Goal: Contribute content

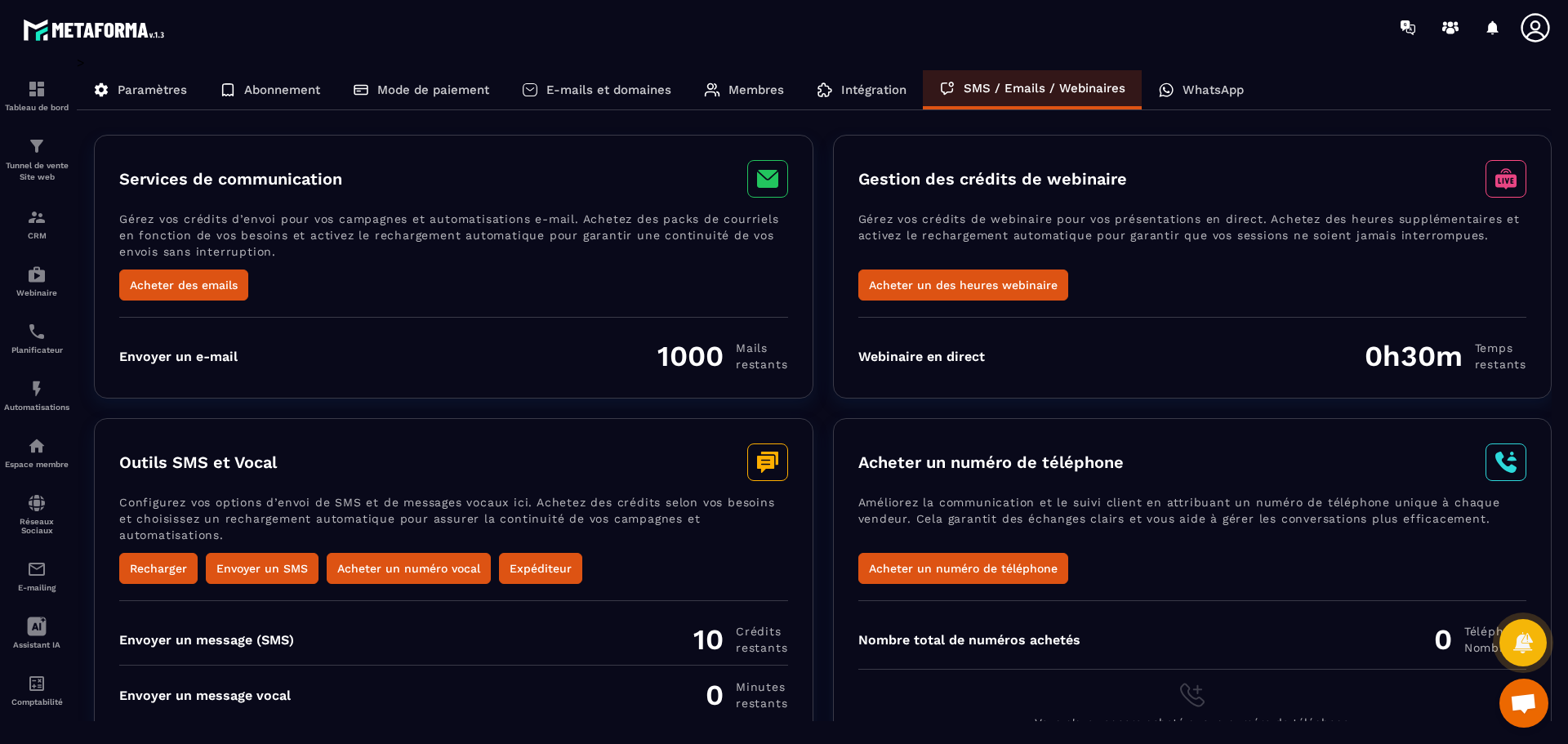
click at [1200, 93] on p "WhatsApp" at bounding box center [1212, 90] width 61 height 15
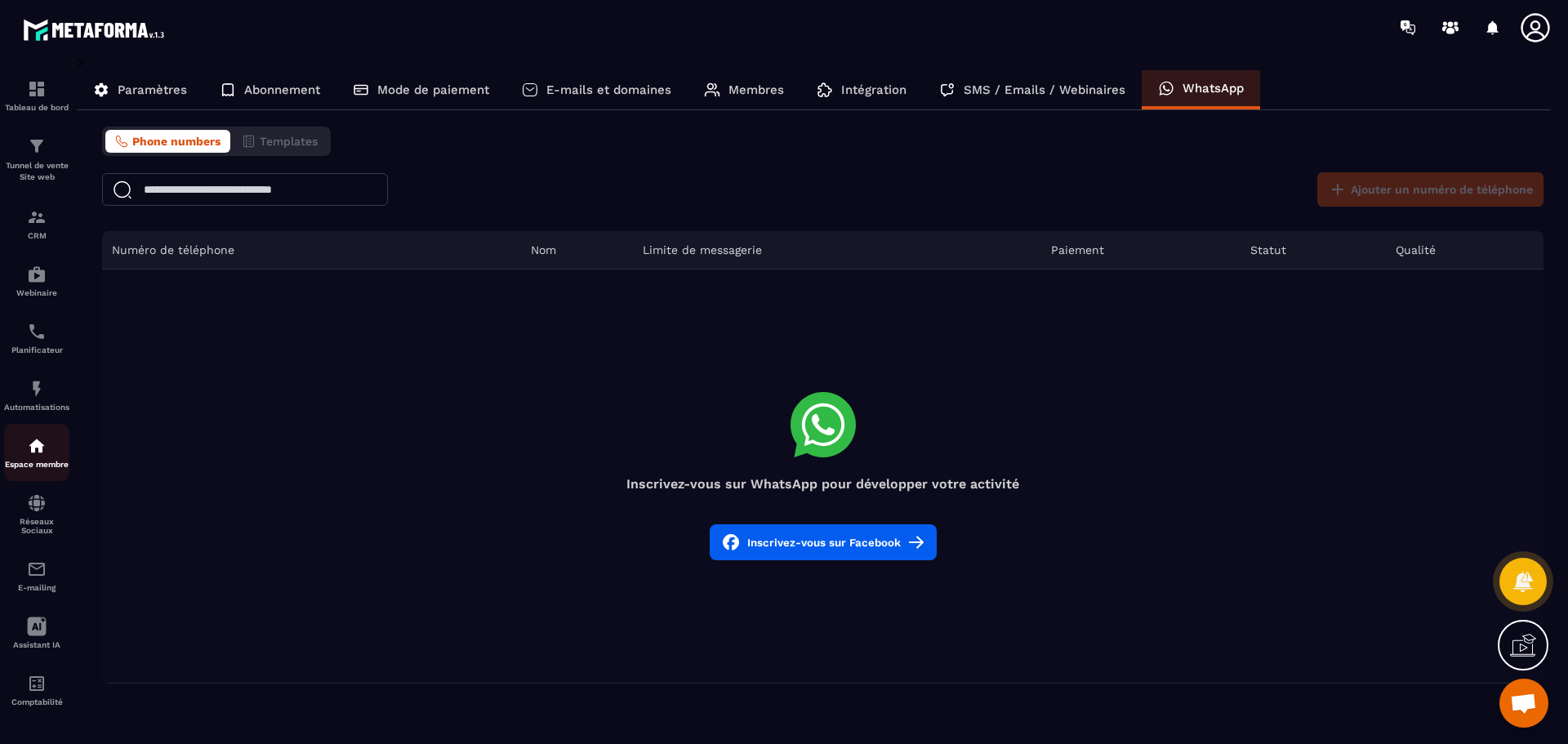
click at [44, 449] on img at bounding box center [37, 446] width 20 height 20
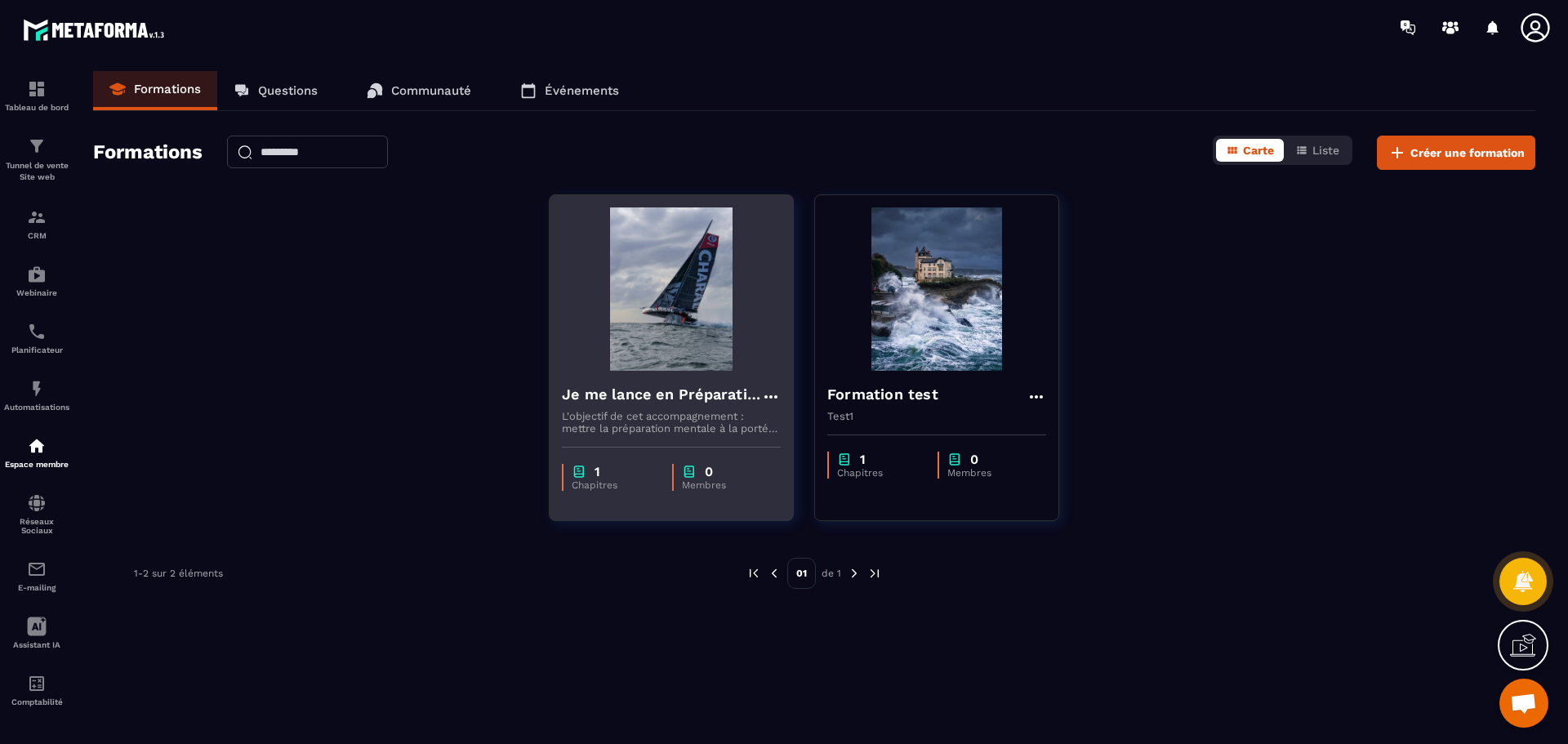
click at [688, 341] on img at bounding box center [671, 289] width 219 height 163
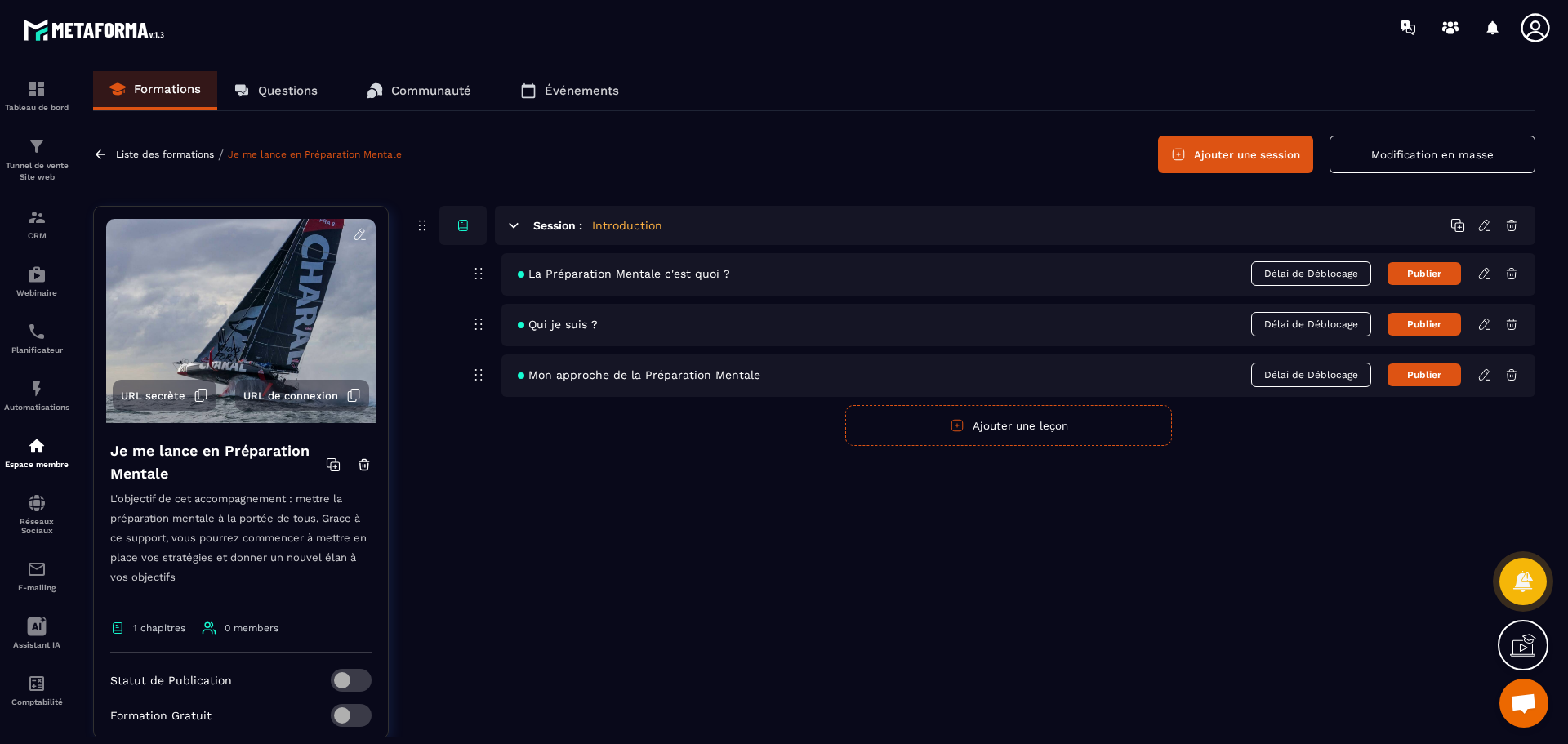
click at [1485, 273] on icon at bounding box center [1485, 273] width 15 height 15
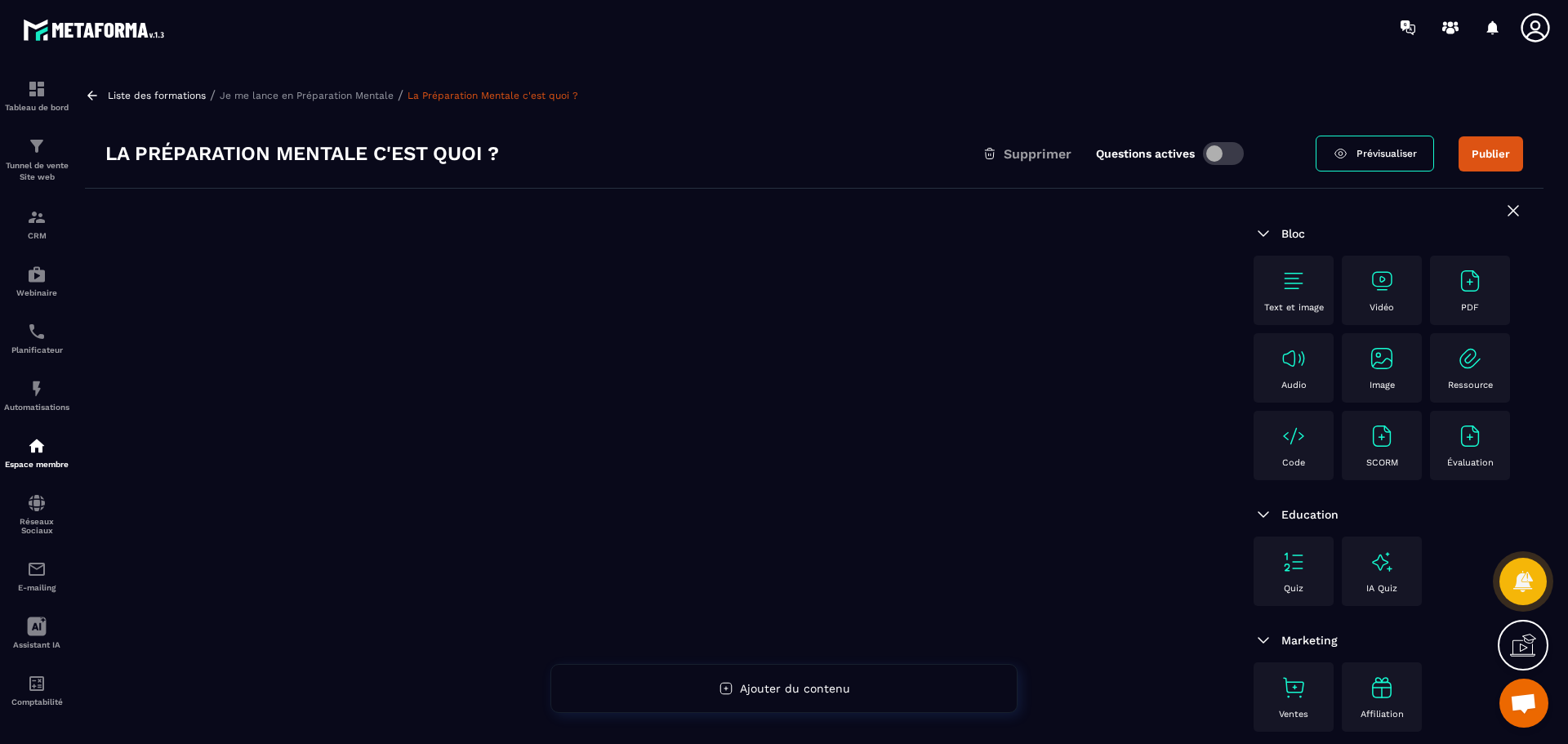
click at [1298, 282] on img at bounding box center [1293, 280] width 26 height 26
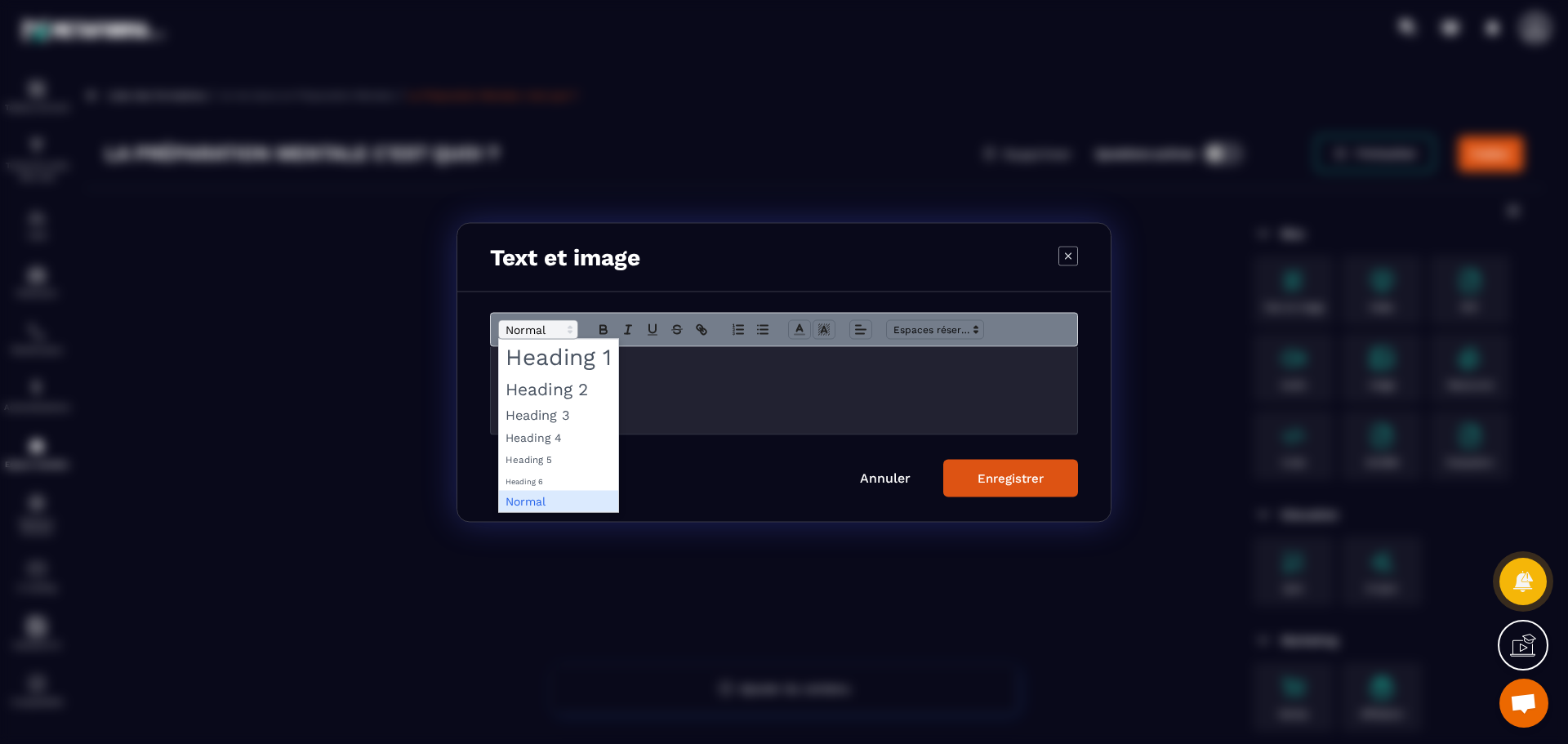
click at [570, 330] on icon "Modal window" at bounding box center [570, 329] width 15 height 15
click at [573, 361] on span "Modal window" at bounding box center [558, 356] width 119 height 35
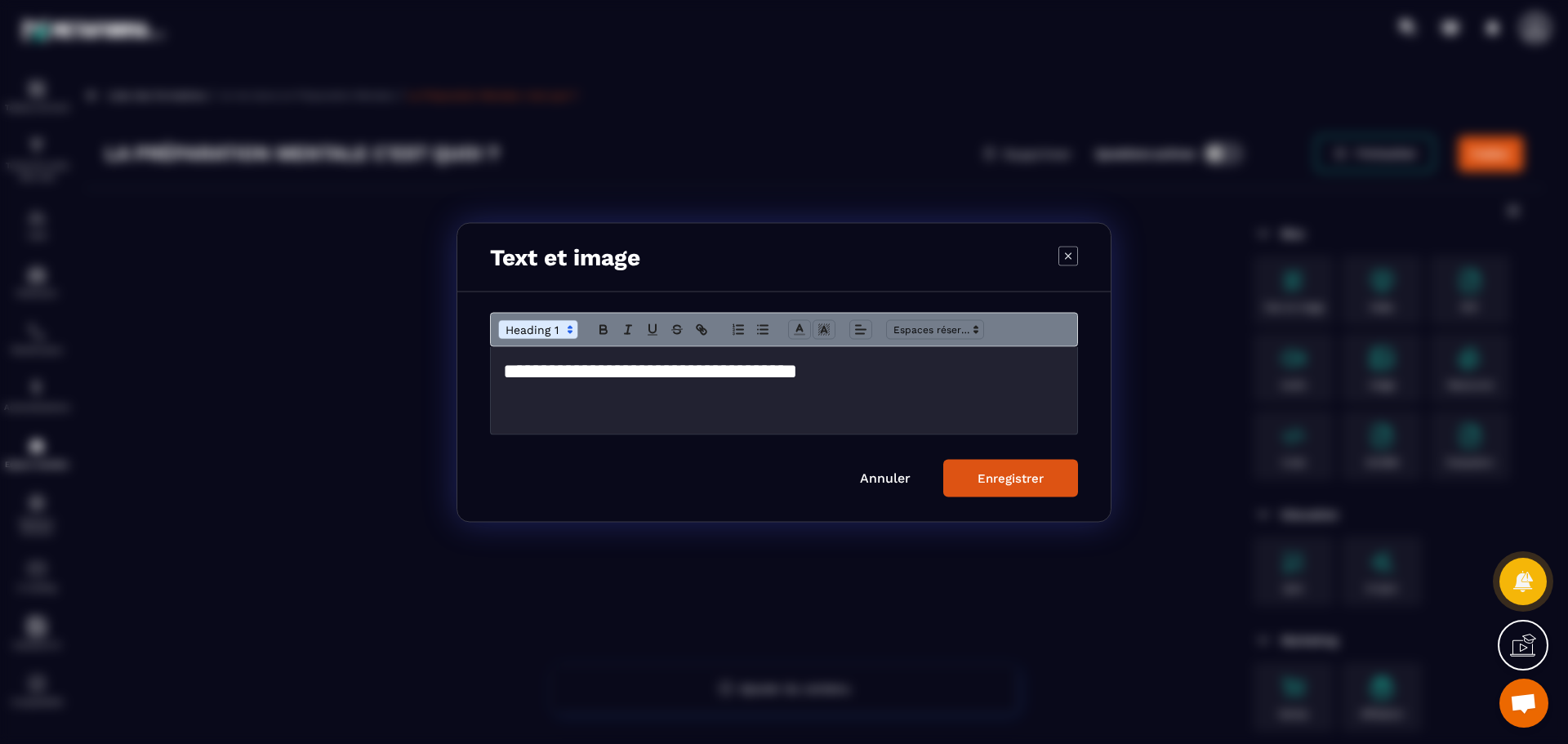
click at [1043, 478] on div "Enregistrer" at bounding box center [1010, 477] width 66 height 15
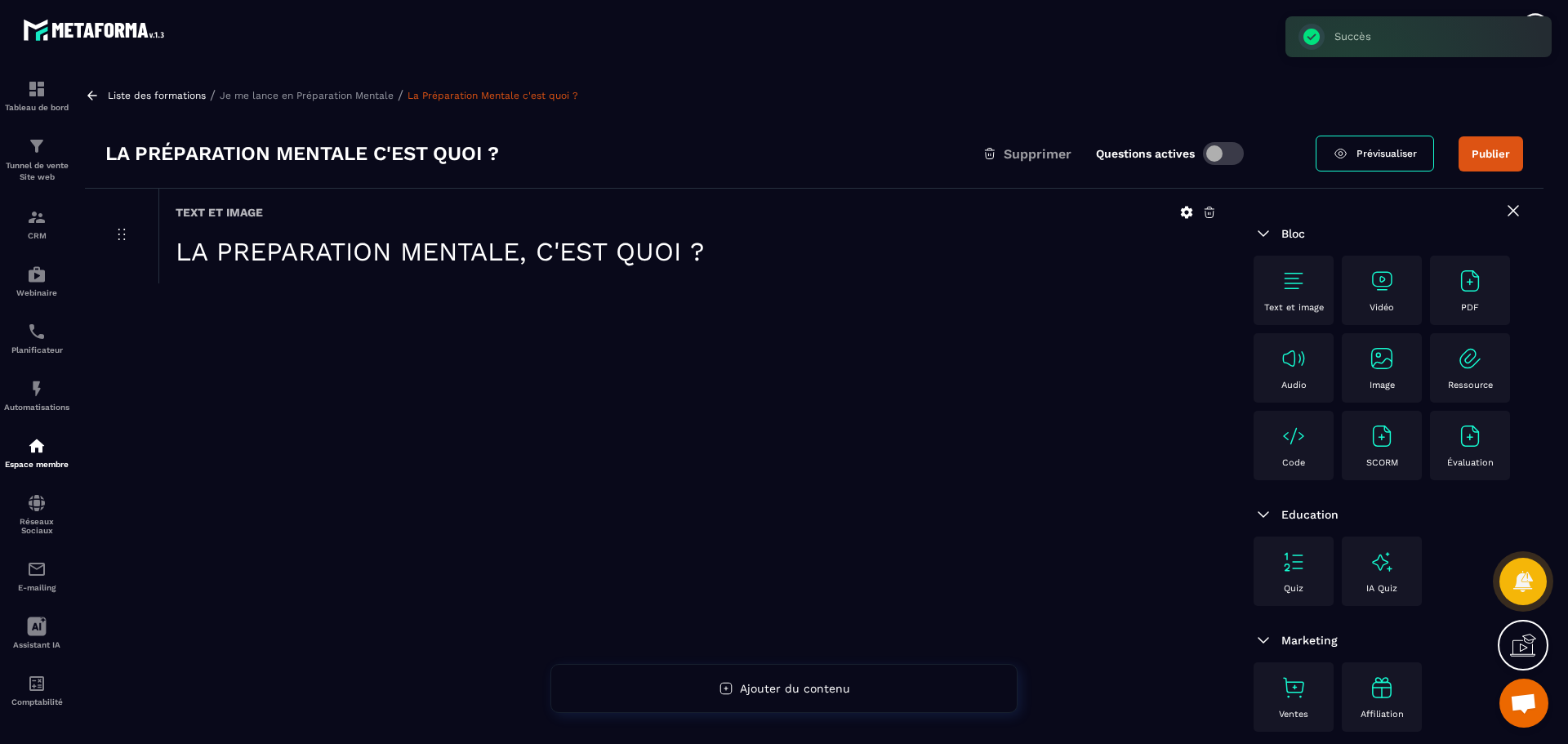
click at [642, 259] on h1 "LA PREPARATION MENTALE, C'EST QUOI ?" at bounding box center [695, 251] width 1041 height 31
click at [120, 233] on icon at bounding box center [122, 234] width 20 height 20
click at [330, 257] on h1 "LA PREPARATION MENTALE, C'EST QUOI ?" at bounding box center [695, 251] width 1041 height 31
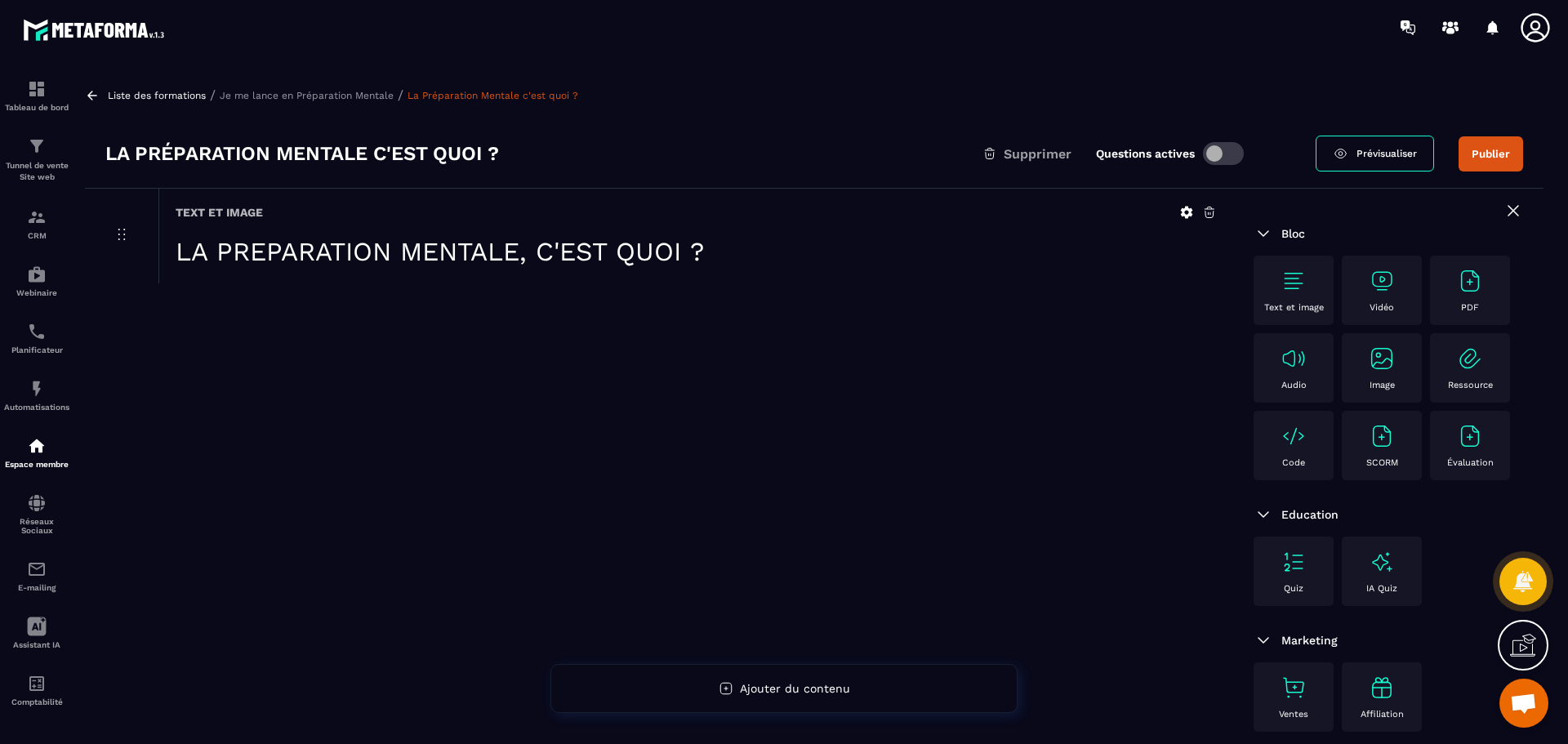
click at [330, 257] on h1 "LA PREPARATION MENTALE, C'EST QUOI ?" at bounding box center [695, 251] width 1041 height 31
click at [771, 256] on h1 "LA PREPARATION MENTALE, C'EST QUOI ?" at bounding box center [695, 251] width 1041 height 31
click at [1185, 211] on icon at bounding box center [1187, 212] width 15 height 15
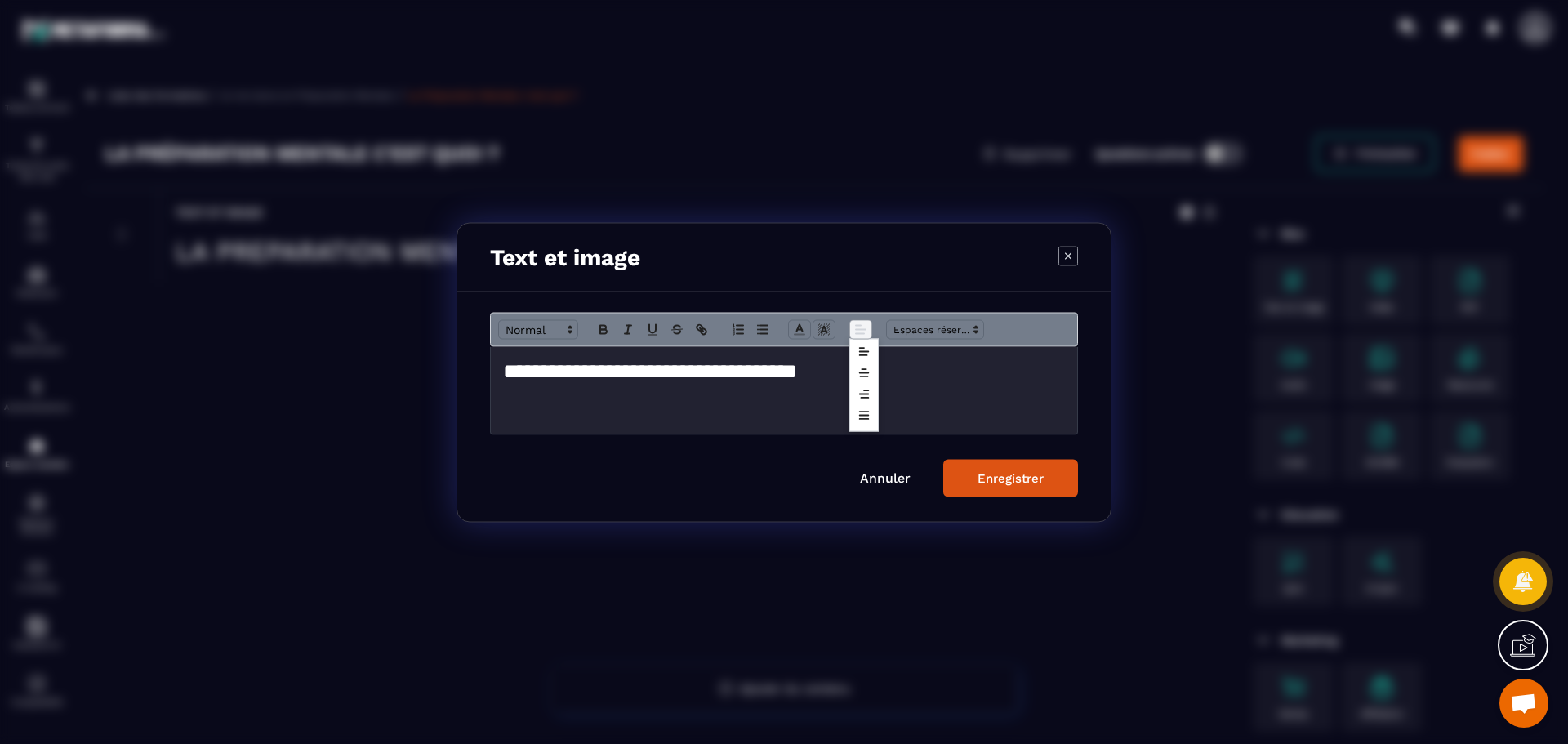
click at [861, 331] on icon "Modal window" at bounding box center [860, 329] width 15 height 15
click at [869, 369] on icon "Modal window" at bounding box center [864, 372] width 13 height 13
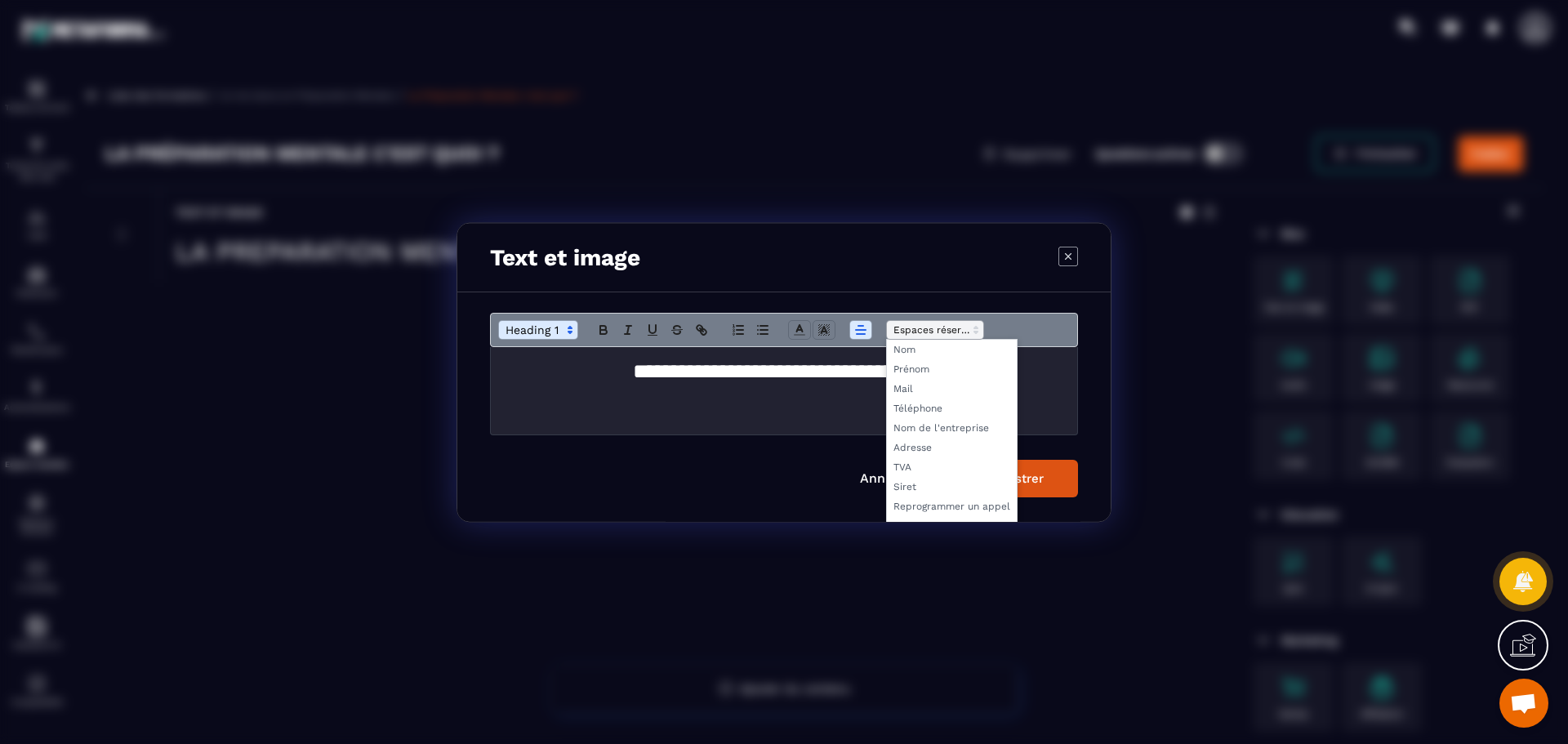
click at [975, 328] on polygon "Modal window" at bounding box center [976, 327] width 4 height 2
click at [828, 257] on div "Text et image" at bounding box center [784, 258] width 653 height 69
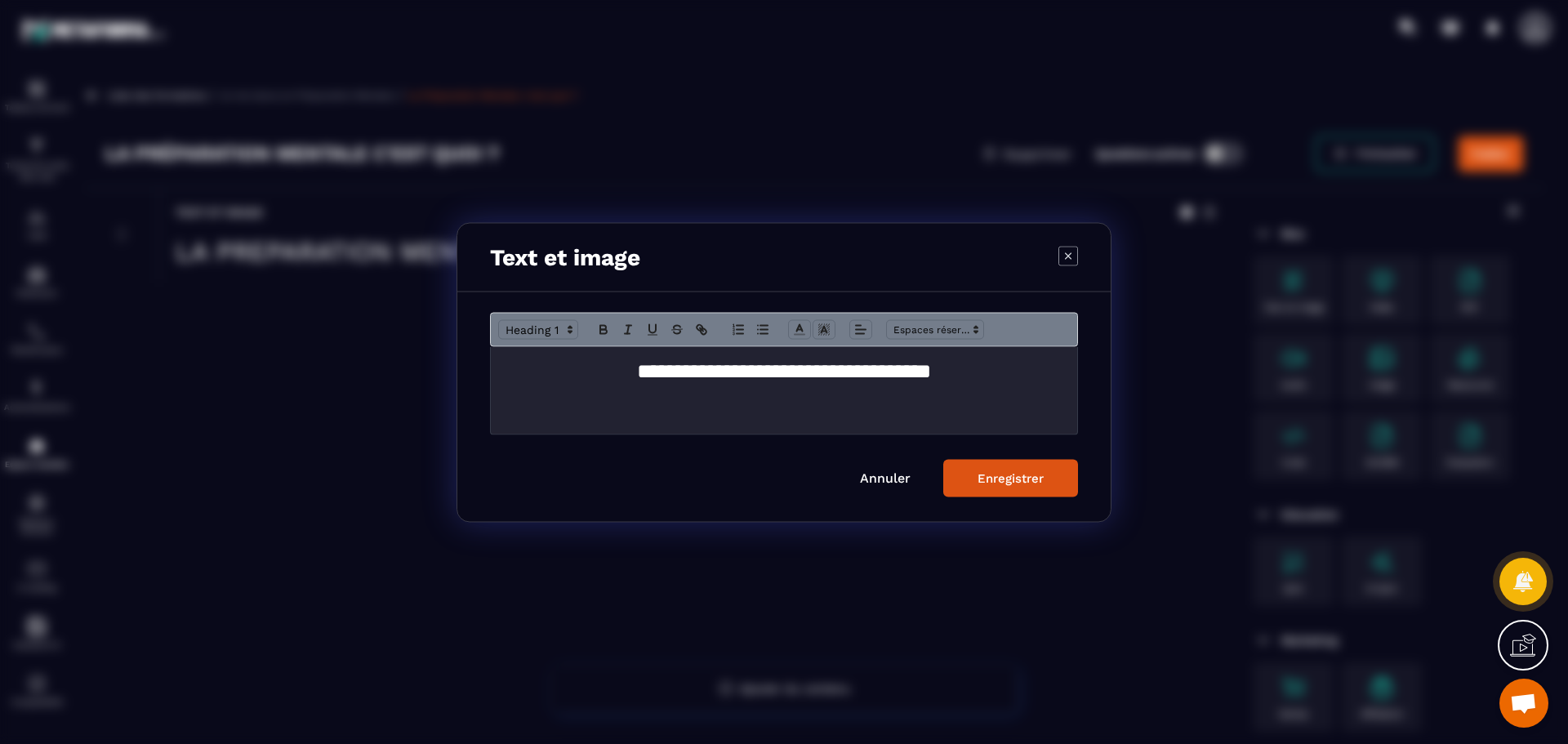
click at [997, 481] on div "Enregistrer" at bounding box center [1010, 477] width 66 height 15
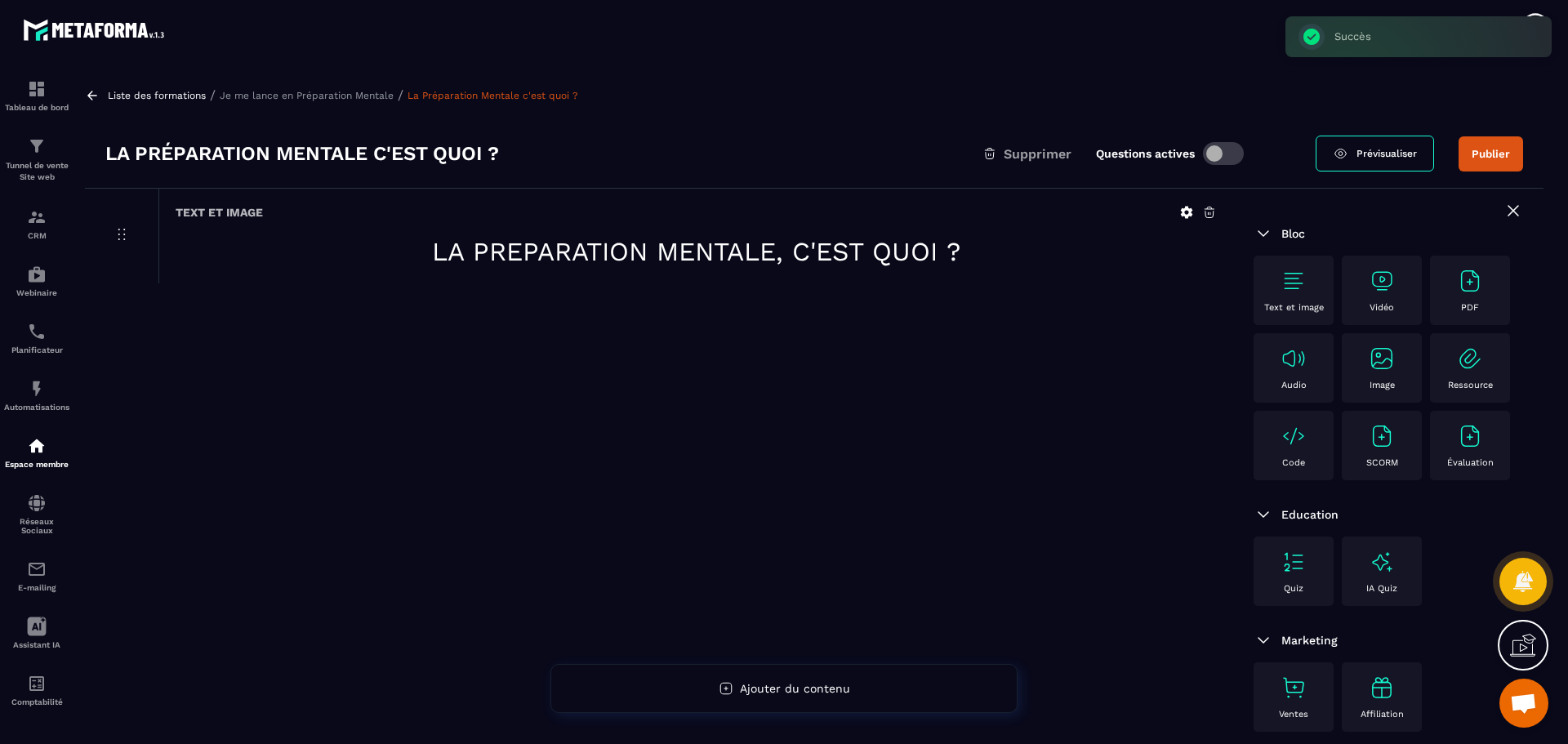
click at [1188, 214] on icon at bounding box center [1187, 212] width 15 height 15
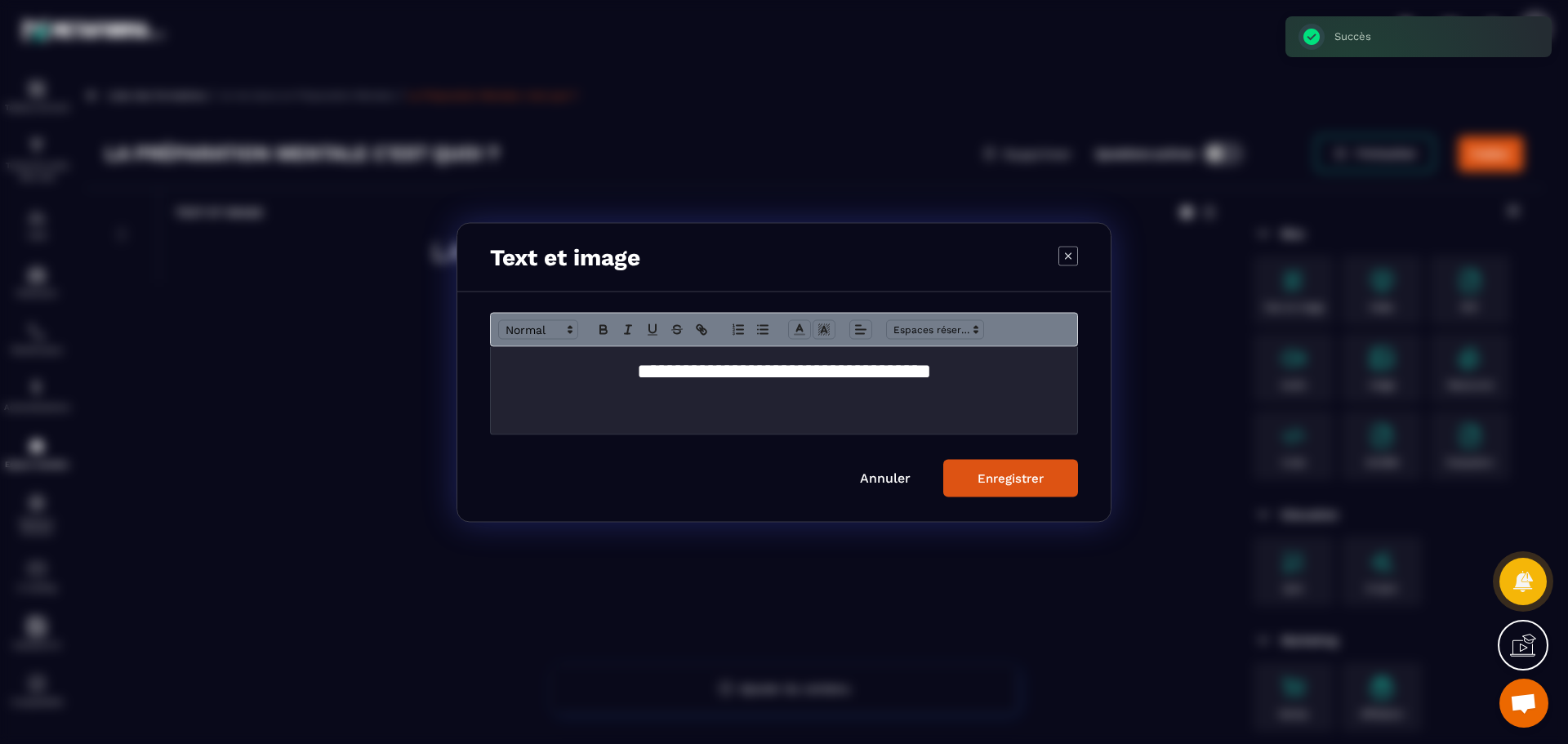
click at [793, 384] on h1 "**********" at bounding box center [783, 370] width 562 height 30
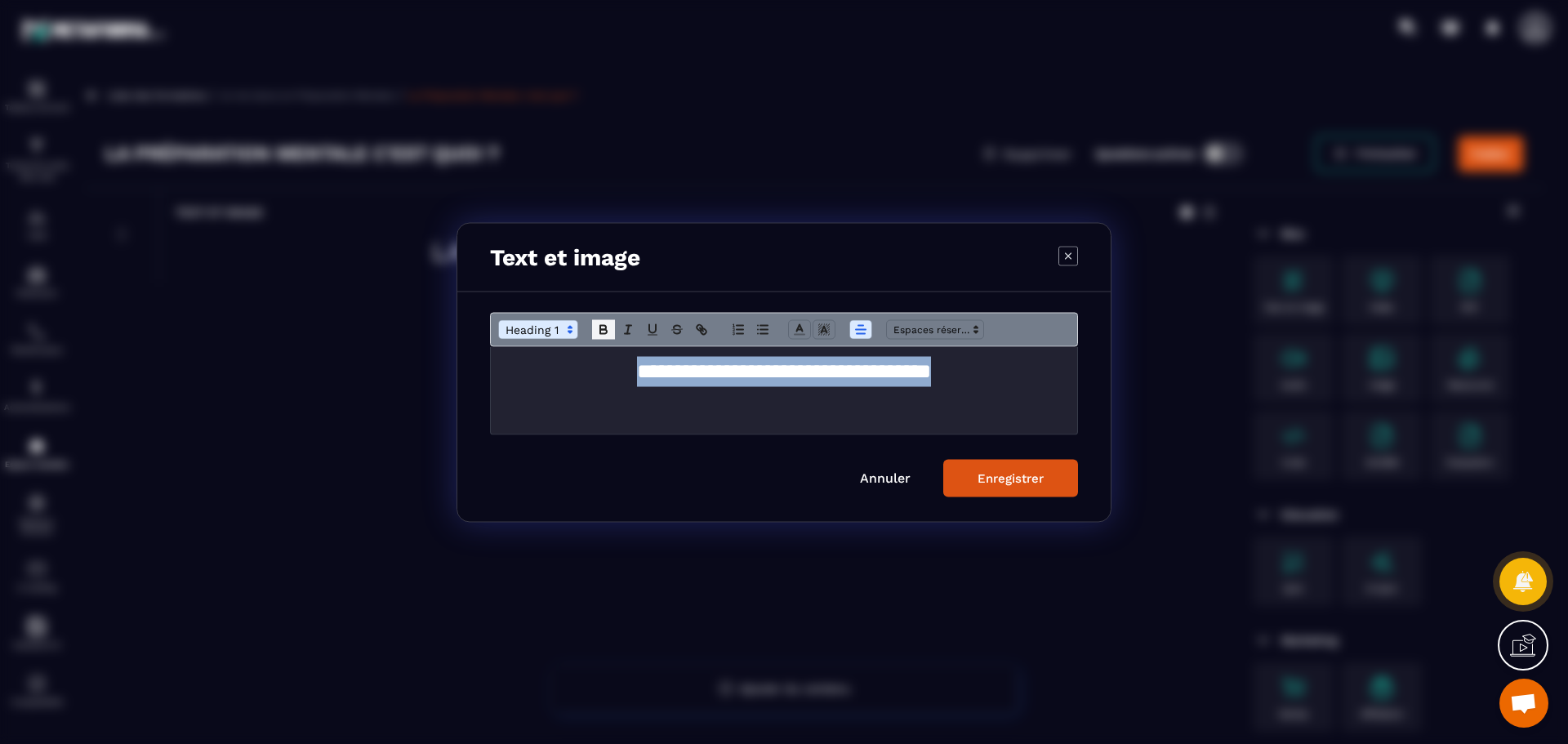
click at [599, 328] on icon "Modal window" at bounding box center [603, 329] width 15 height 15
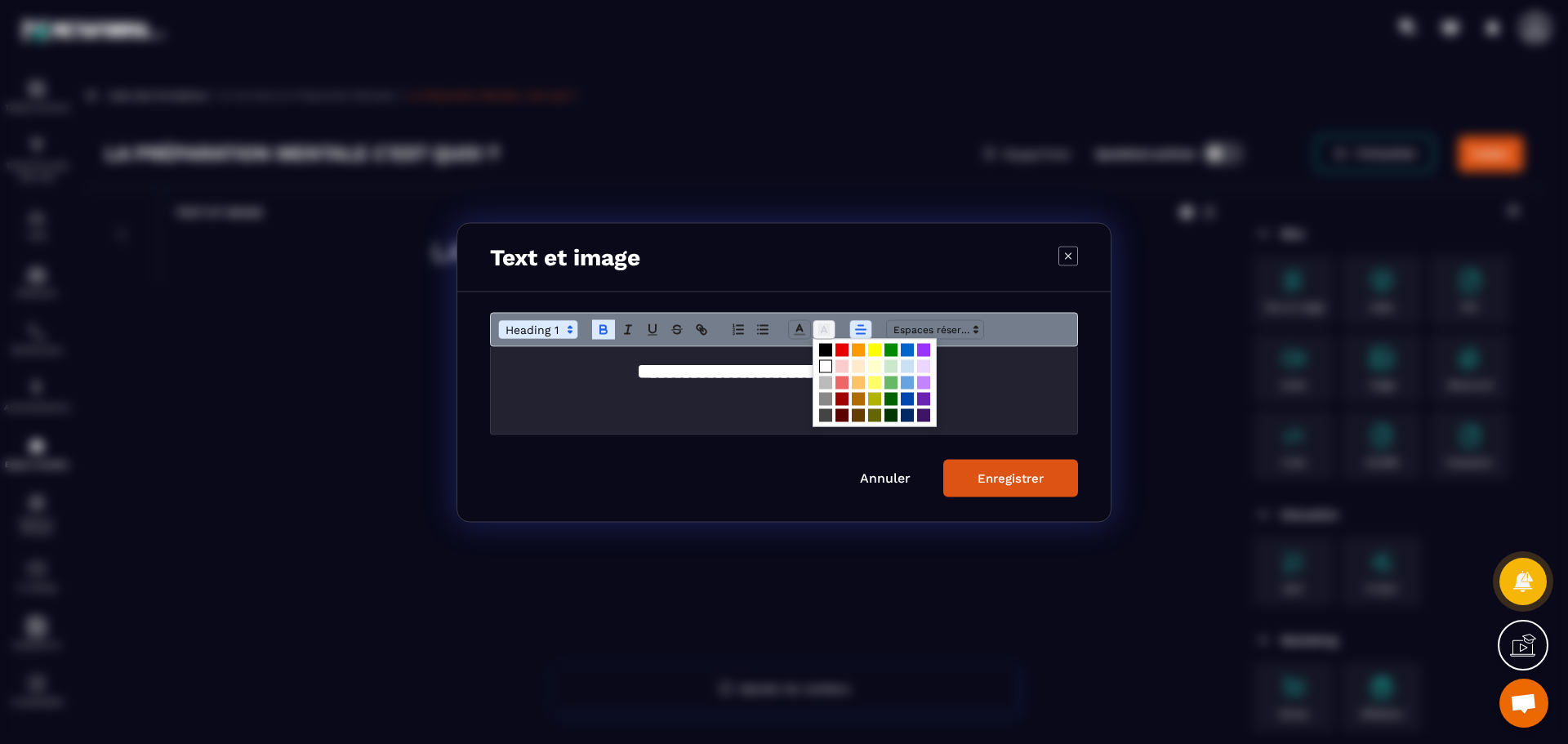
click at [823, 325] on icon "Modal window" at bounding box center [824, 329] width 15 height 15
click at [826, 379] on span "Modal window" at bounding box center [826, 382] width 13 height 13
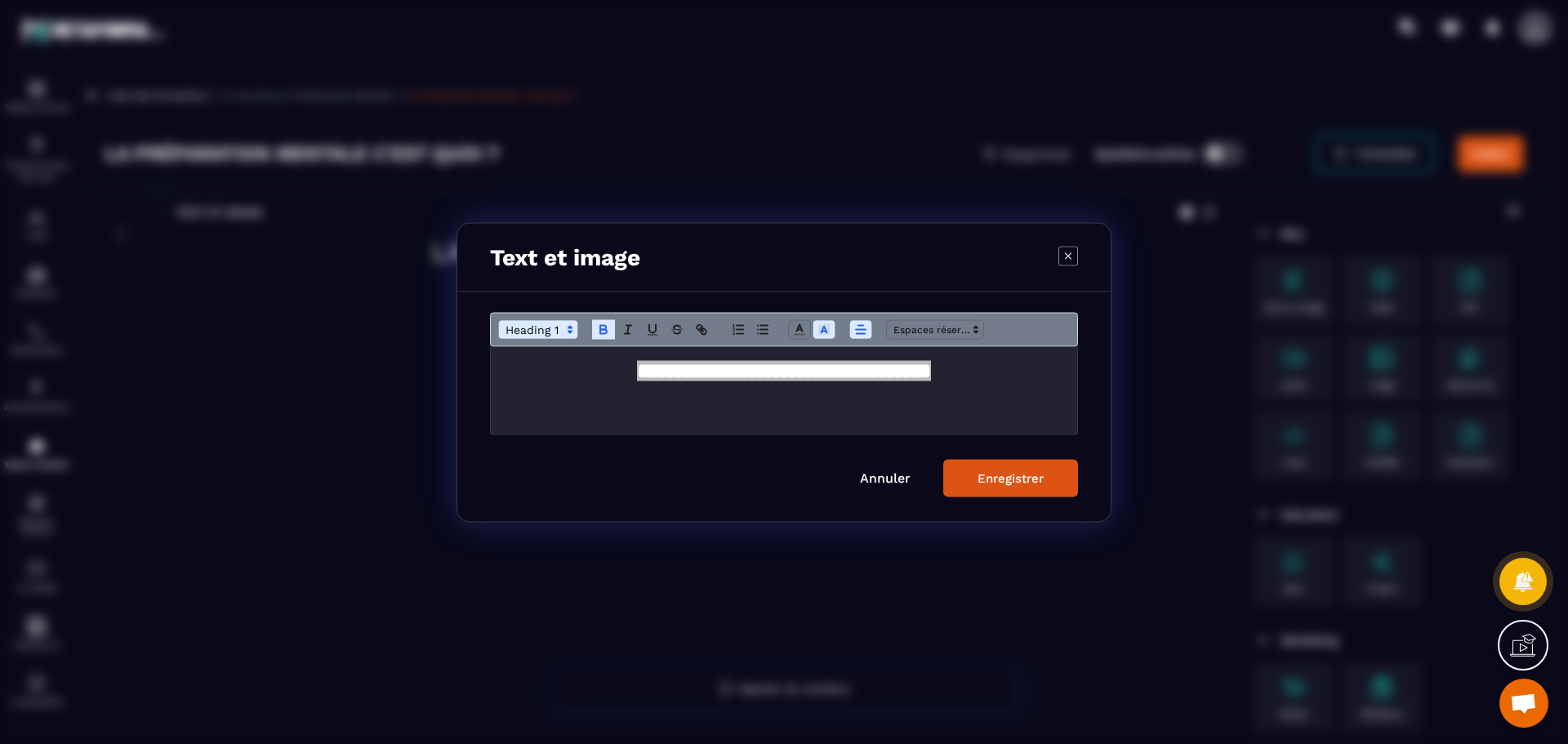
click at [1016, 483] on div "Enregistrer" at bounding box center [1010, 477] width 66 height 15
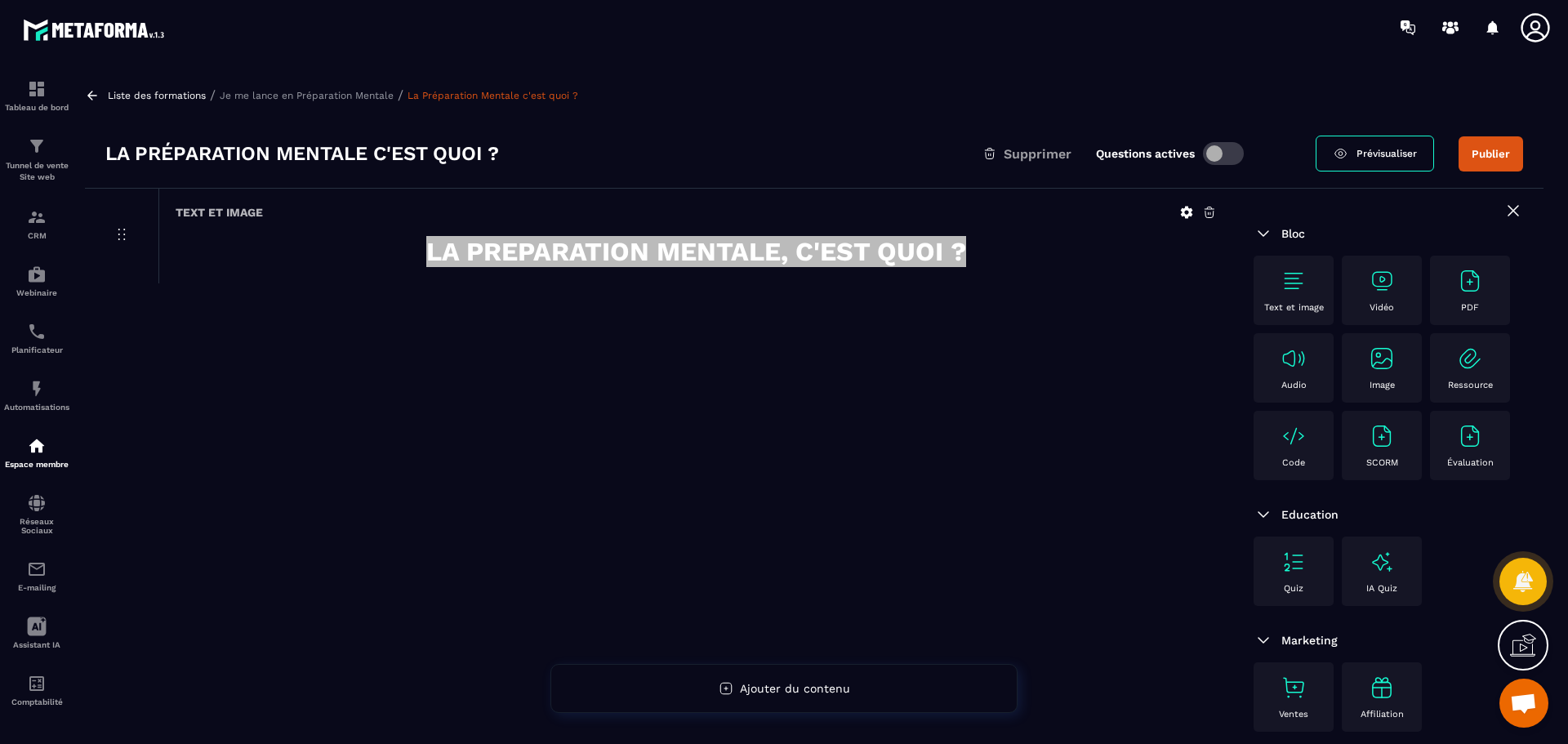
click at [1187, 210] on icon at bounding box center [1186, 212] width 12 height 12
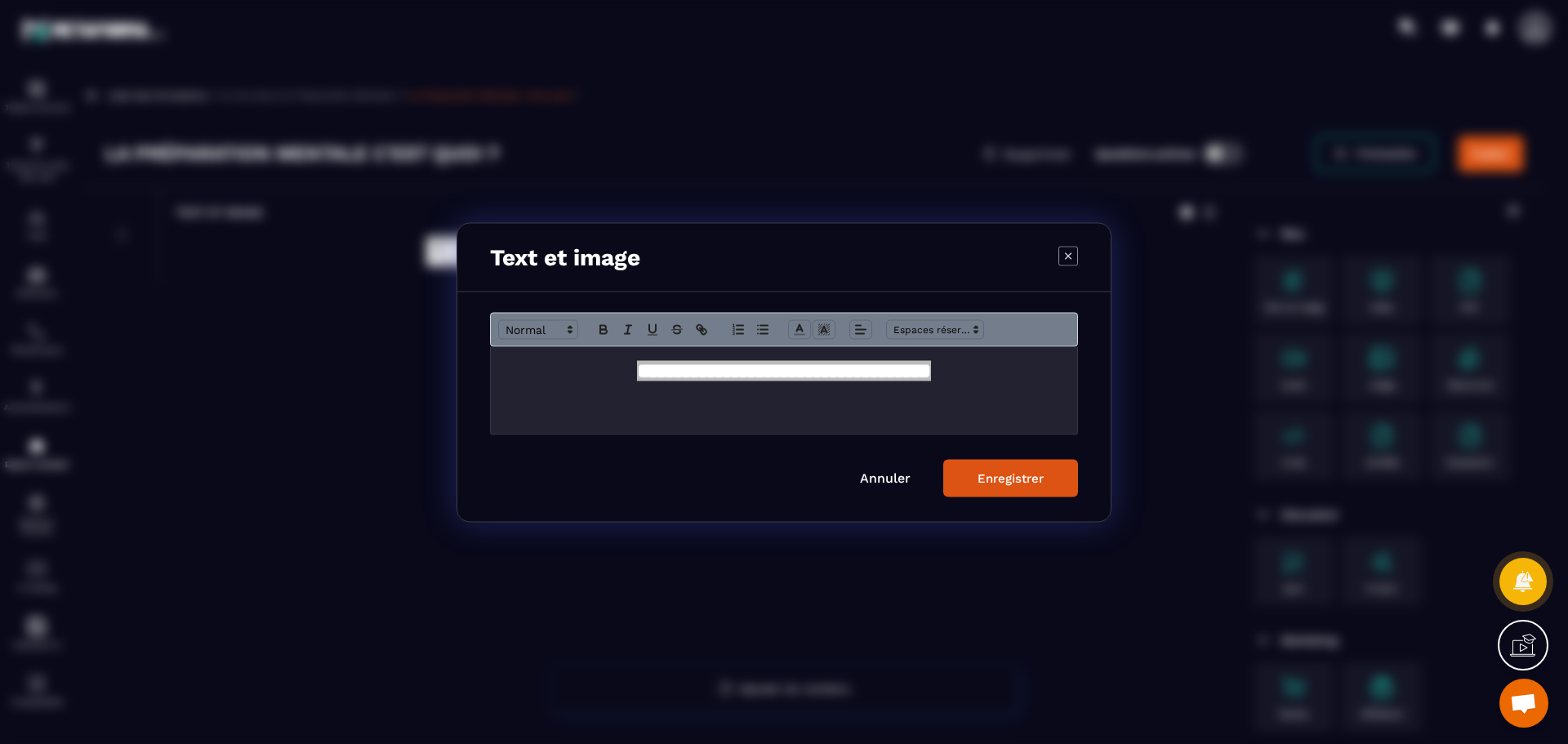
click at [1184, 357] on div "Modal window" at bounding box center [784, 372] width 1568 height 744
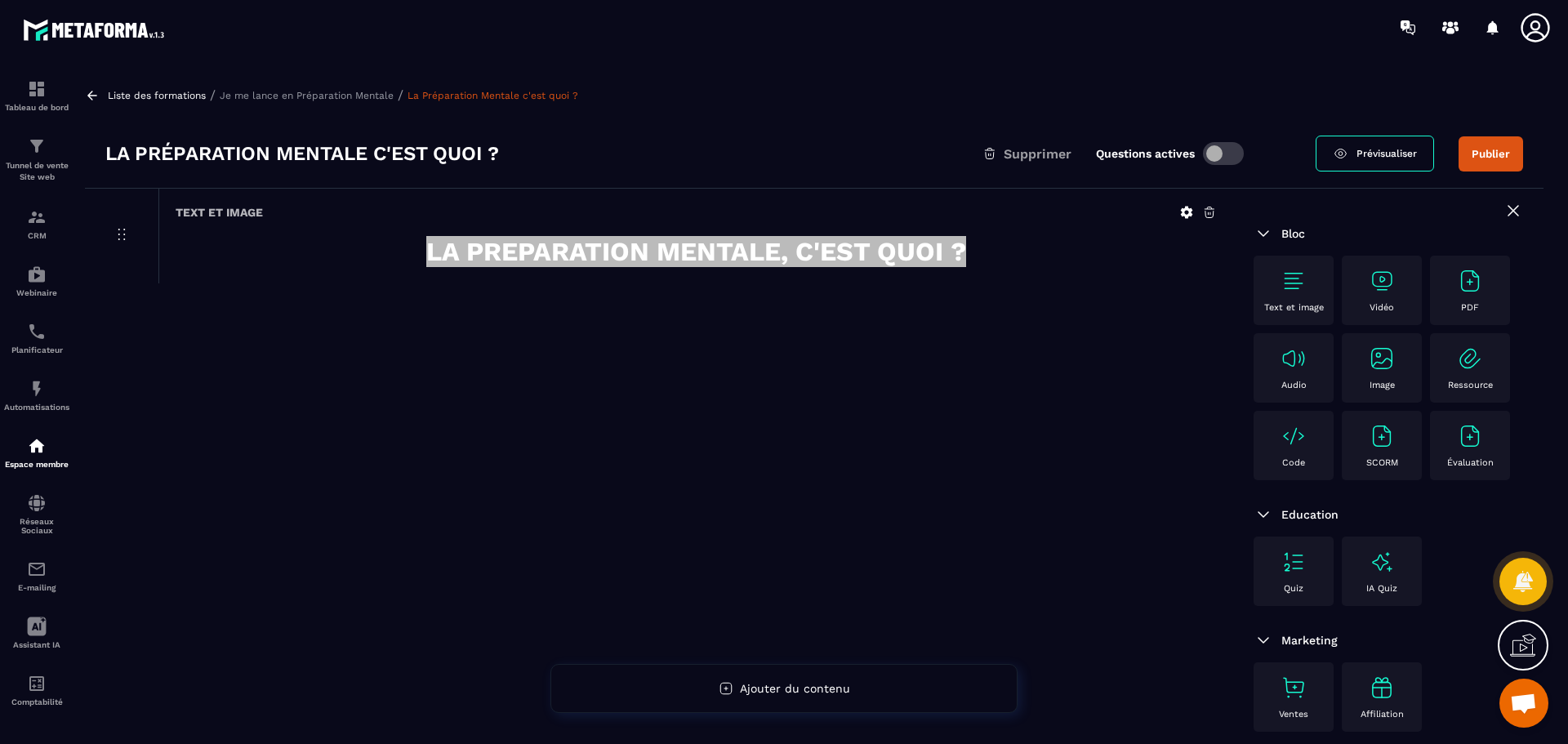
click at [1268, 235] on img at bounding box center [1263, 234] width 20 height 20
click at [1264, 232] on img at bounding box center [1263, 234] width 20 height 20
click at [1262, 232] on img at bounding box center [1263, 234] width 20 height 20
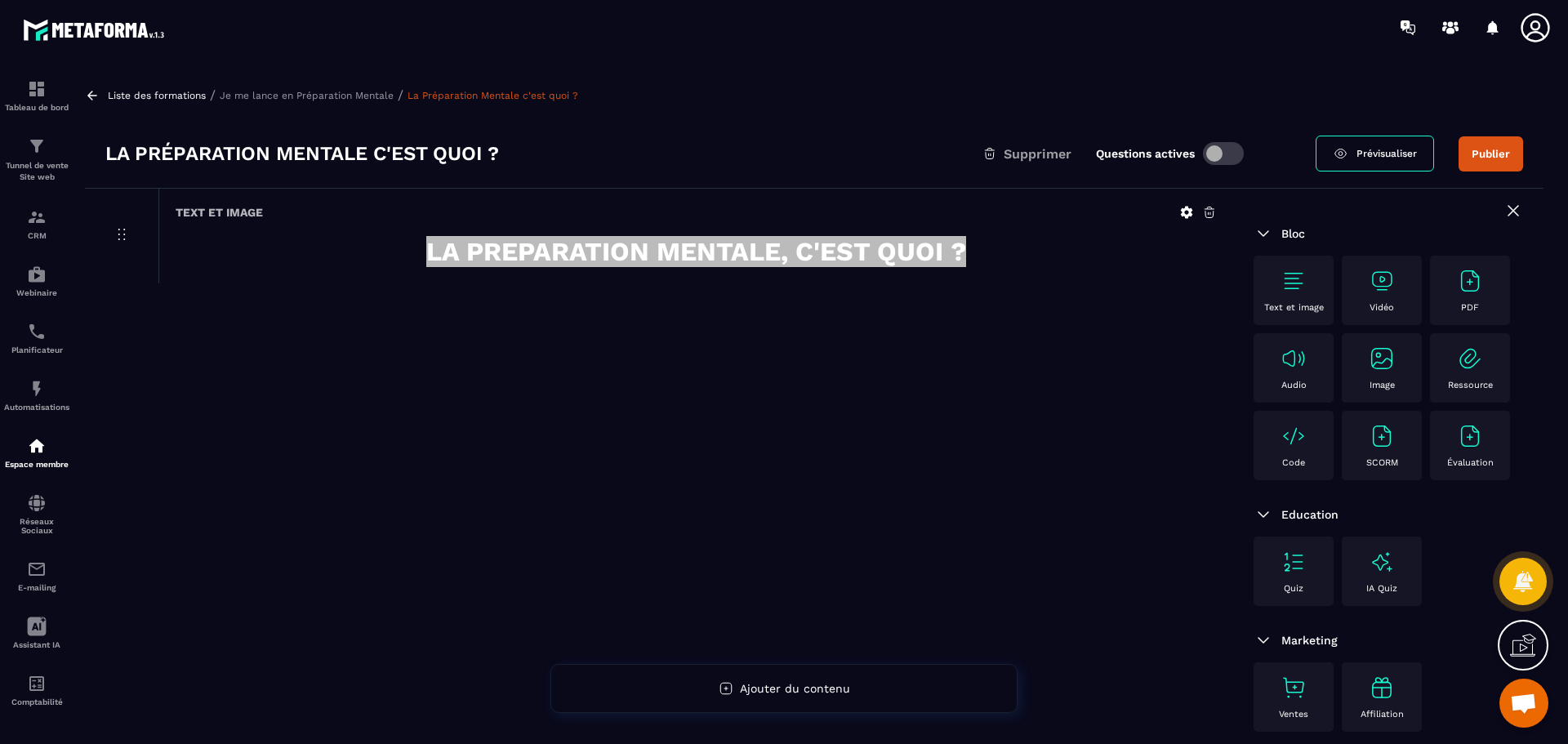
click at [1296, 237] on span "Bloc" at bounding box center [1293, 233] width 24 height 13
click at [1261, 236] on img at bounding box center [1263, 234] width 20 height 20
click at [827, 444] on div "Text et image LA PREPARATION MENTALE, C'EST QUOI ?" at bounding box center [659, 507] width 1148 height 638
click at [119, 236] on icon at bounding box center [122, 234] width 20 height 20
click at [119, 235] on icon at bounding box center [119, 234] width 1 height 1
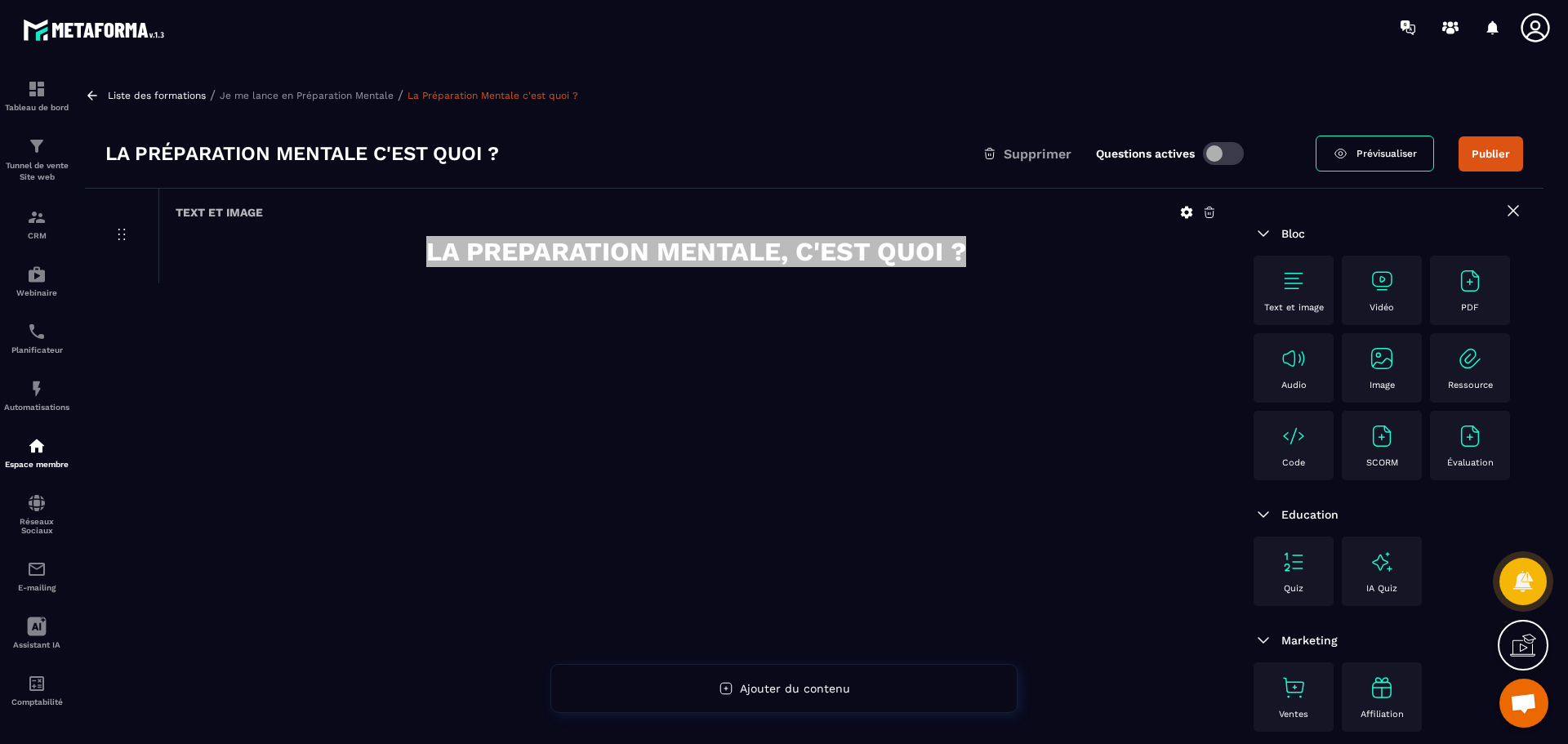
click at [1092, 369] on div "Text et image LA PREPARATION MENTALE, C'EST QUOI ?" at bounding box center [659, 507] width 1148 height 638
click at [1076, 411] on div "Text et image LA PREPARATION MENTALE, C'EST QUOI ?" at bounding box center [659, 507] width 1148 height 638
click at [1074, 413] on div "Text et image LA PREPARATION MENTALE, C'EST QUOI ?" at bounding box center [659, 507] width 1148 height 638
click at [324, 95] on p "Je me lance en Préparation Mentale" at bounding box center [307, 95] width 174 height 12
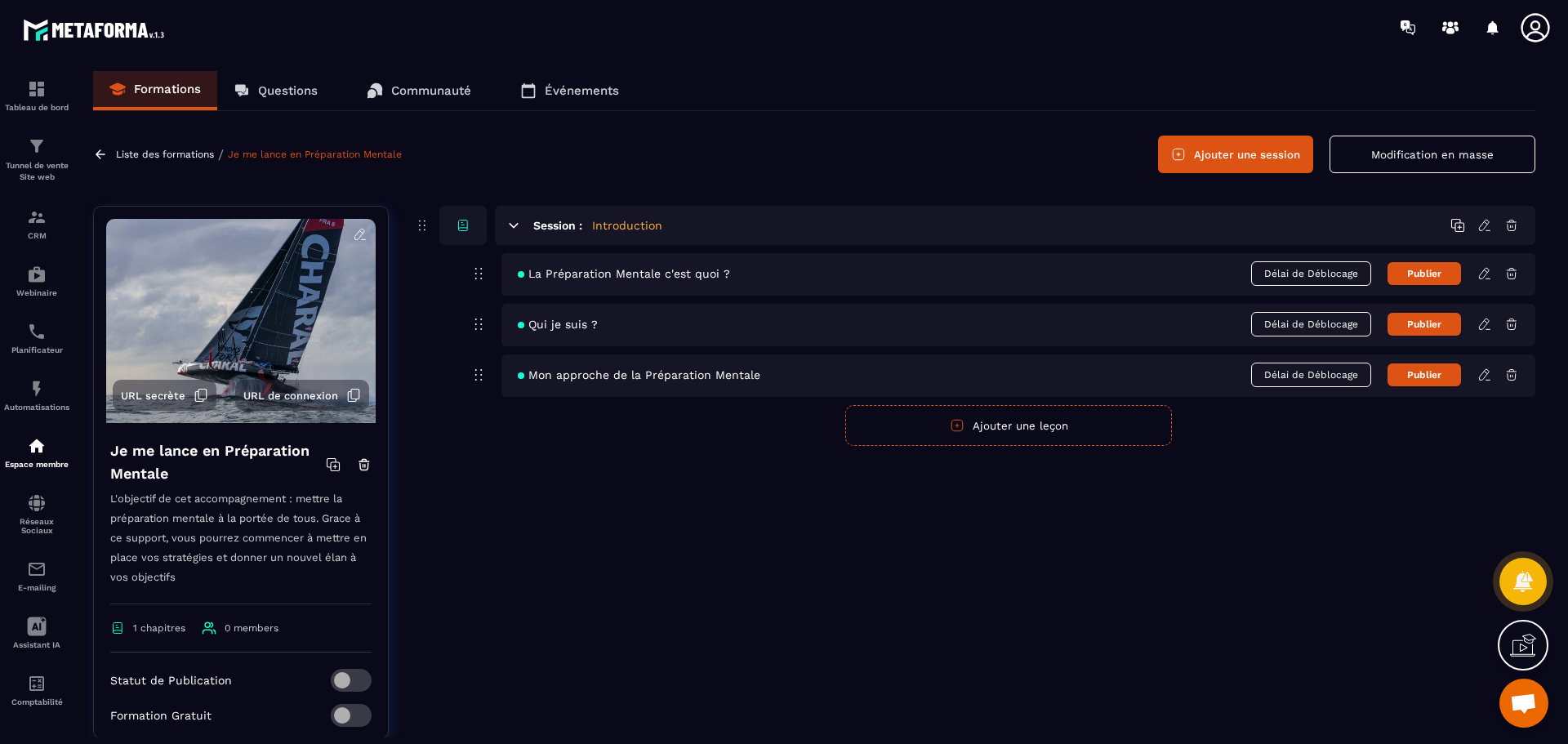
click at [179, 152] on p "Liste des formations" at bounding box center [165, 154] width 98 height 12
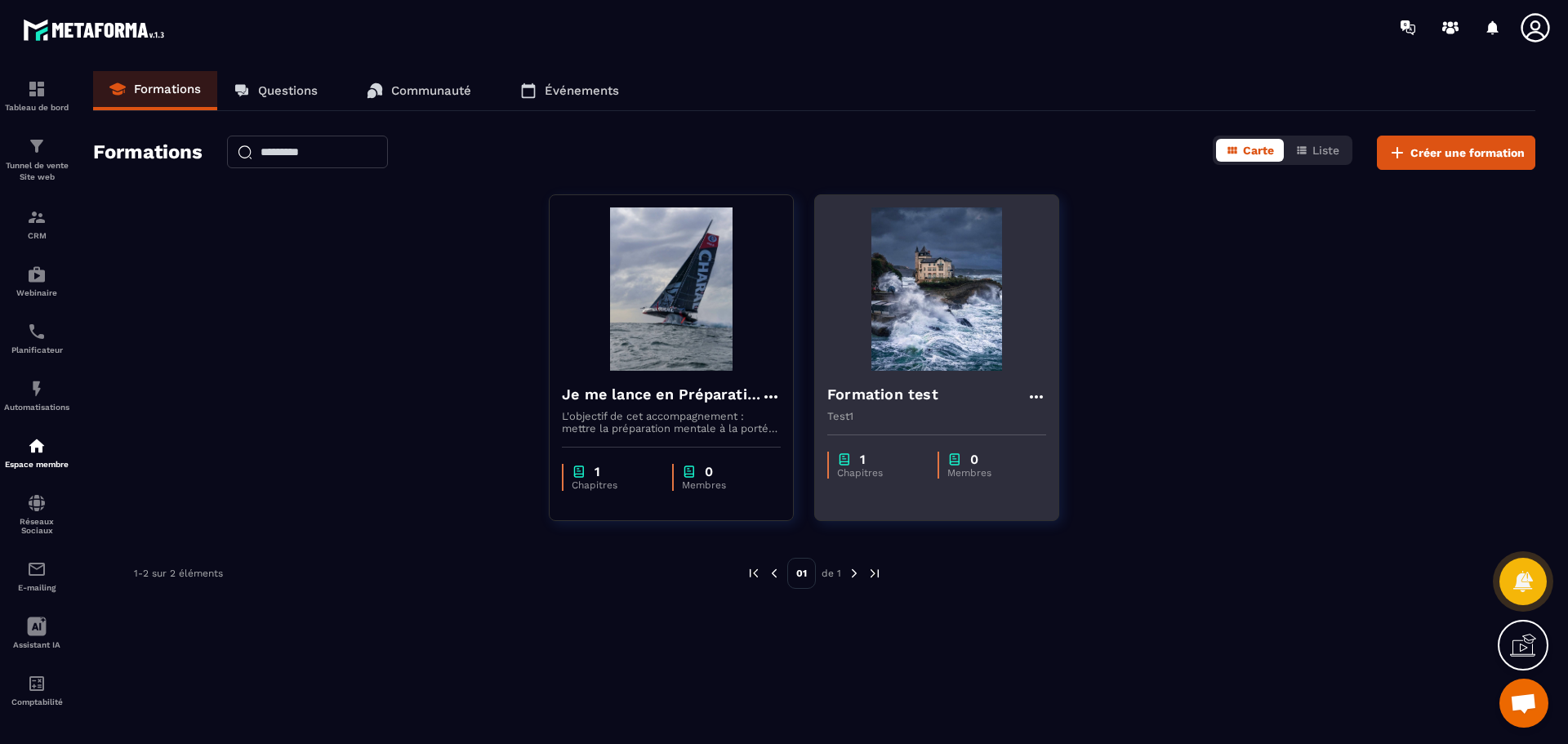
click at [939, 286] on img at bounding box center [936, 289] width 219 height 163
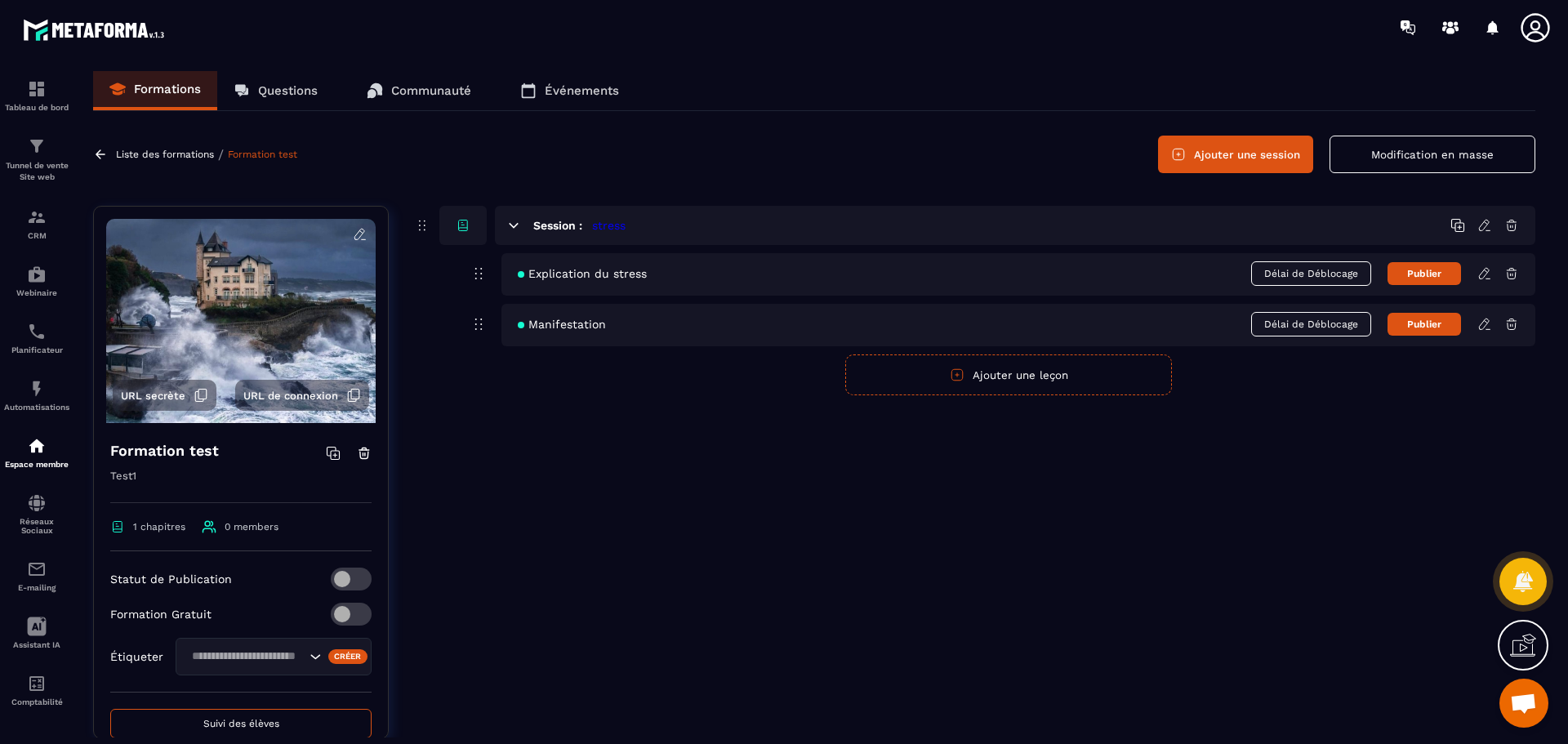
click at [1482, 271] on icon at bounding box center [1485, 273] width 15 height 15
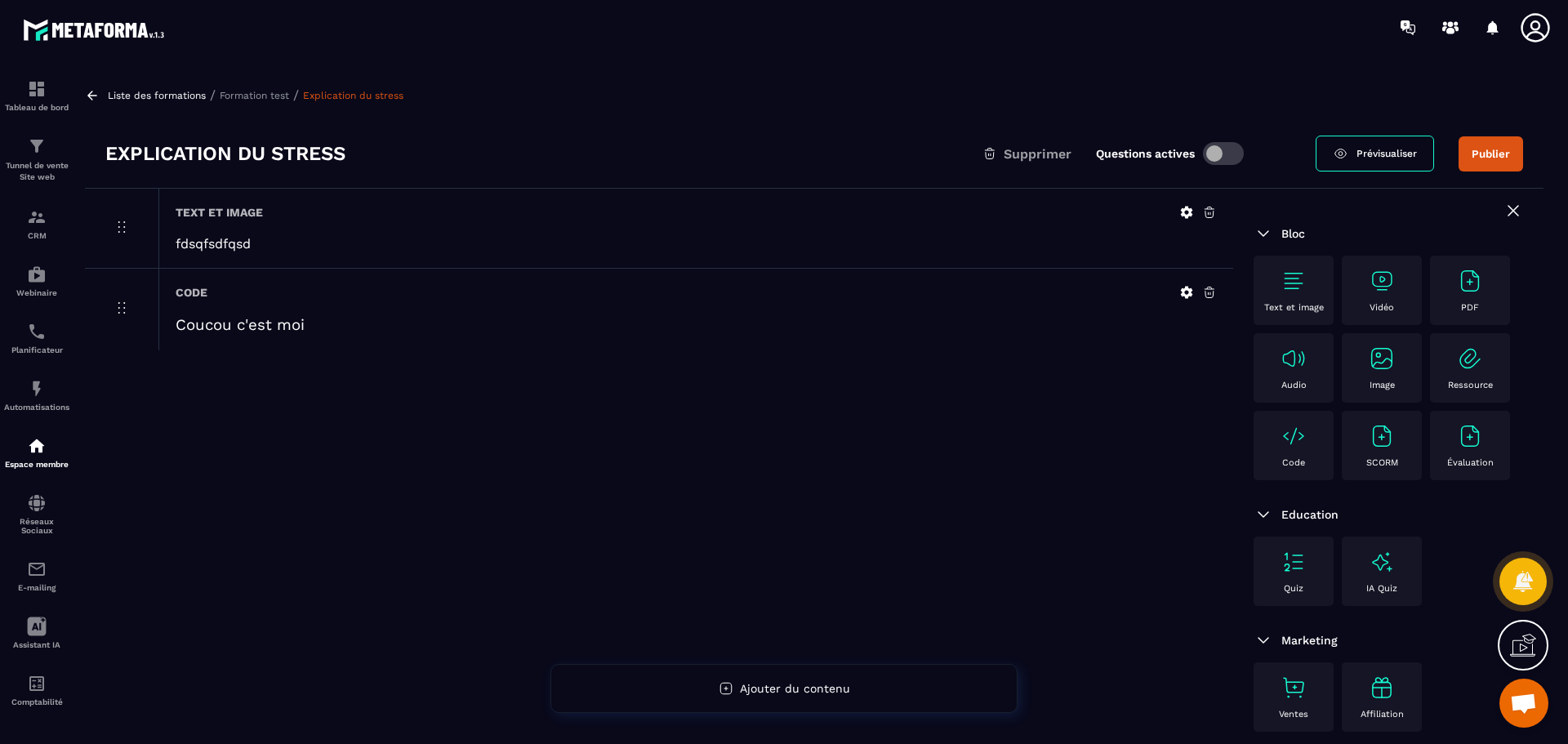
click at [185, 92] on p "Liste des formations" at bounding box center [157, 95] width 98 height 12
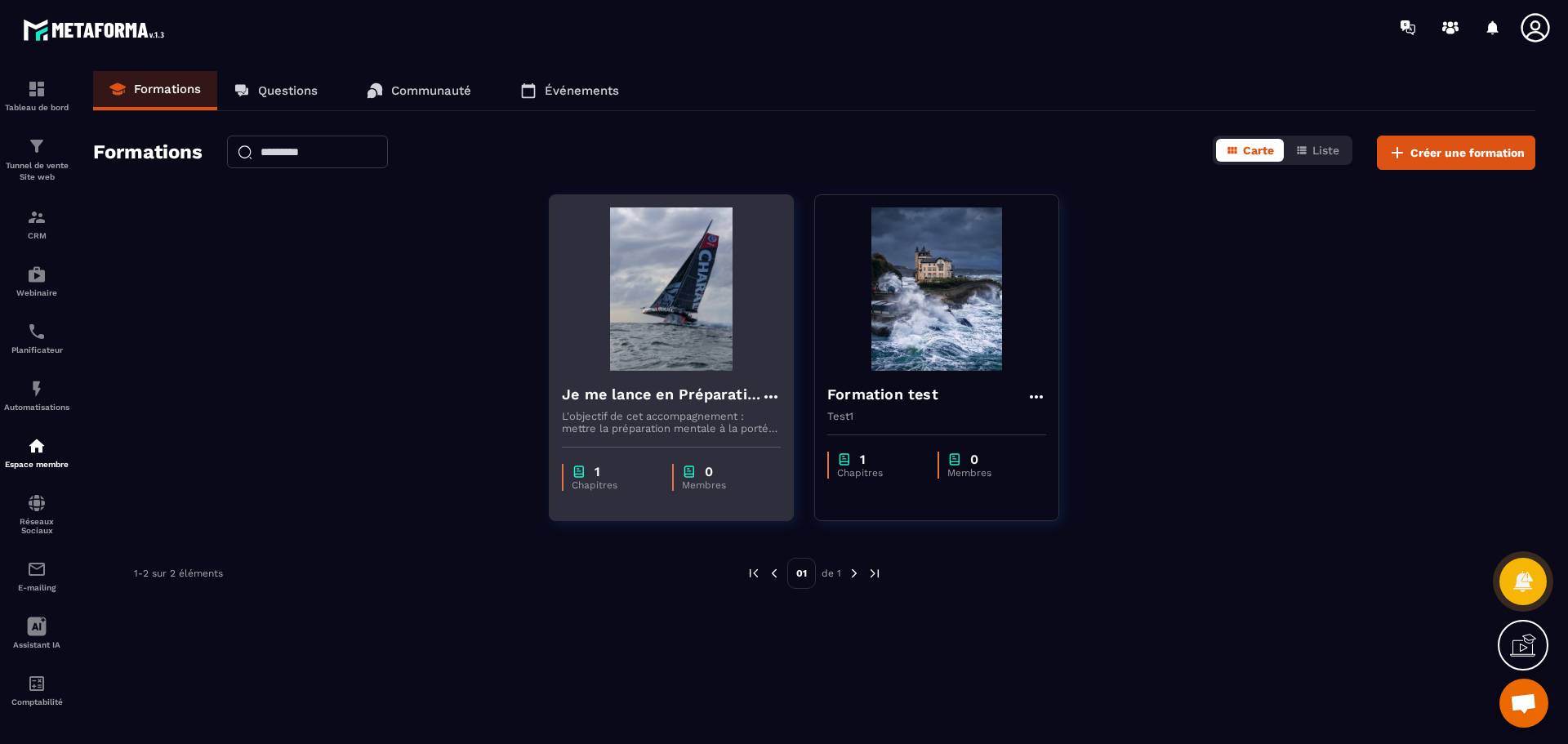
click at [579, 480] on p "Chapitres" at bounding box center [613, 485] width 84 height 12
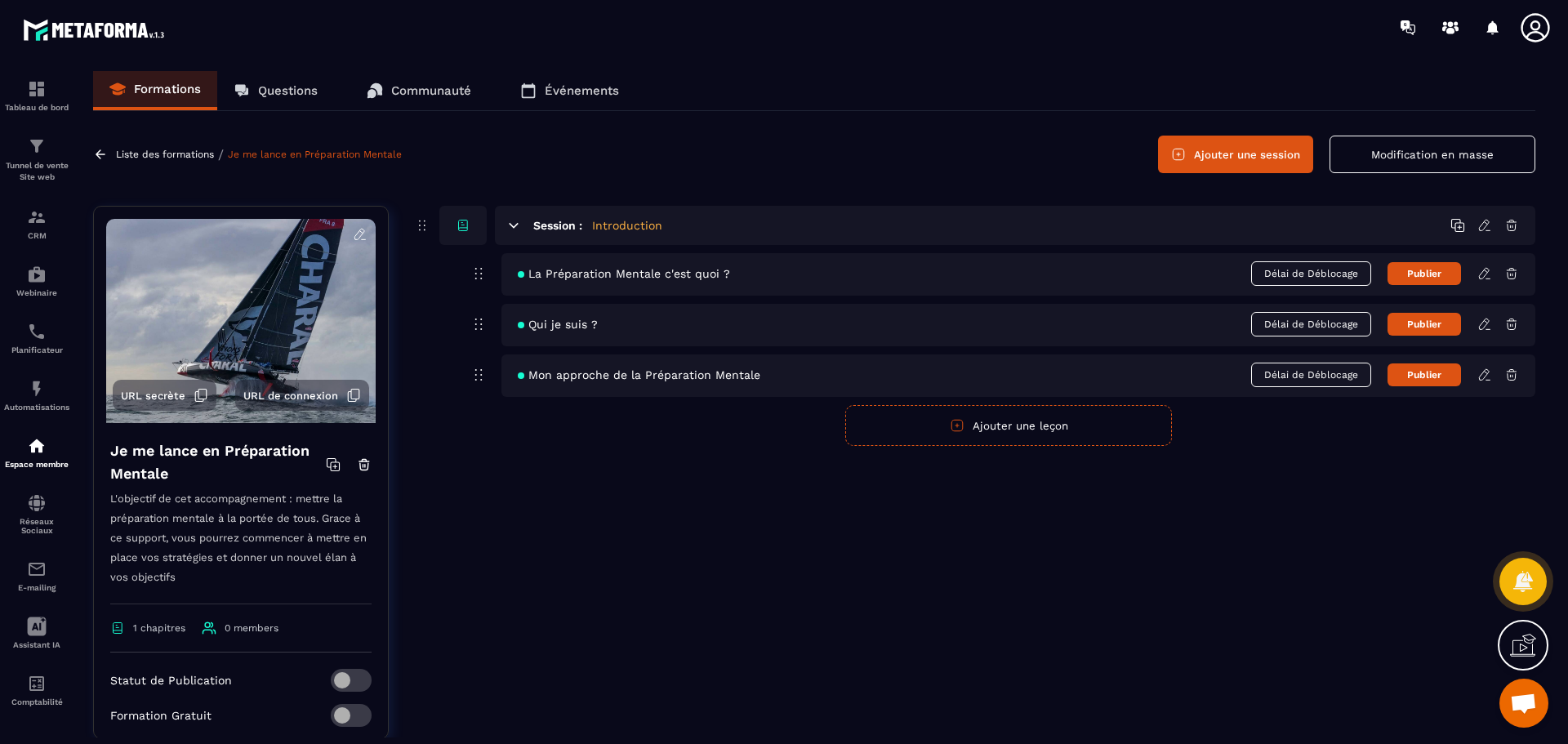
click at [1485, 273] on icon at bounding box center [1485, 273] width 15 height 15
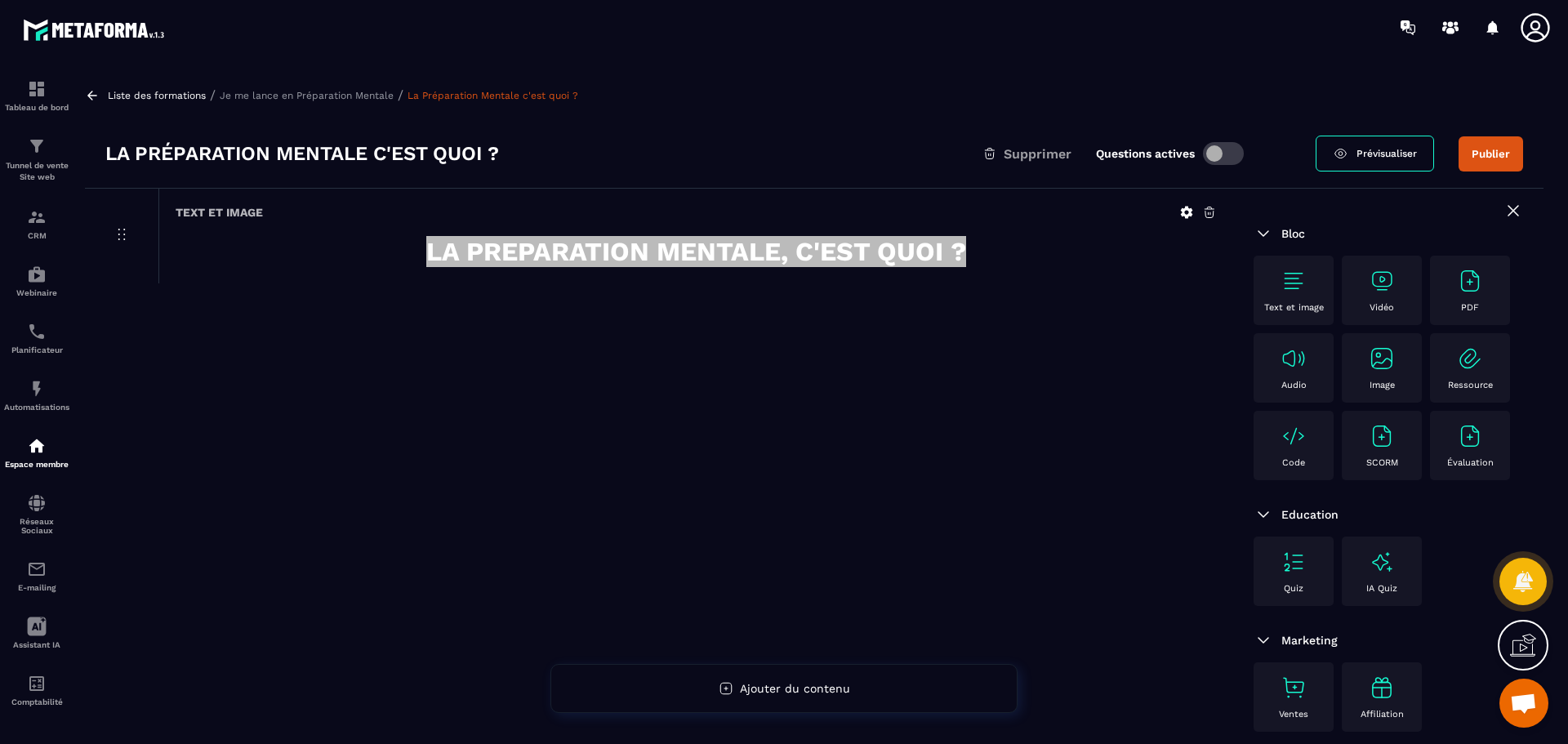
click at [614, 357] on div "Text et image LA PREPARATION MENTALE, C'EST QUOI ?" at bounding box center [659, 507] width 1148 height 638
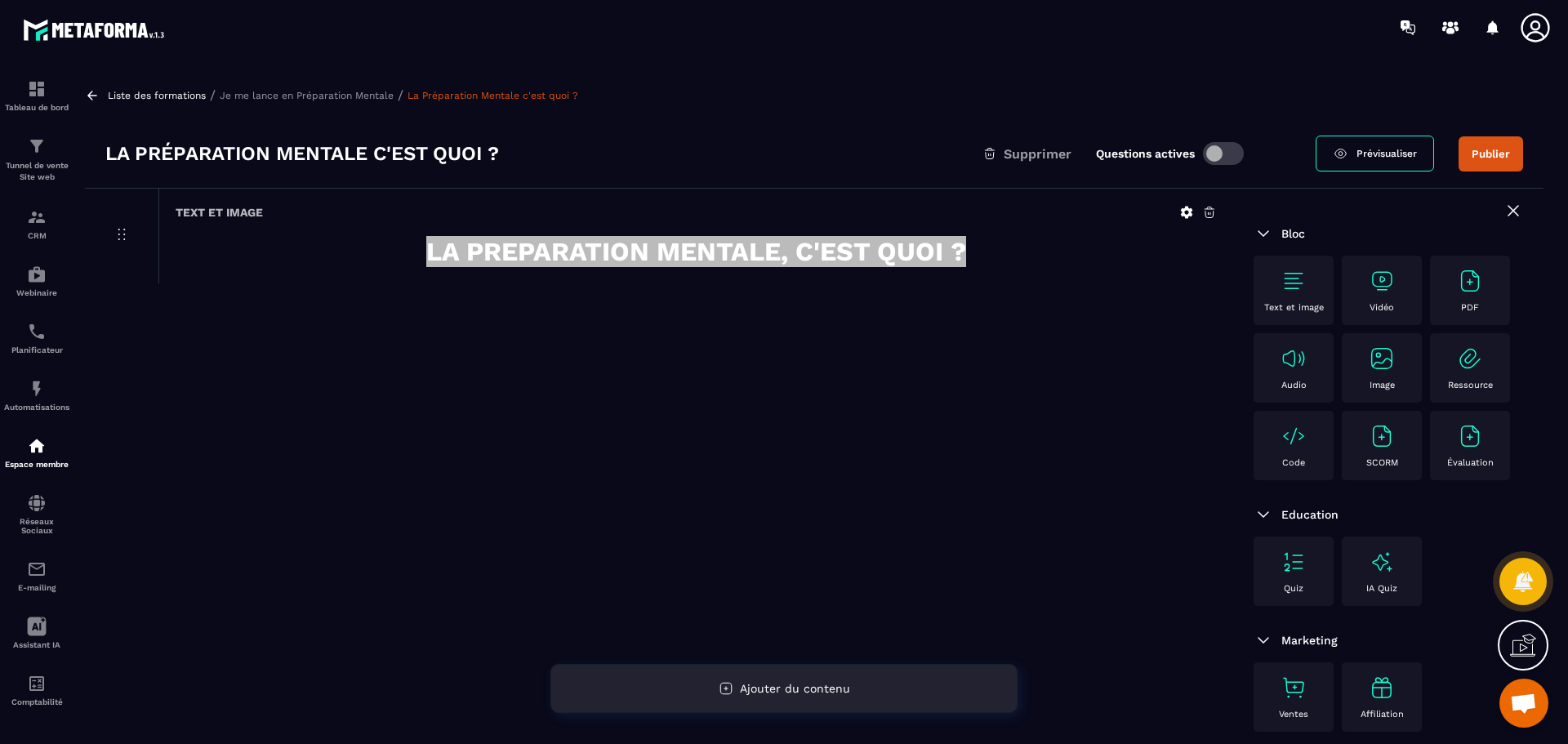
click at [805, 688] on span "Ajouter du contenu" at bounding box center [794, 688] width 110 height 13
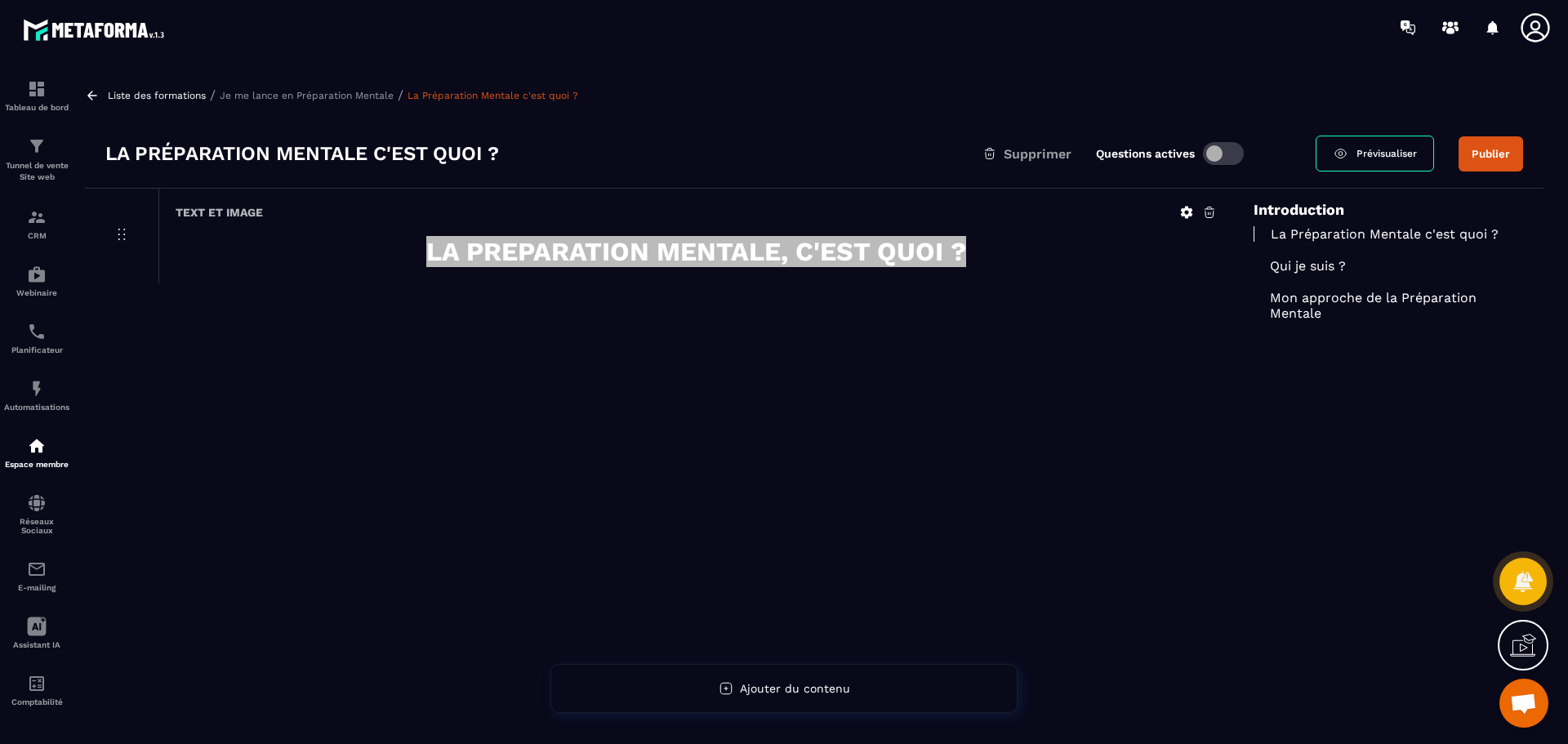
click at [718, 452] on div "Text et image LA PREPARATION MENTALE, C'EST QUOI ?" at bounding box center [659, 507] width 1148 height 638
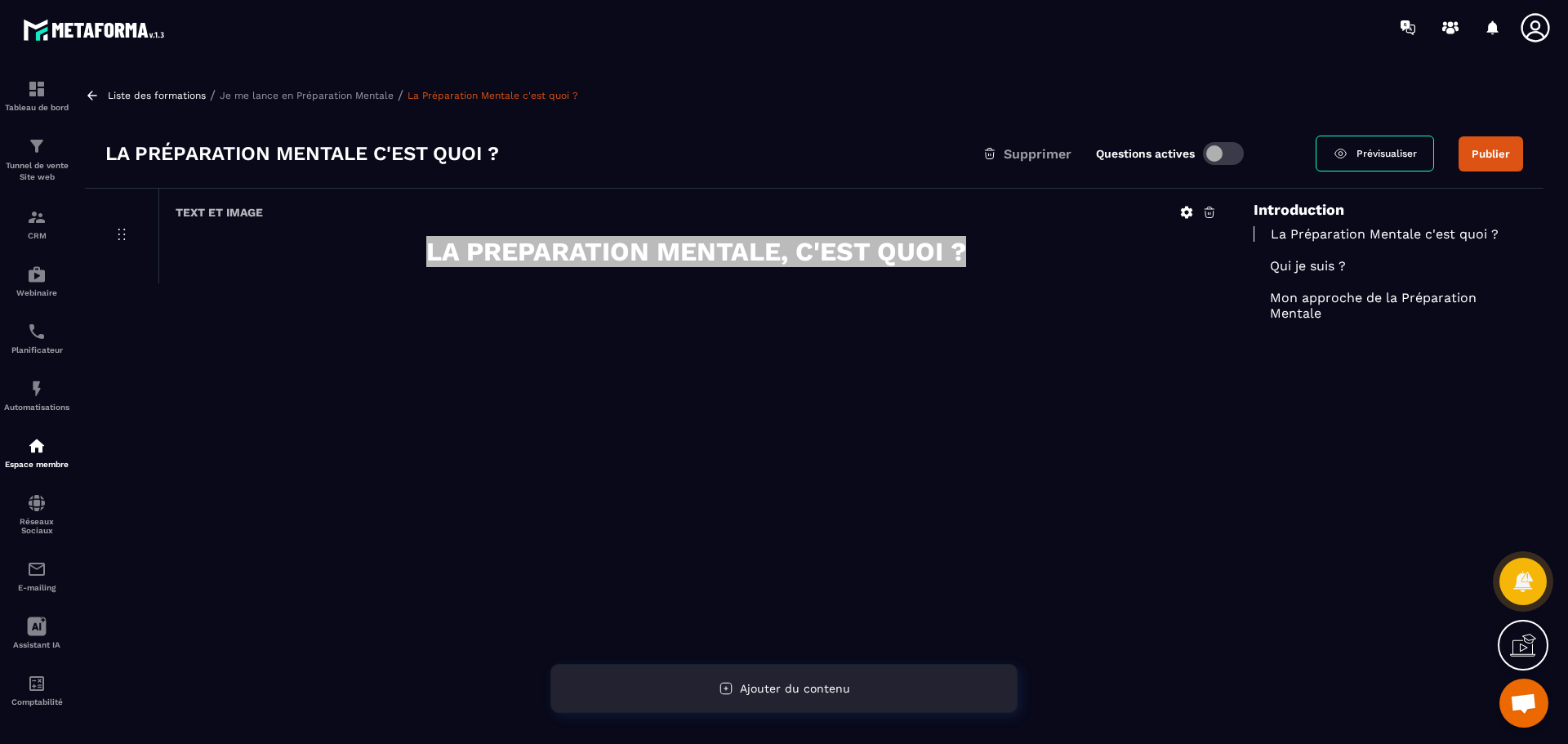
click at [771, 699] on div "Ajouter du contenu" at bounding box center [784, 689] width 467 height 49
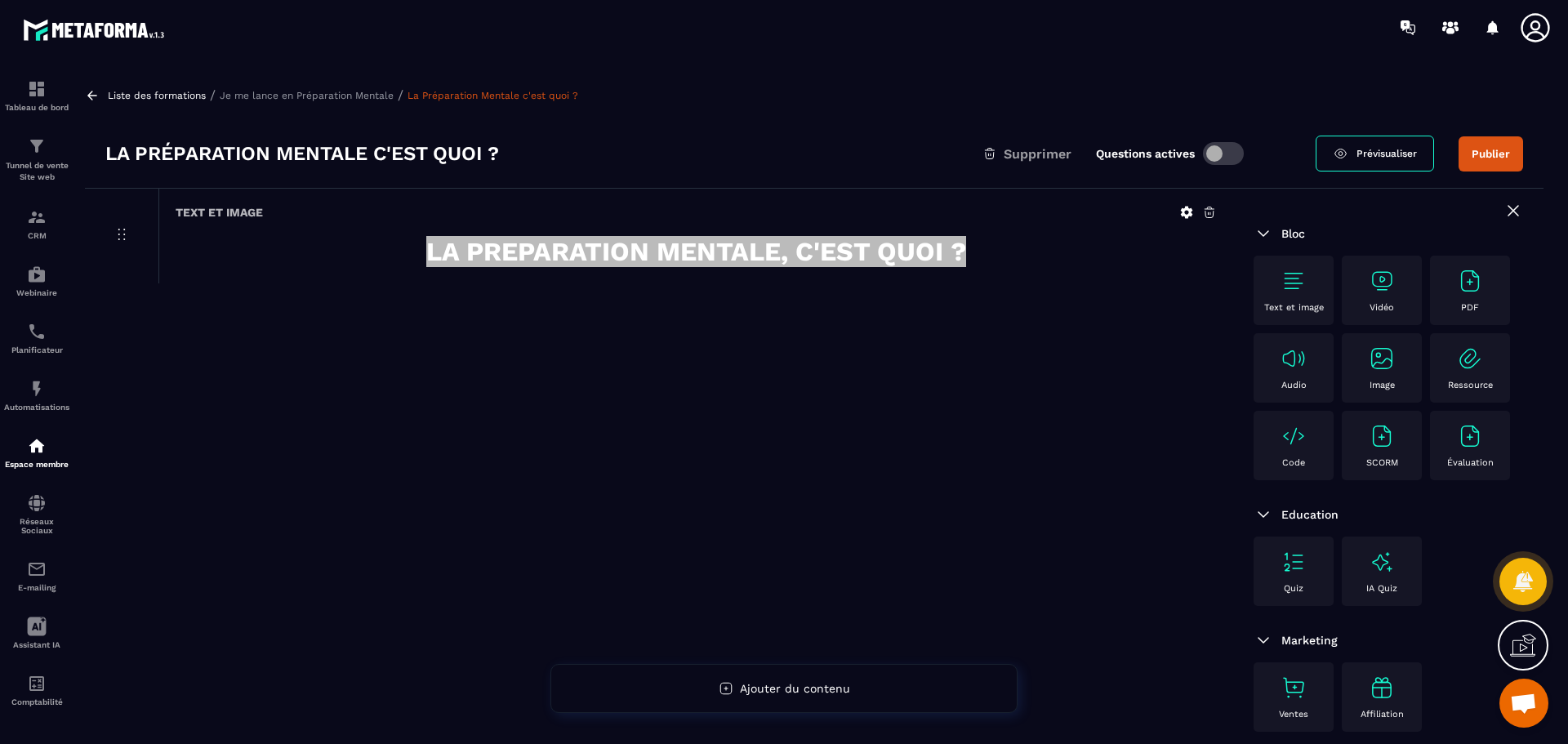
click at [1185, 210] on icon at bounding box center [1186, 212] width 12 height 12
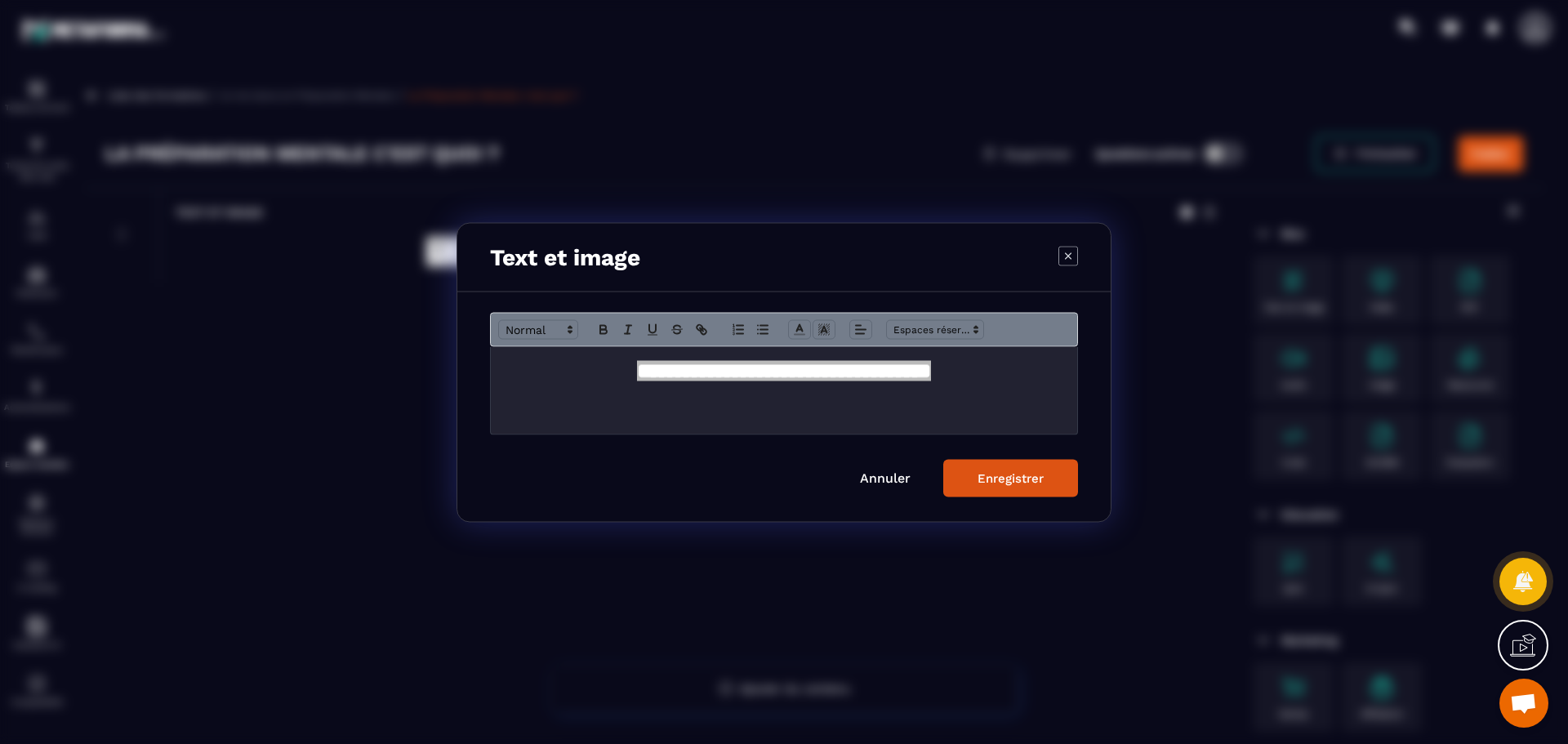
click at [1073, 257] on icon "Modal window" at bounding box center [1068, 256] width 20 height 20
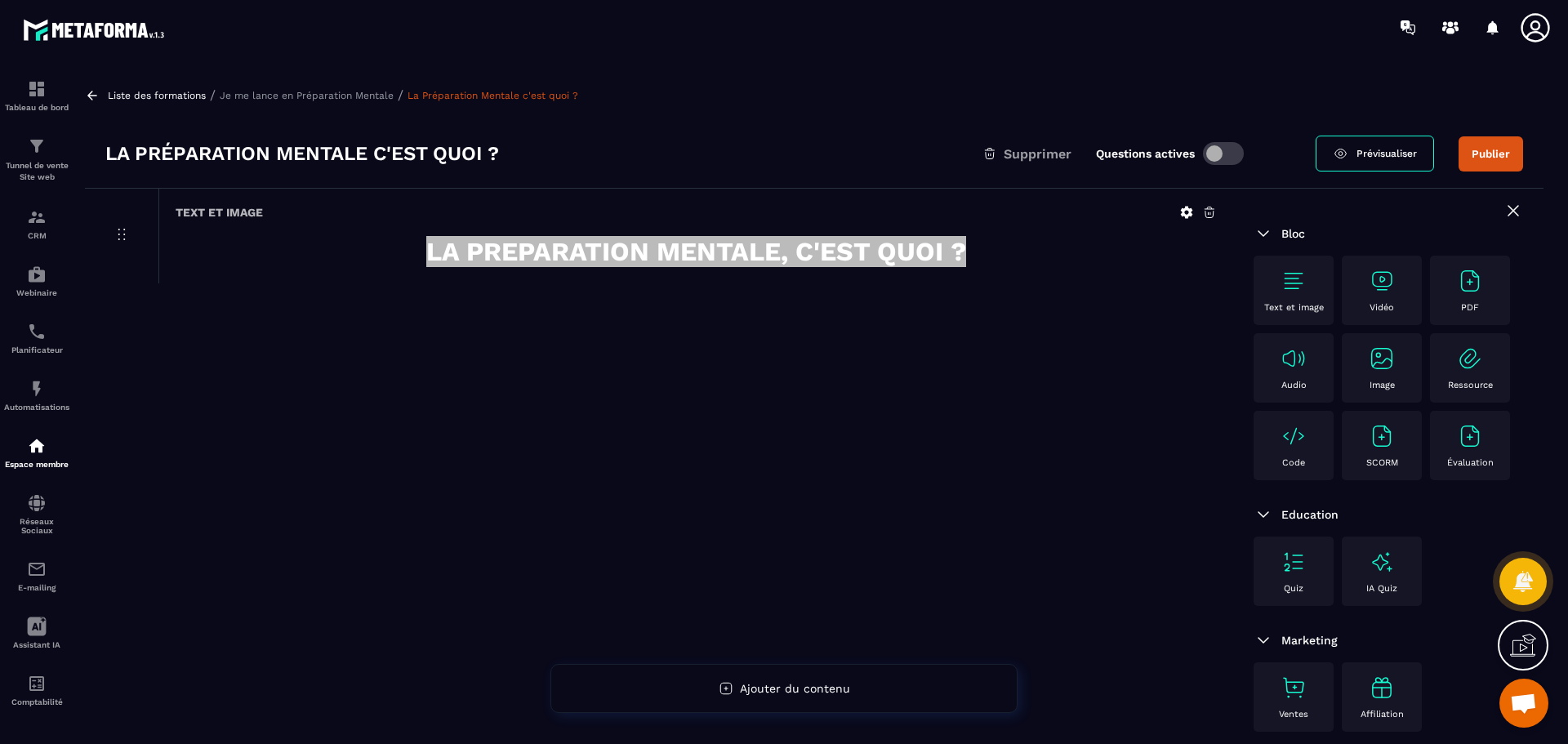
click at [327, 96] on p "Je me lance en Préparation Mentale" at bounding box center [307, 95] width 174 height 12
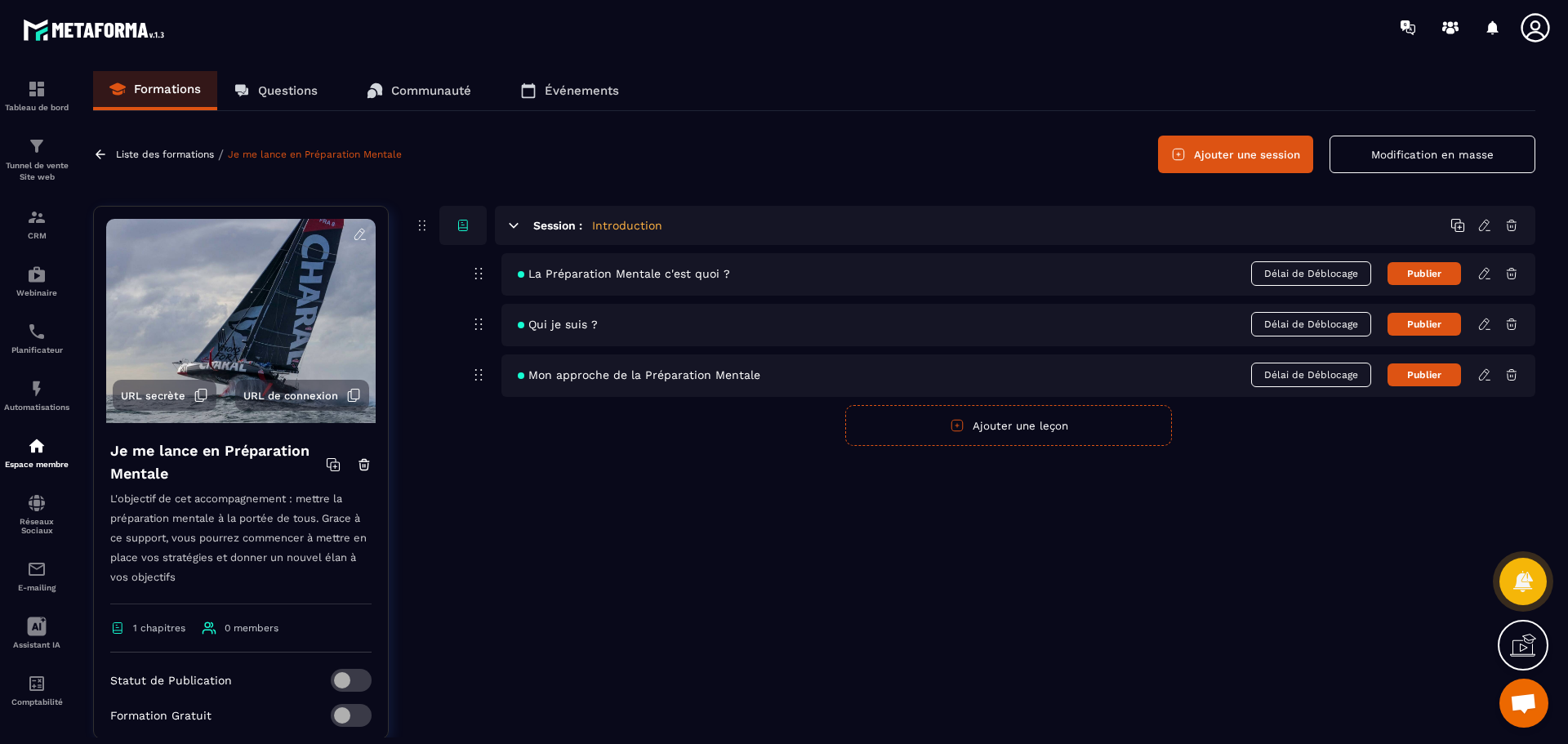
click at [1485, 222] on icon at bounding box center [1485, 223] width 4 height 3
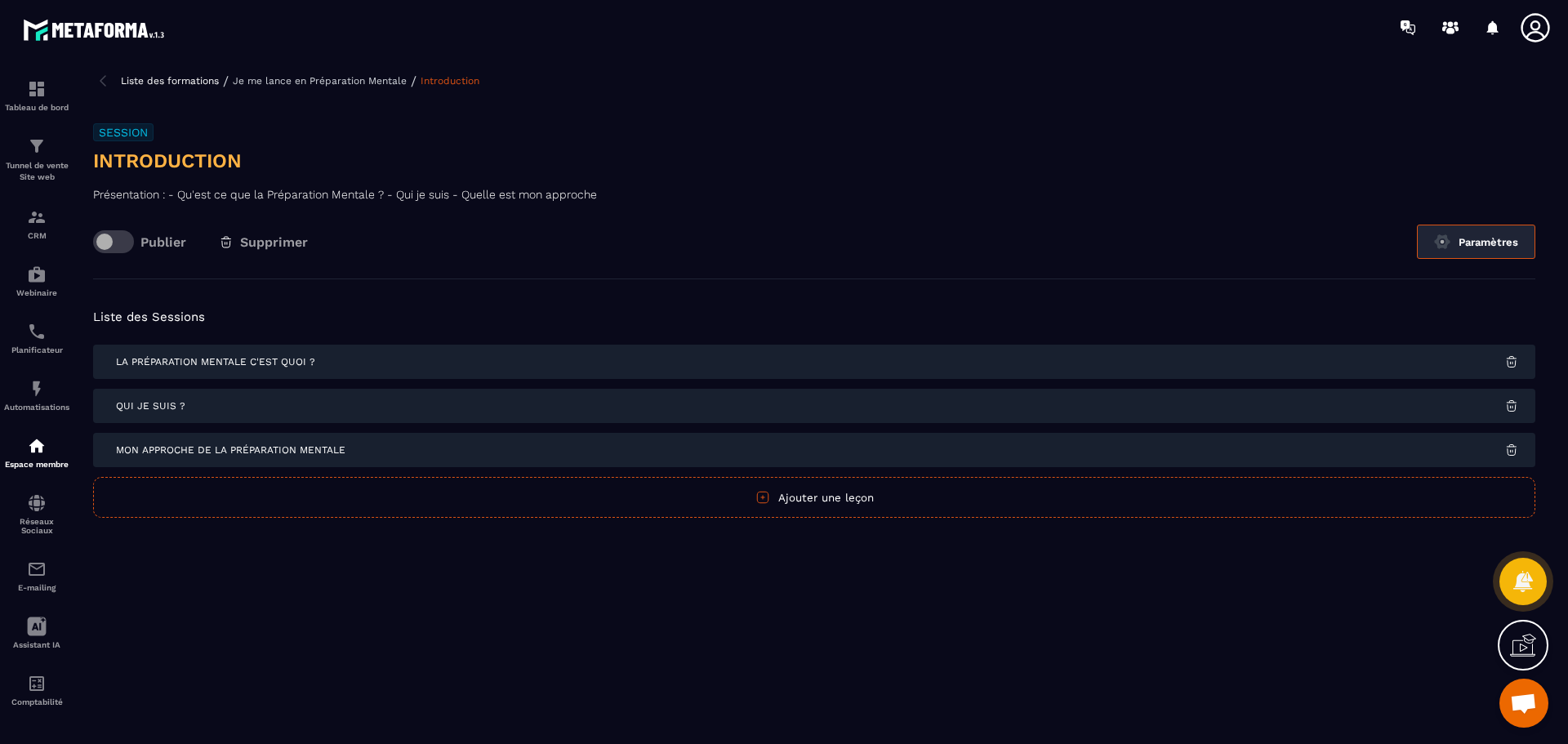
click at [1475, 241] on button "Paramètres" at bounding box center [1475, 241] width 118 height 34
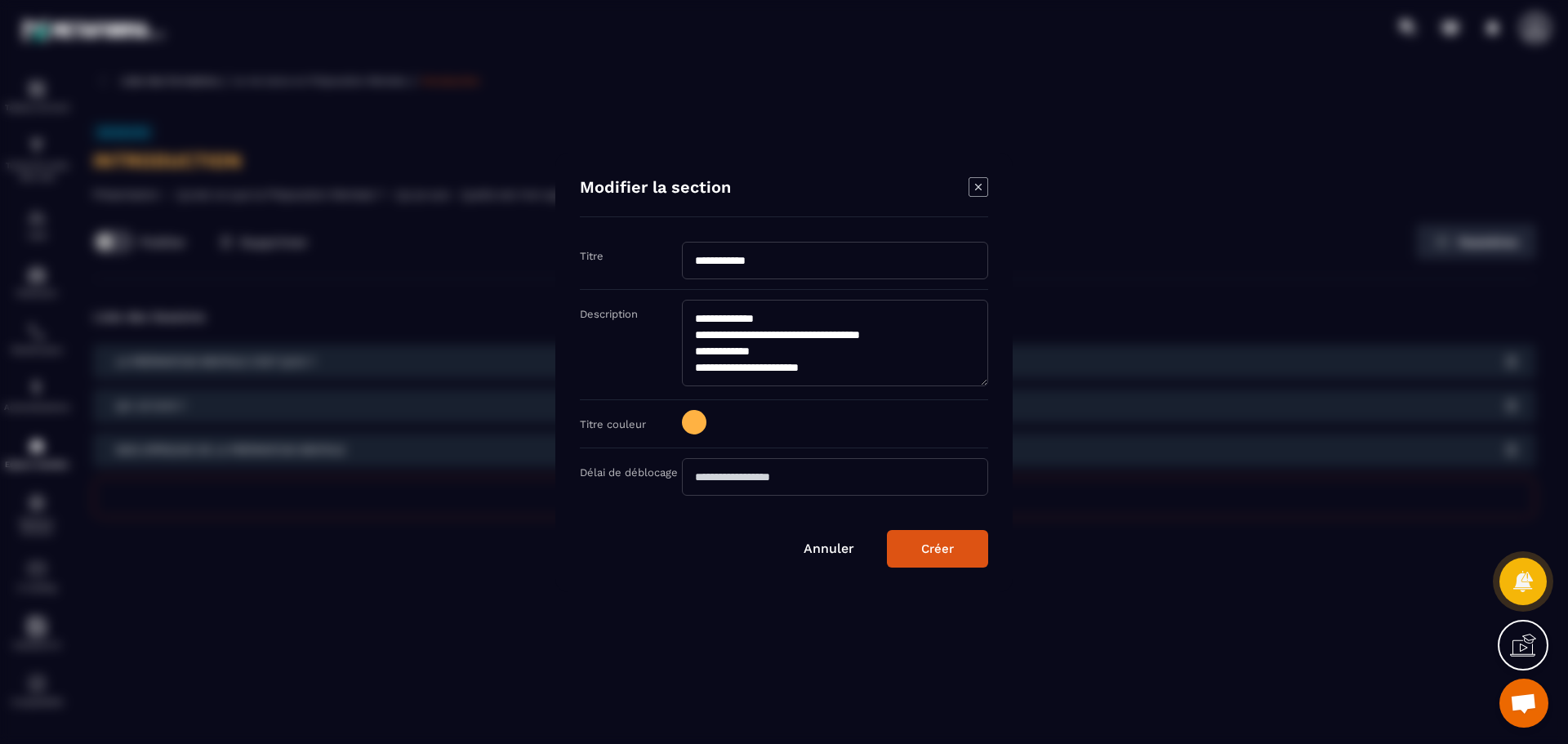
click at [831, 545] on link "Annuler" at bounding box center [829, 548] width 51 height 15
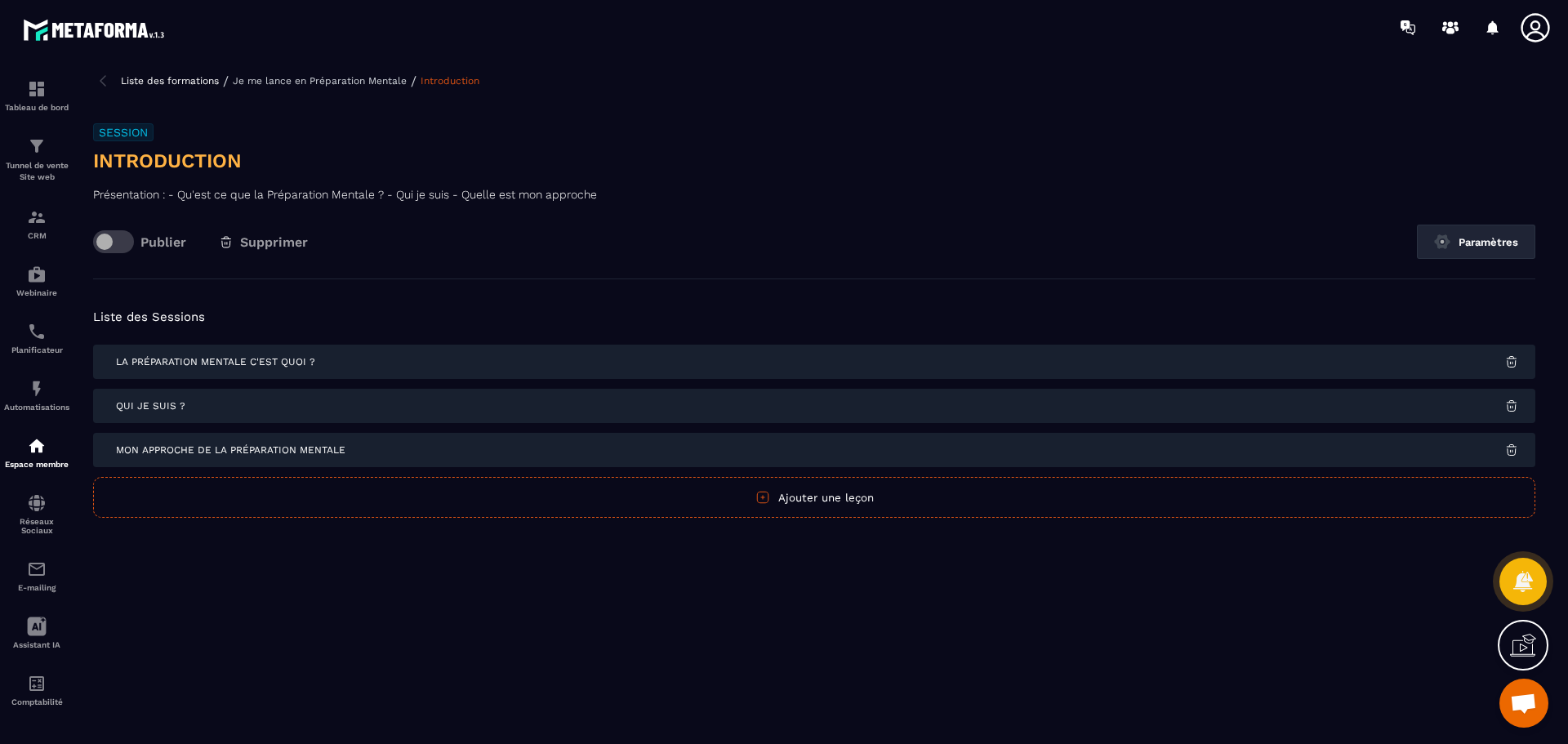
click at [355, 77] on p "Je me lance en Préparation Mentale" at bounding box center [319, 81] width 174 height 12
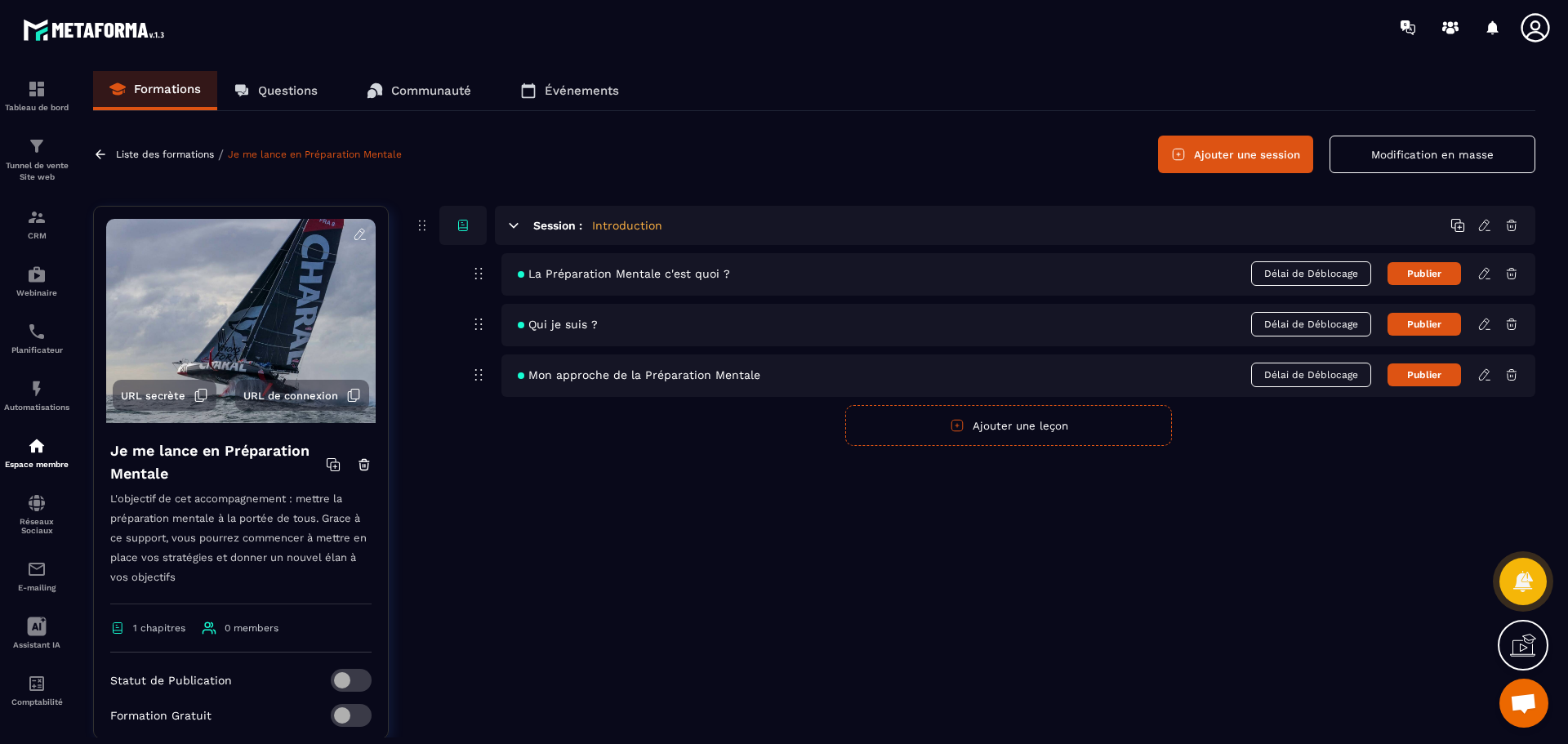
click at [353, 233] on icon at bounding box center [360, 234] width 15 height 15
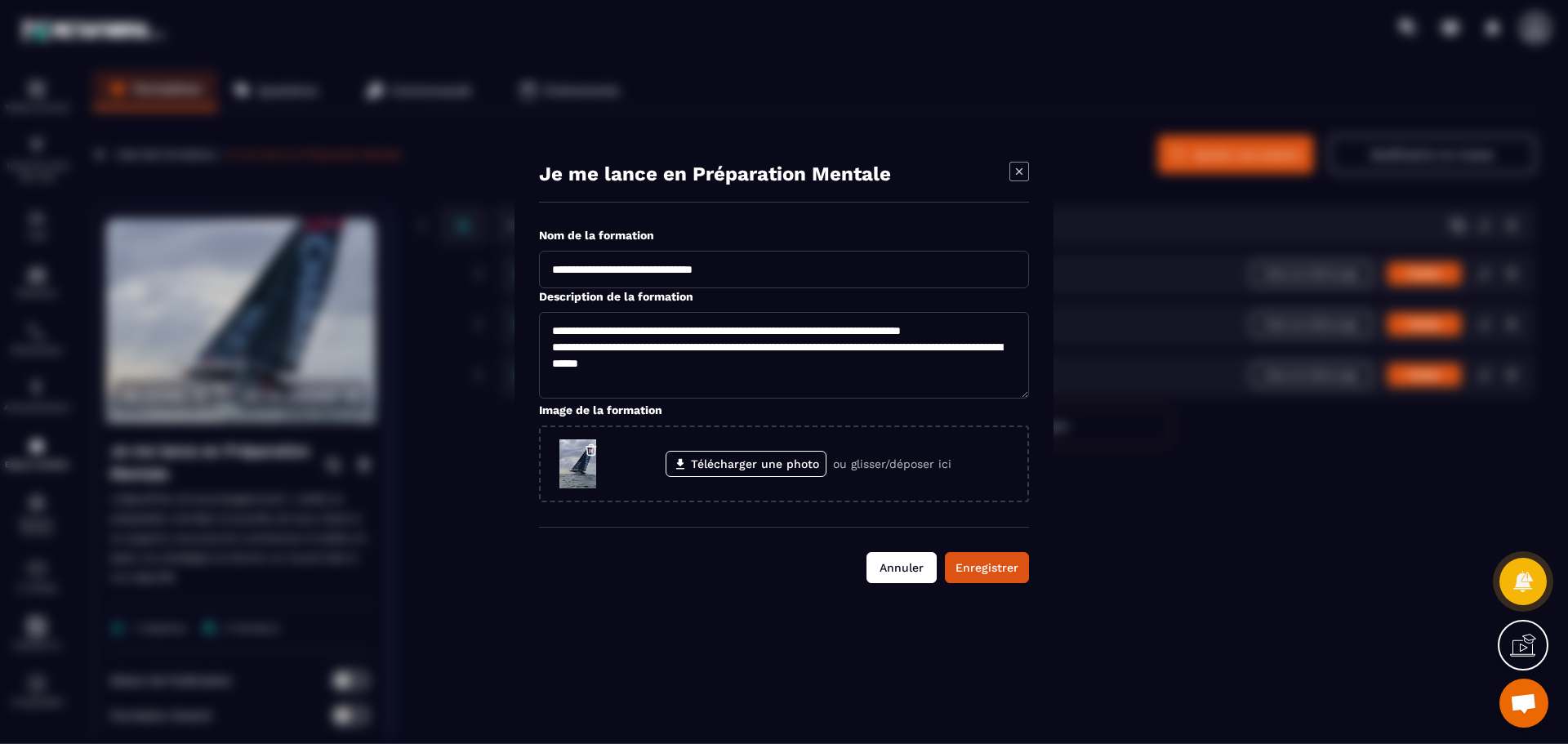
click at [901, 576] on button "Annuler" at bounding box center [901, 567] width 70 height 31
type textarea "**********"
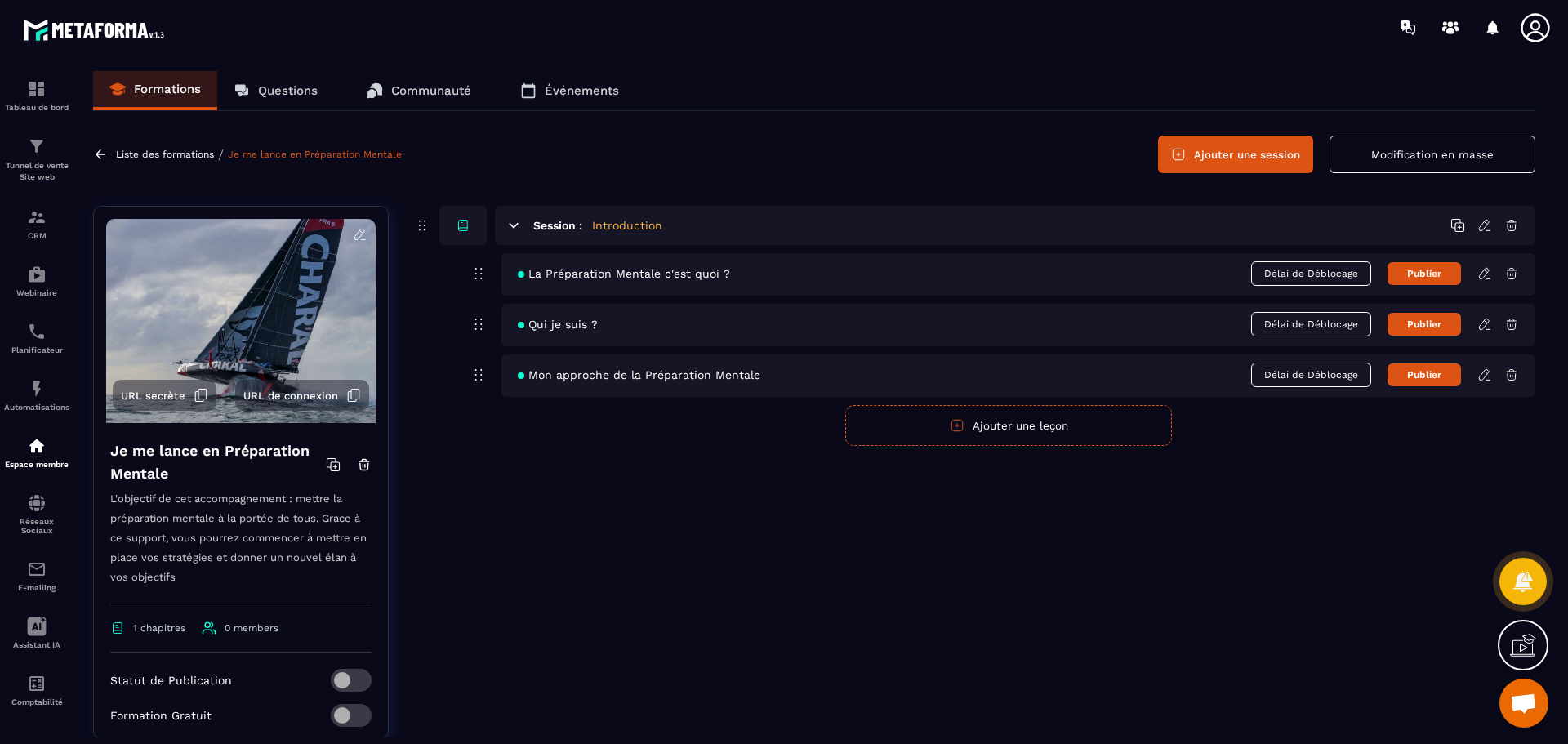
click at [662, 274] on span "La Préparation Mentale c'est quoi ?" at bounding box center [624, 273] width 212 height 13
click at [1482, 274] on icon at bounding box center [1485, 273] width 15 height 15
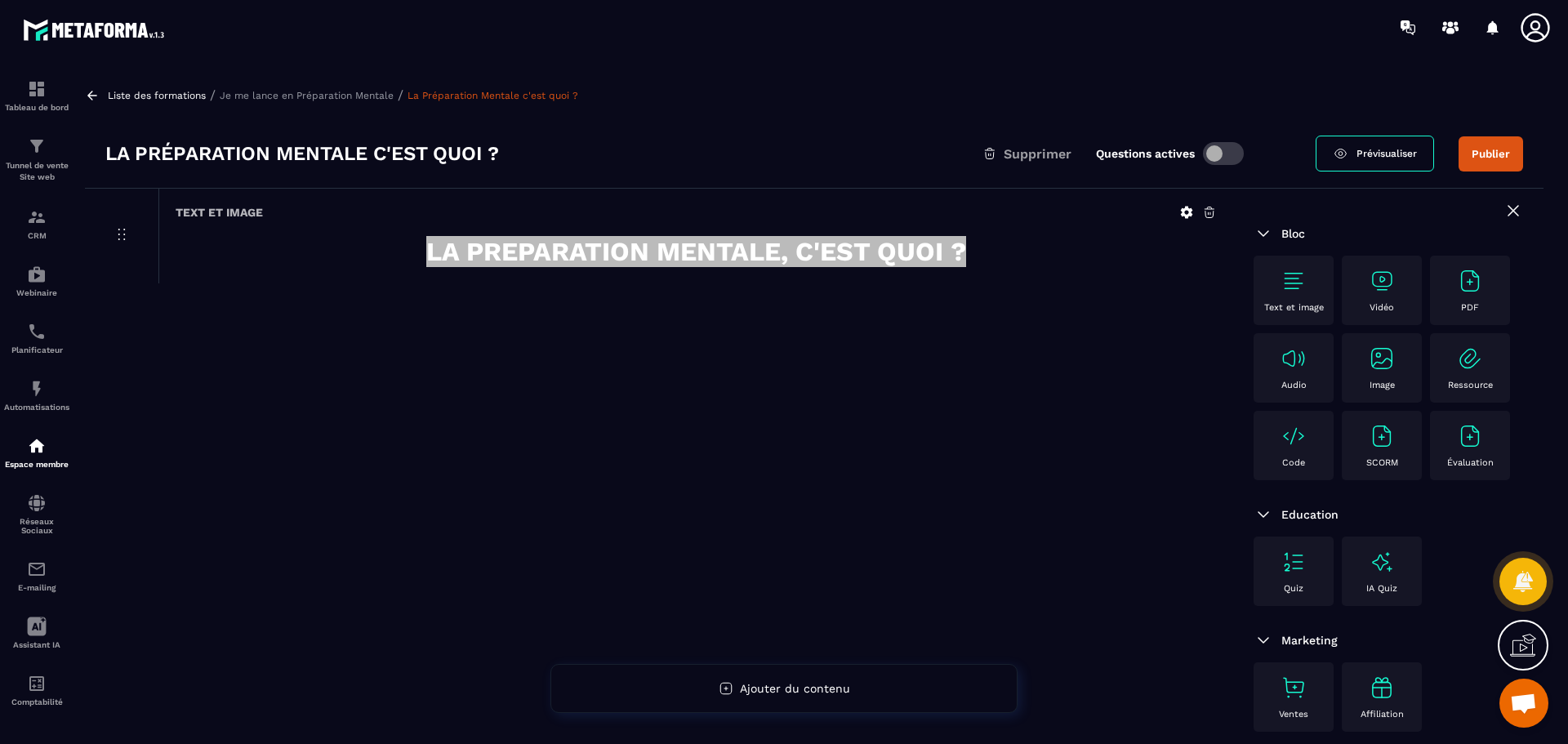
click at [124, 237] on icon at bounding box center [122, 234] width 20 height 20
click at [122, 236] on icon at bounding box center [122, 234] width 20 height 20
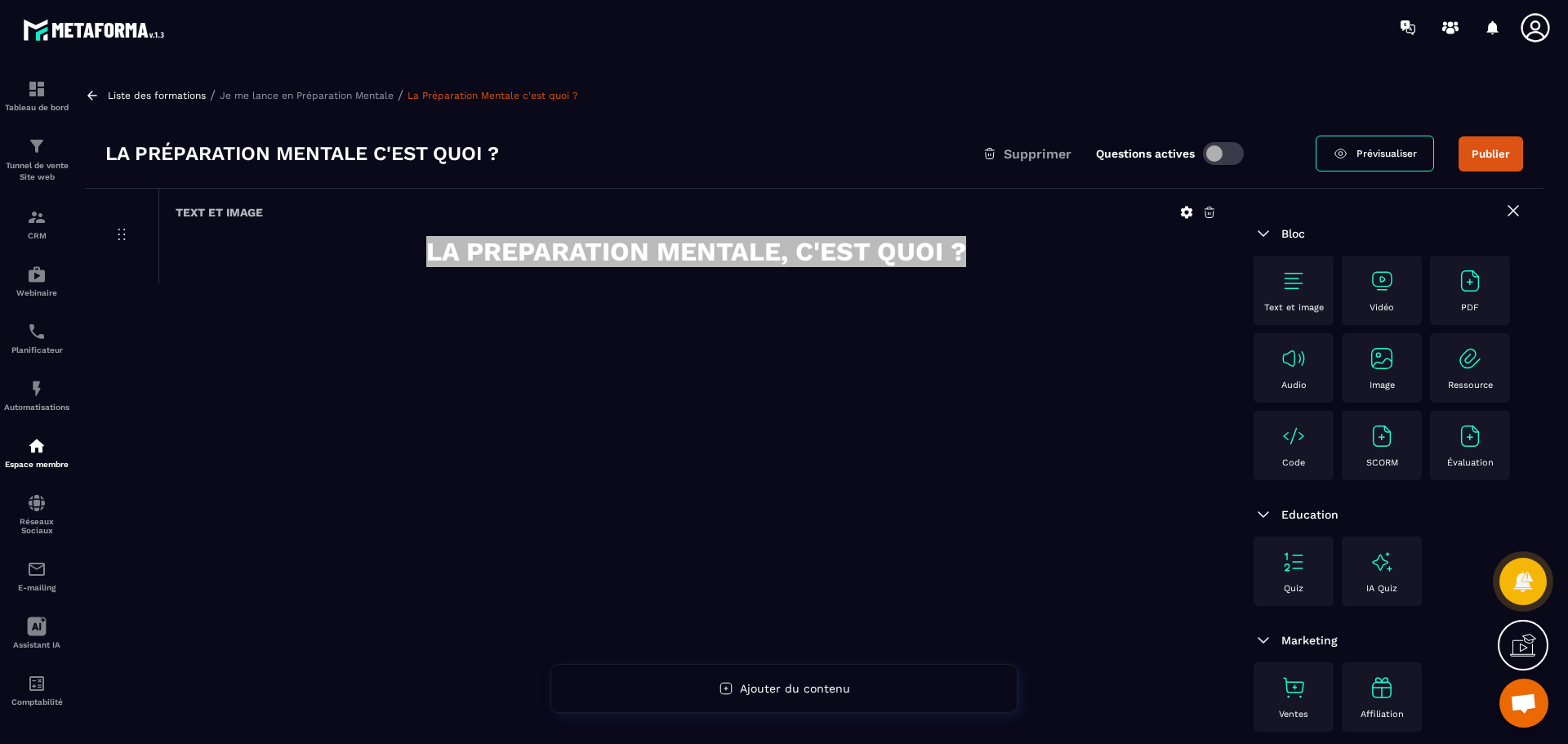
click at [1298, 446] on img at bounding box center [1293, 436] width 26 height 26
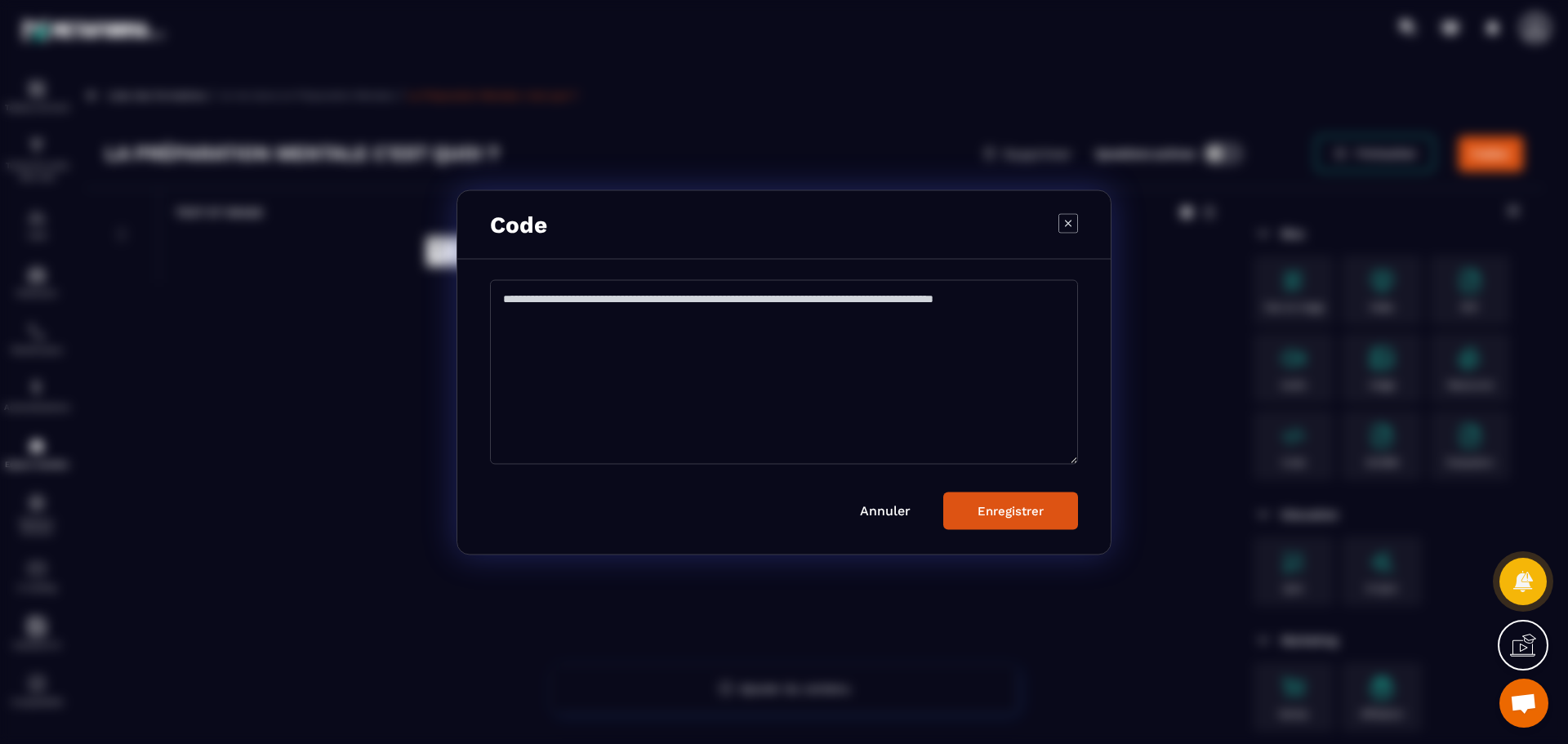
click at [1069, 223] on icon "Modal window" at bounding box center [1068, 223] width 20 height 20
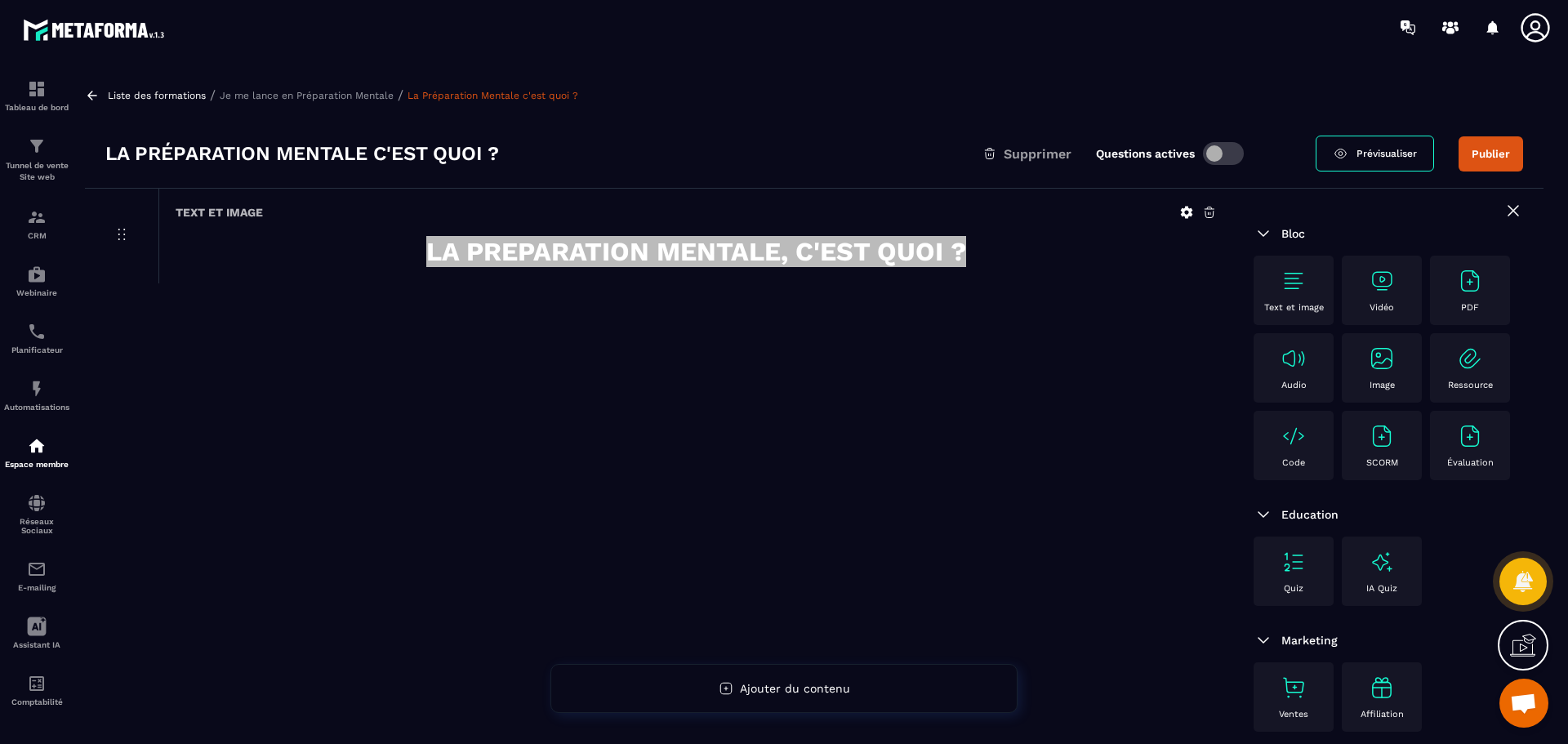
click at [1295, 433] on img at bounding box center [1293, 436] width 26 height 26
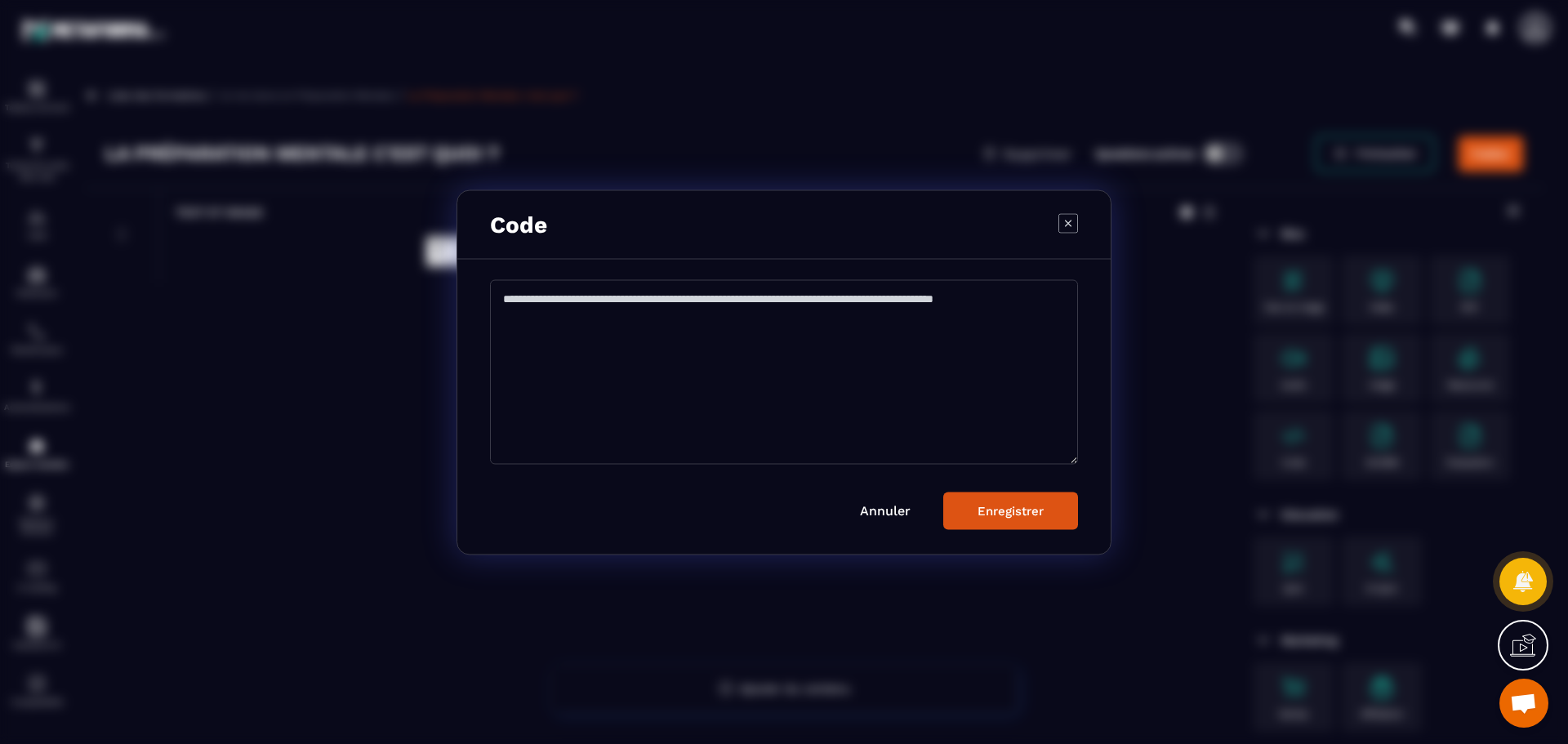
click at [726, 336] on textarea "Modal window" at bounding box center [784, 371] width 588 height 184
paste textarea "**********"
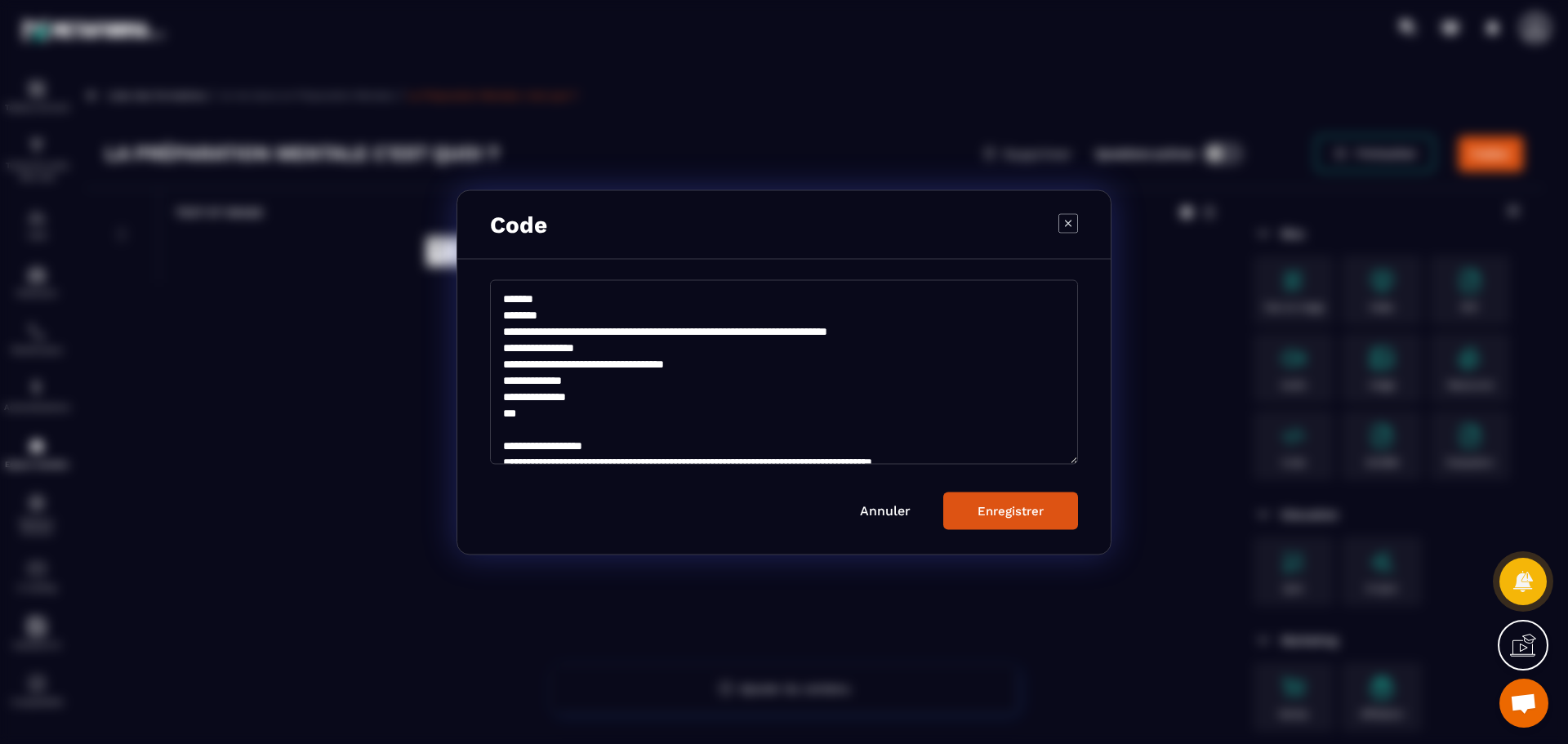
scroll to position [396, 0]
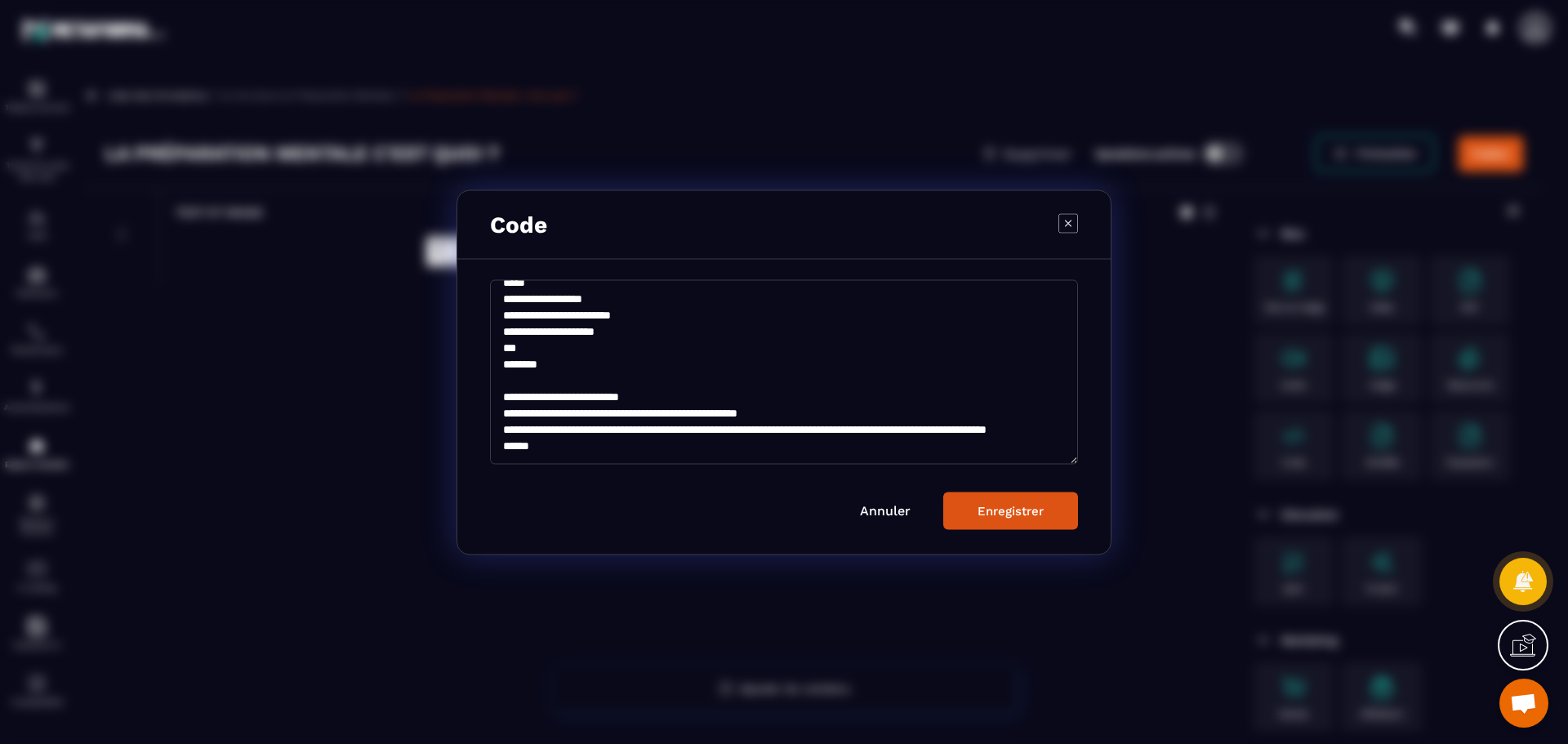
type textarea "**********"
click at [1004, 513] on div "Enregistrer" at bounding box center [1010, 510] width 66 height 15
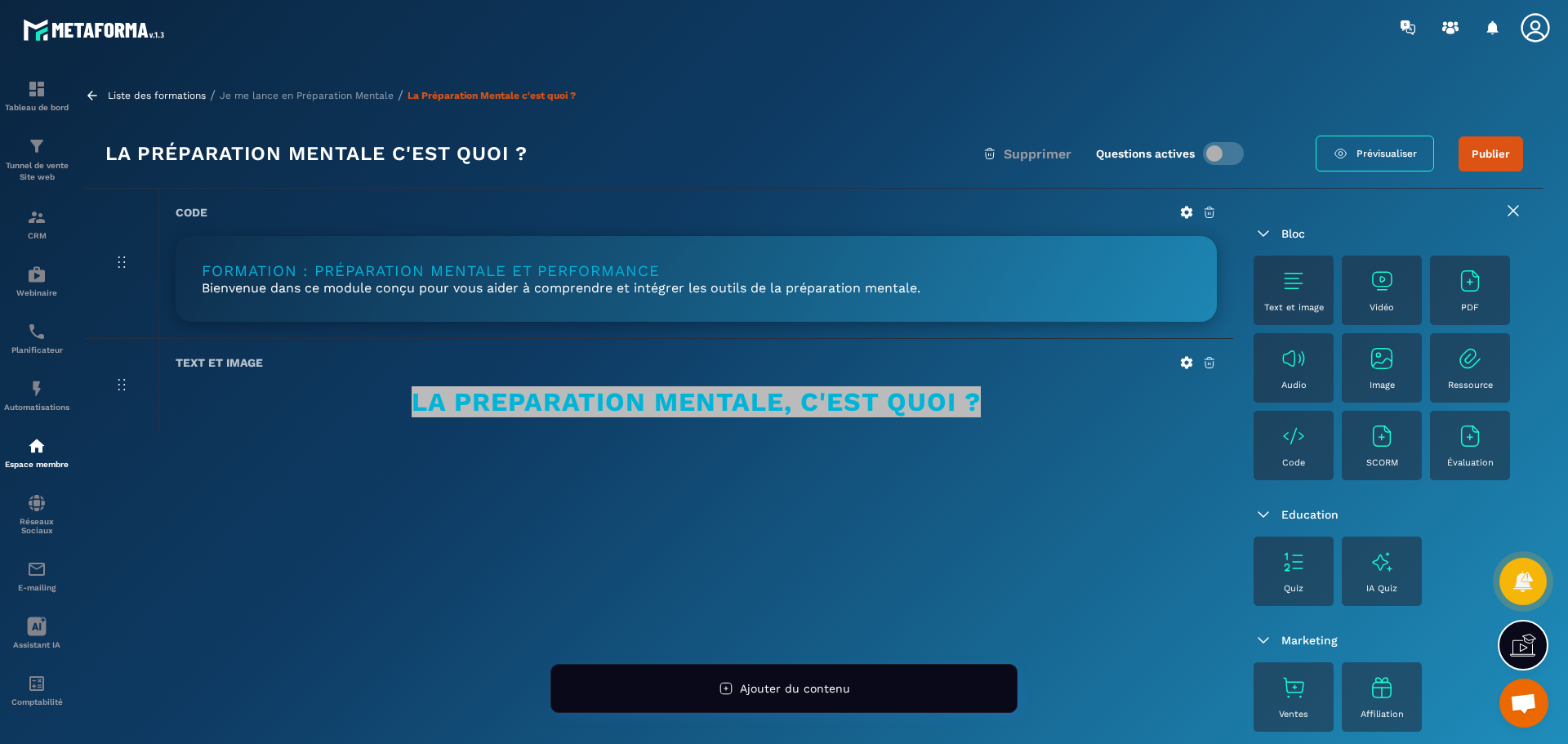
click at [338, 275] on h1 "Formation : Préparation mentale et performance" at bounding box center [696, 271] width 989 height 18
click at [1191, 210] on icon at bounding box center [1186, 212] width 12 height 12
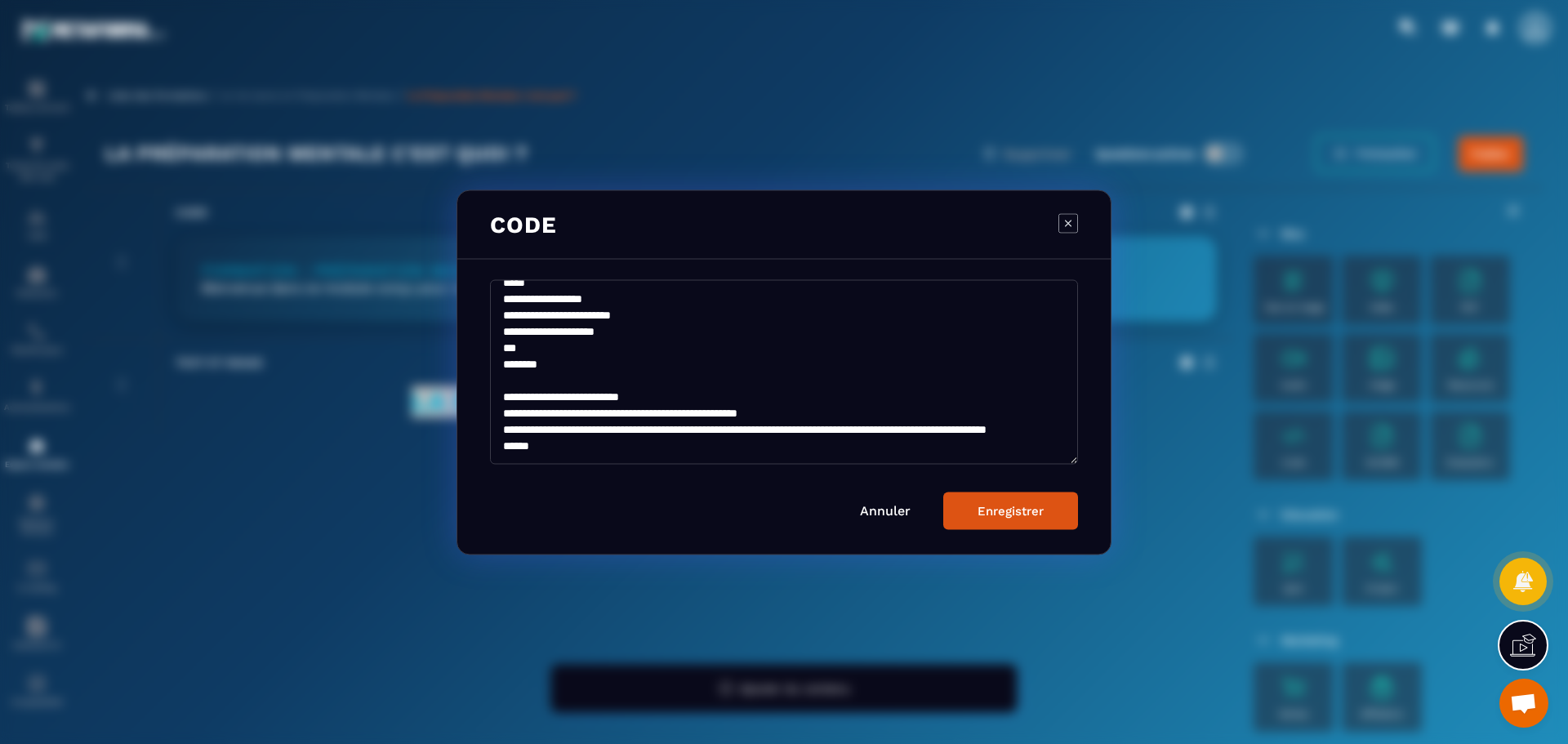
scroll to position [408, 0]
drag, startPoint x: 501, startPoint y: 377, endPoint x: 777, endPoint y: 444, distance: 284.0
click at [777, 444] on textarea "**********" at bounding box center [784, 371] width 588 height 184
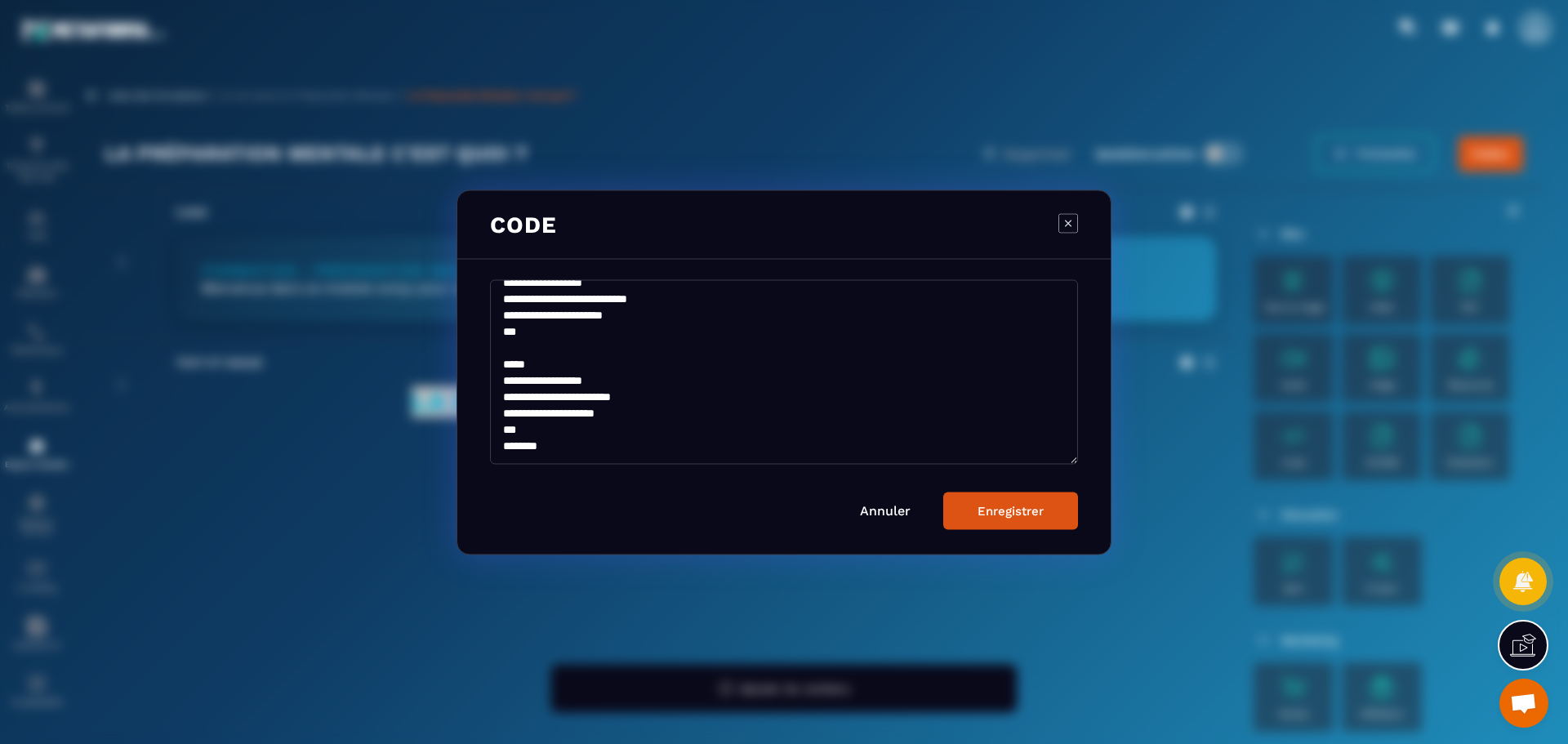
scroll to position [310, 0]
type textarea "**********"
click at [991, 504] on div "Enregistrer" at bounding box center [1010, 510] width 66 height 15
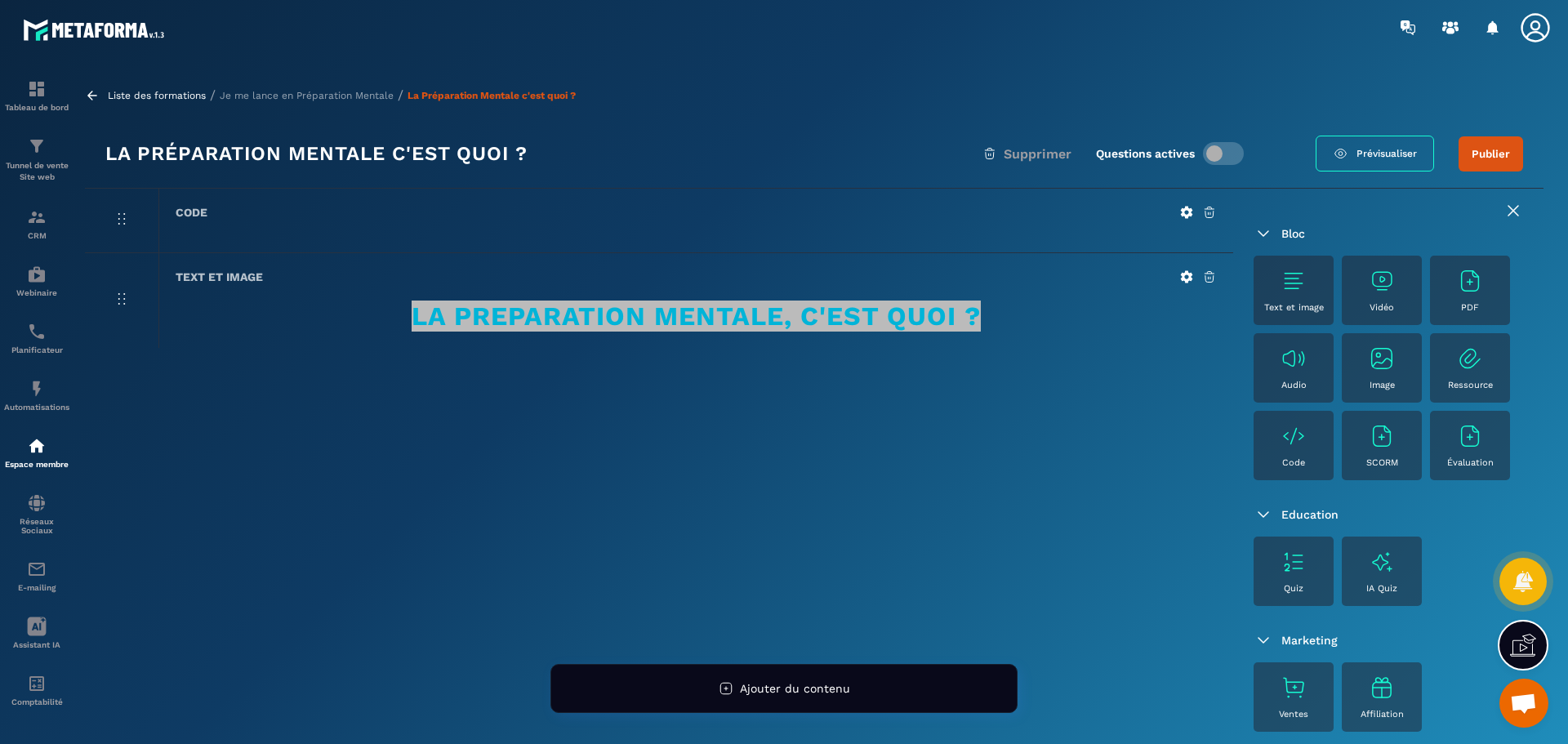
click at [1384, 156] on span "Prévisualiser" at bounding box center [1387, 153] width 61 height 12
click at [1184, 280] on icon at bounding box center [1186, 277] width 12 height 12
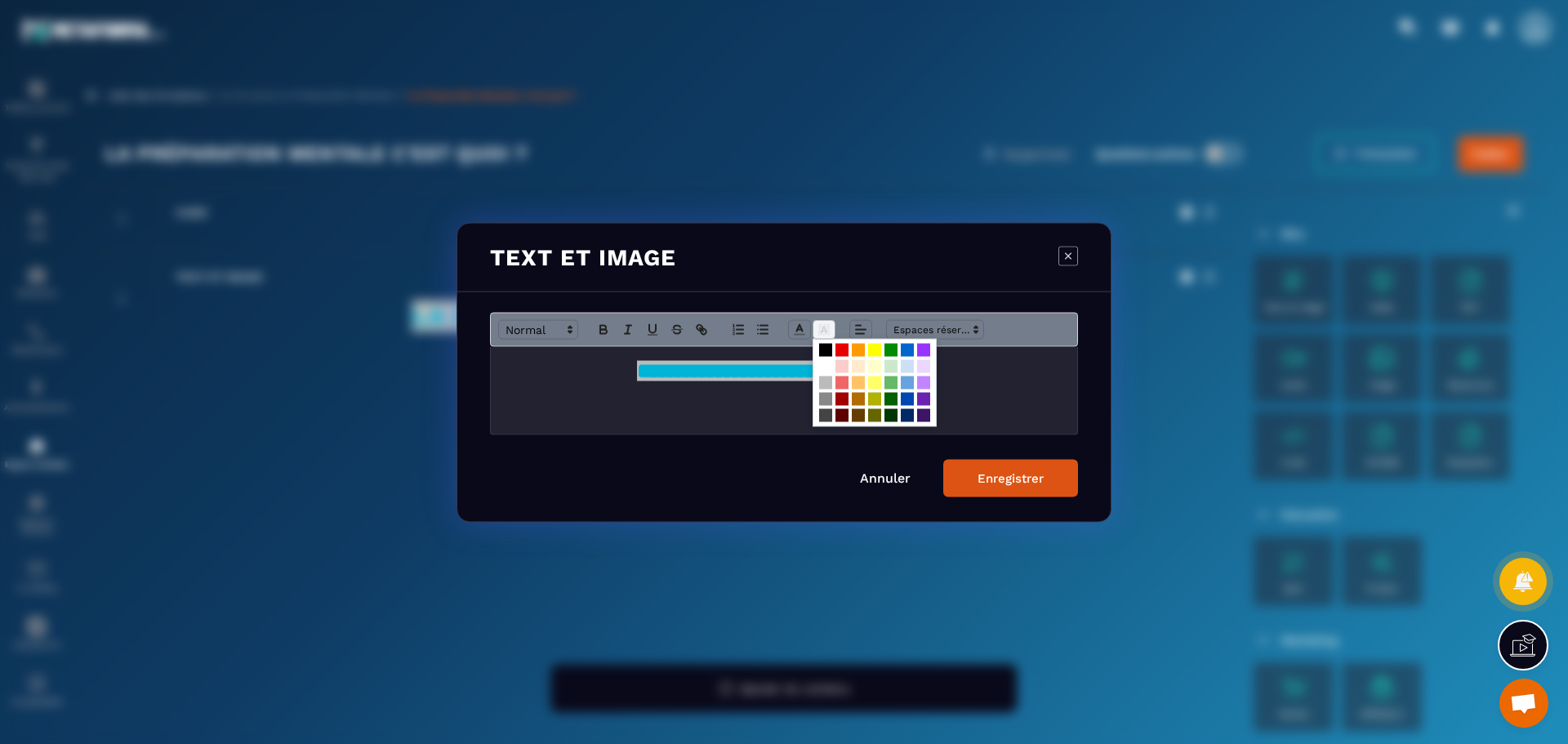
click at [825, 327] on polyline "Modal window" at bounding box center [824, 328] width 5 height 6
click at [824, 368] on span "Modal window" at bounding box center [826, 366] width 13 height 13
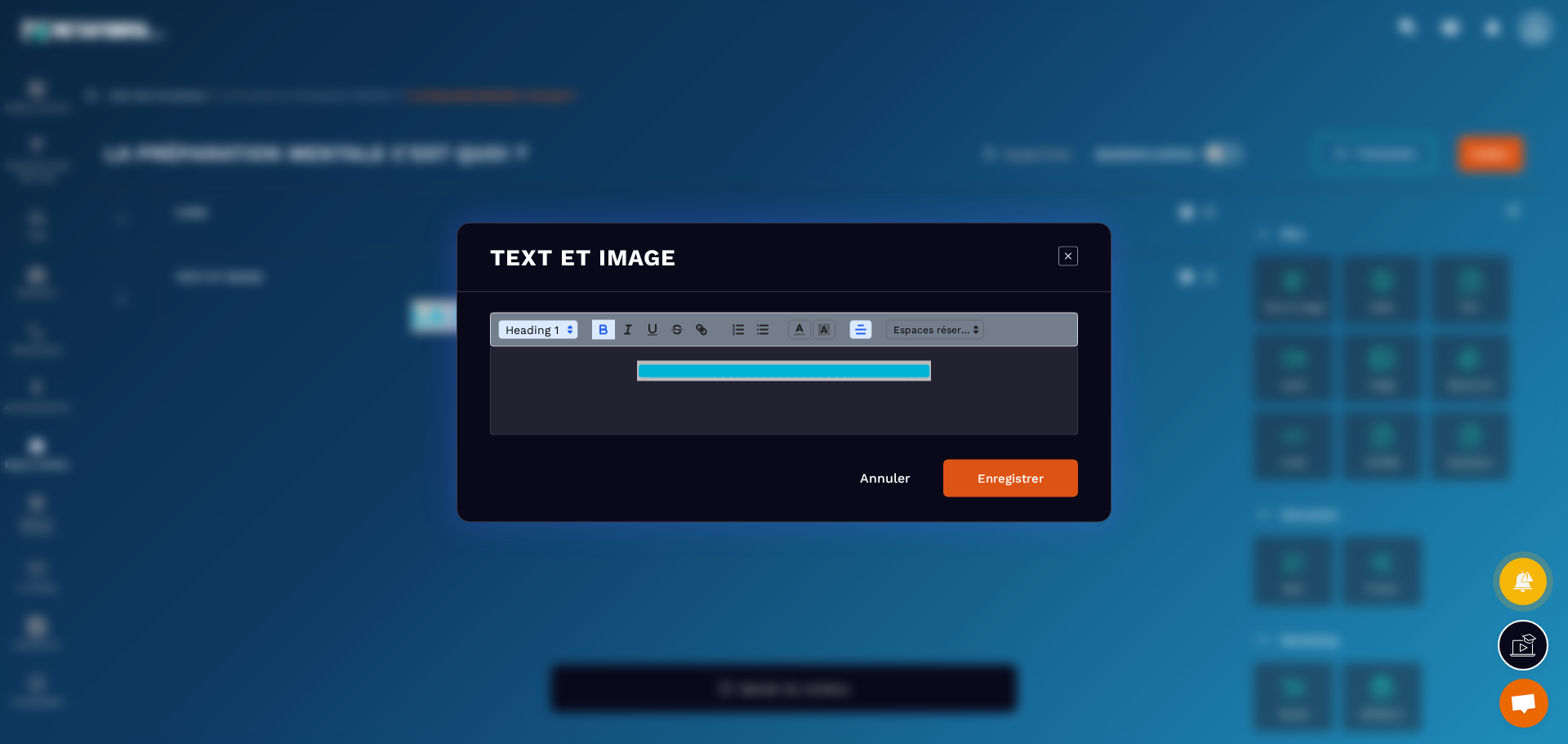
click at [1016, 480] on div "Enregistrer" at bounding box center [1010, 477] width 66 height 15
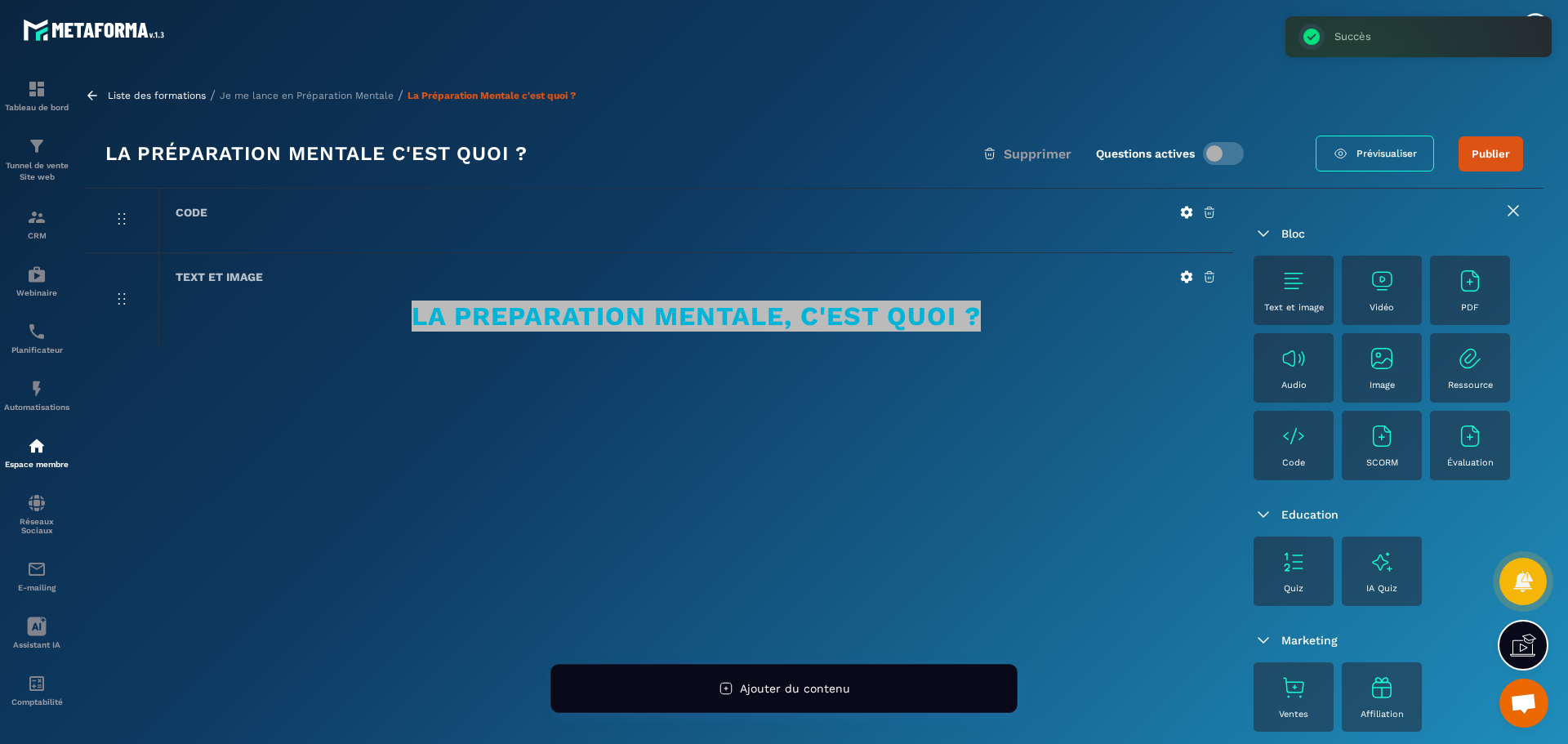
click at [803, 407] on div "Code Text et image LA PREPARATION MENTALE, C'EST QUOI ?" at bounding box center [659, 507] width 1148 height 638
click at [762, 322] on strong "LA PREPARATION MENTALE, C'EST QUOI ?" at bounding box center [696, 316] width 569 height 31
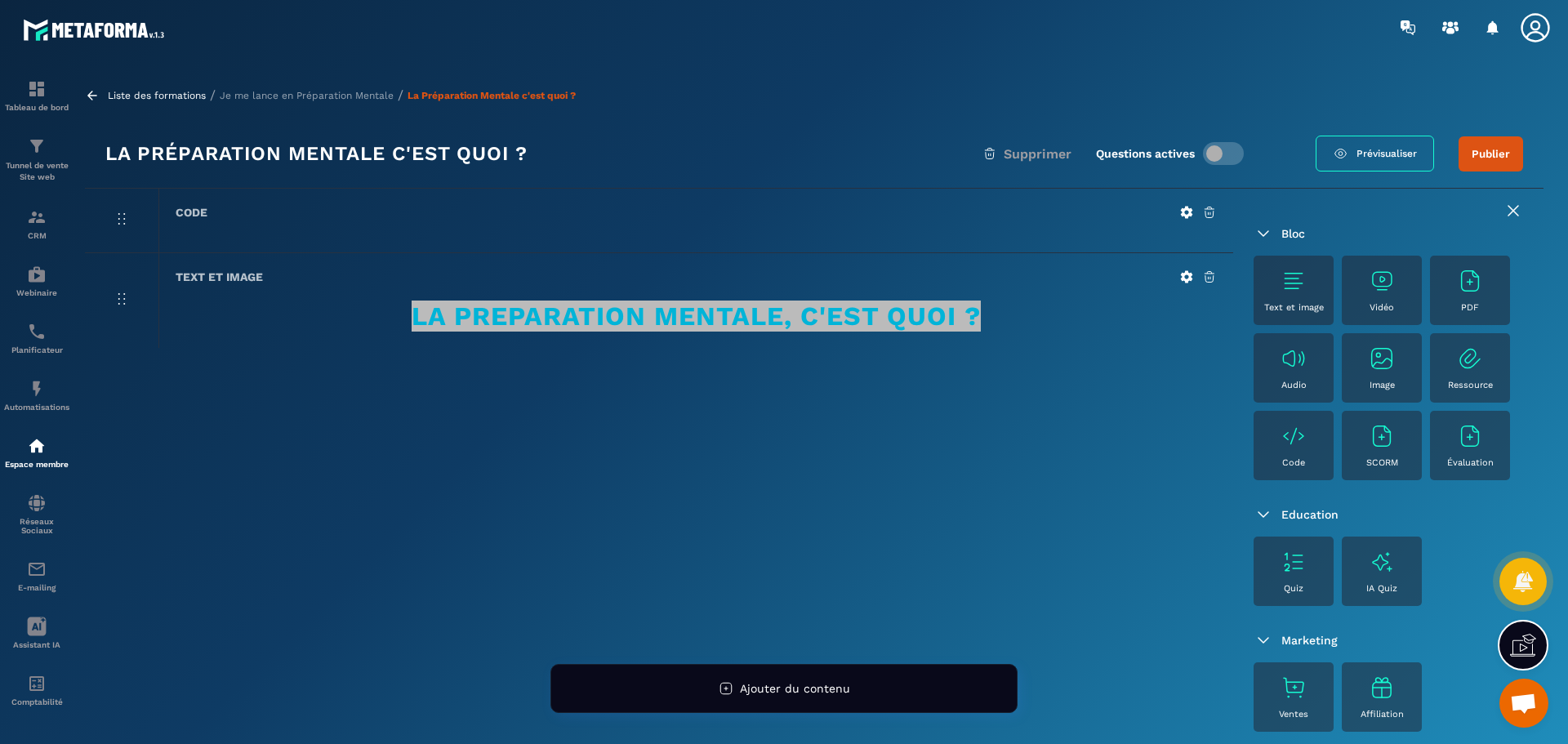
click at [1183, 277] on icon at bounding box center [1186, 277] width 12 height 12
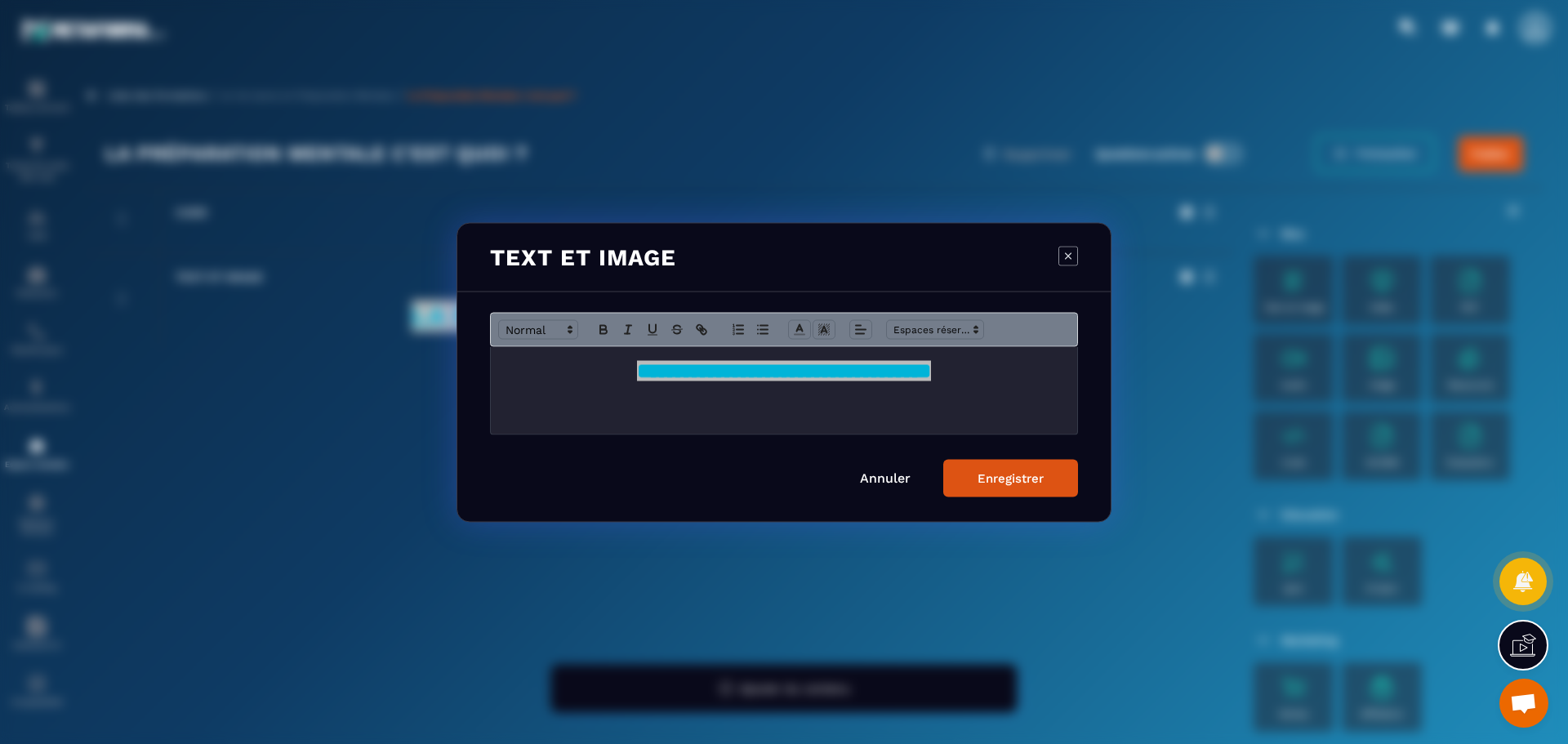
click at [761, 373] on strong "**********" at bounding box center [784, 370] width 294 height 20
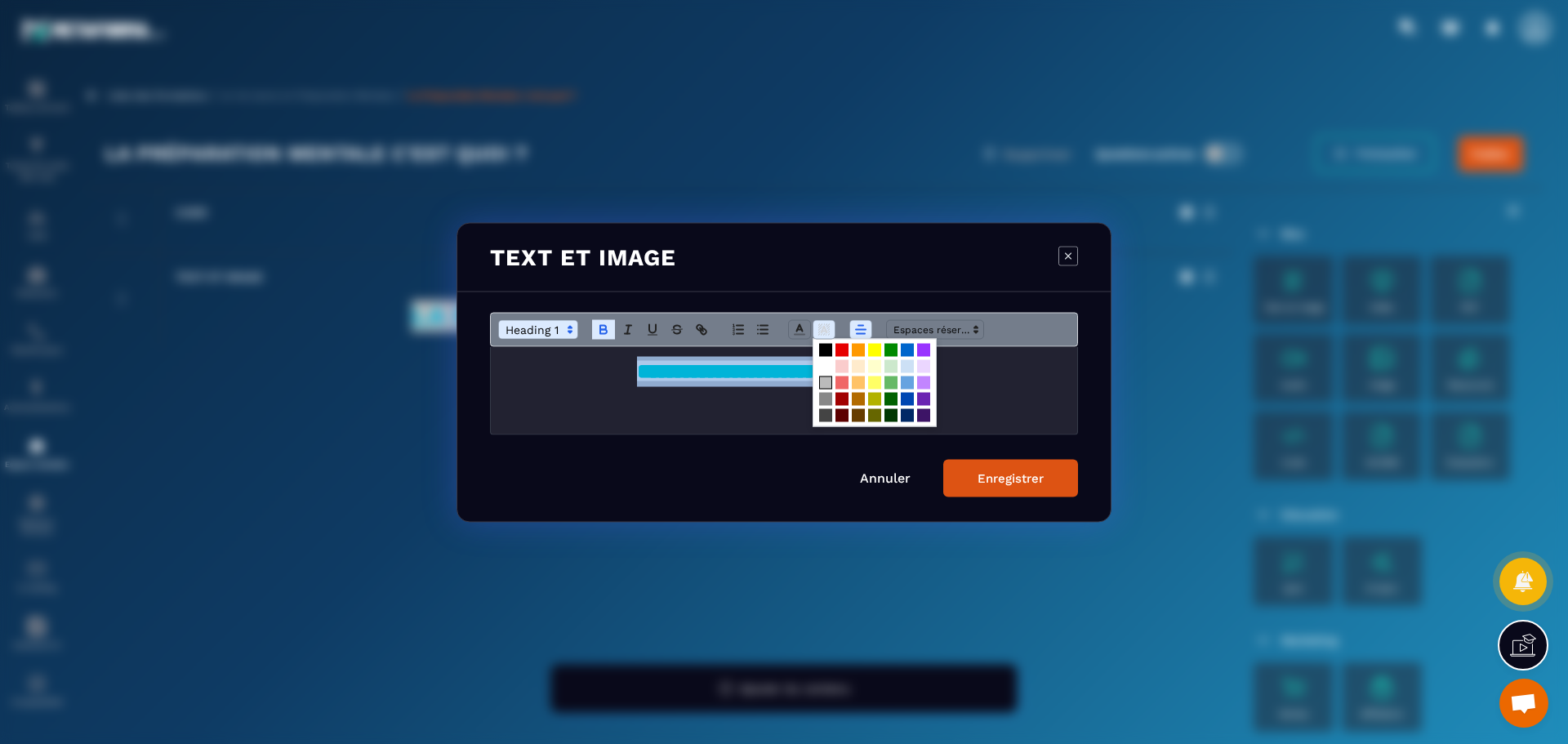
click at [822, 330] on polyline "Modal window" at bounding box center [824, 328] width 5 height 6
click at [824, 367] on span "Modal window" at bounding box center [826, 366] width 13 height 13
click at [1008, 478] on div "Enregistrer" at bounding box center [1010, 477] width 66 height 15
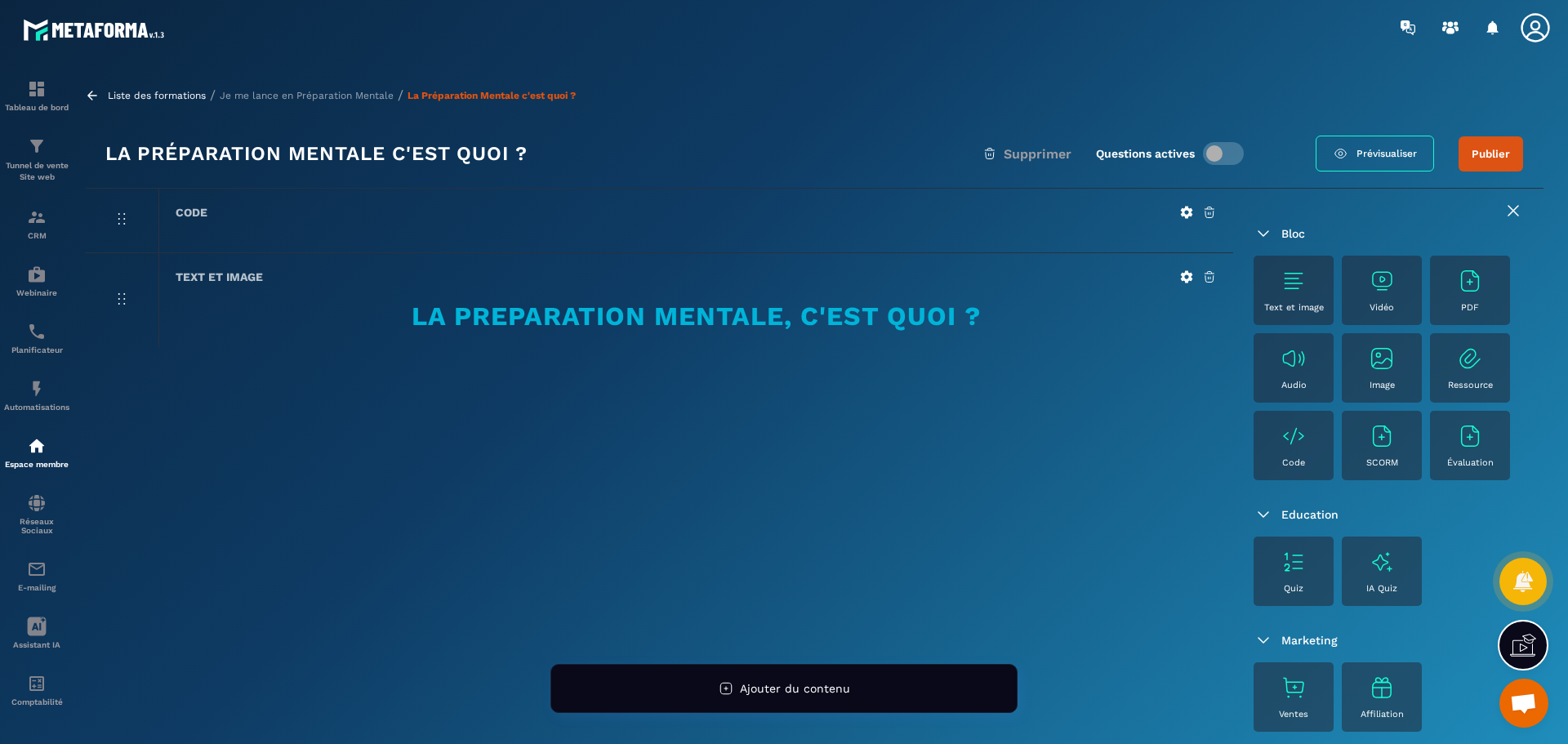
click at [289, 93] on p "Je me lance en Préparation Mentale" at bounding box center [307, 95] width 174 height 12
